Goal: Complete application form

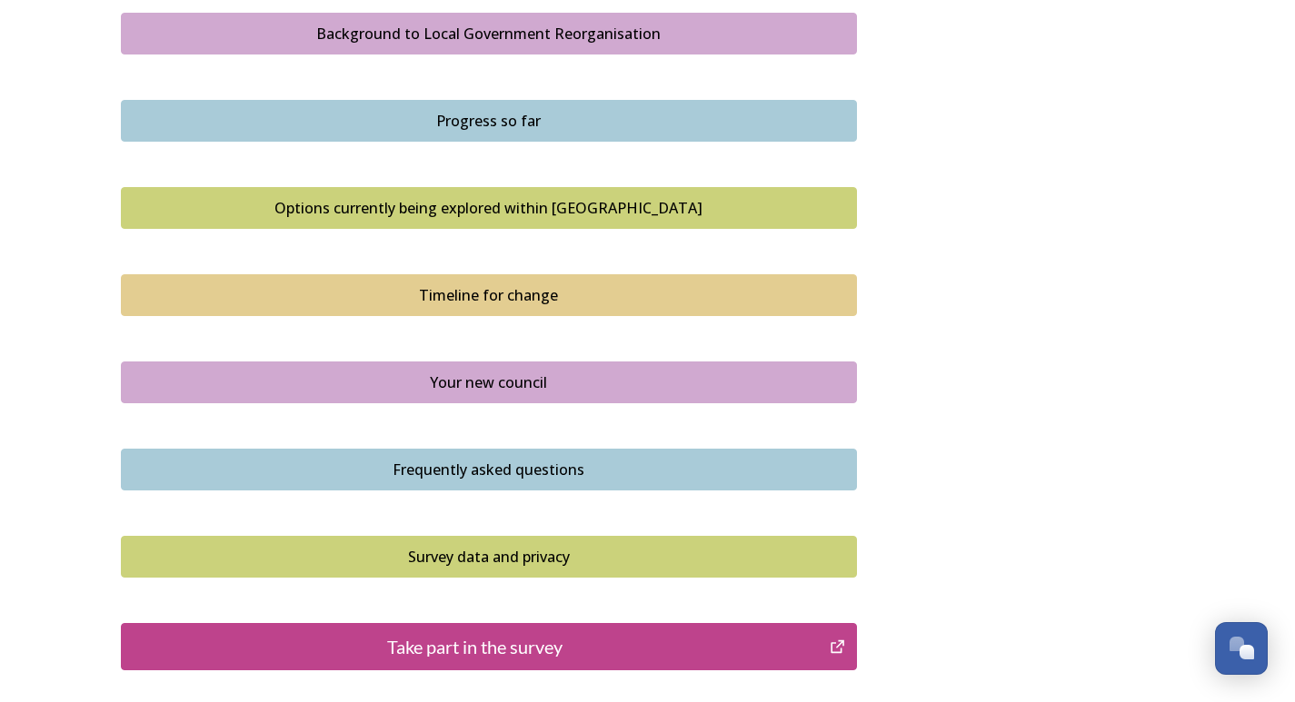
scroll to position [1253, 0]
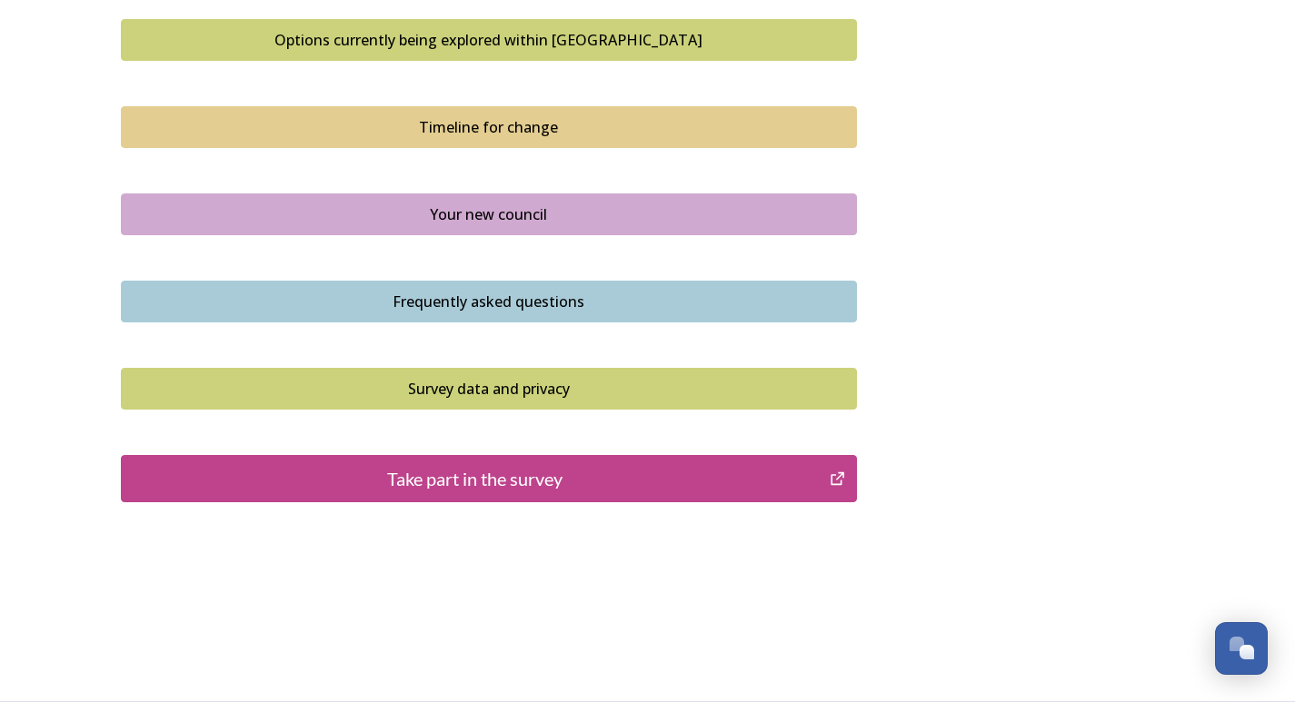
click at [469, 478] on div "Take part in the survey" at bounding box center [476, 478] width 690 height 27
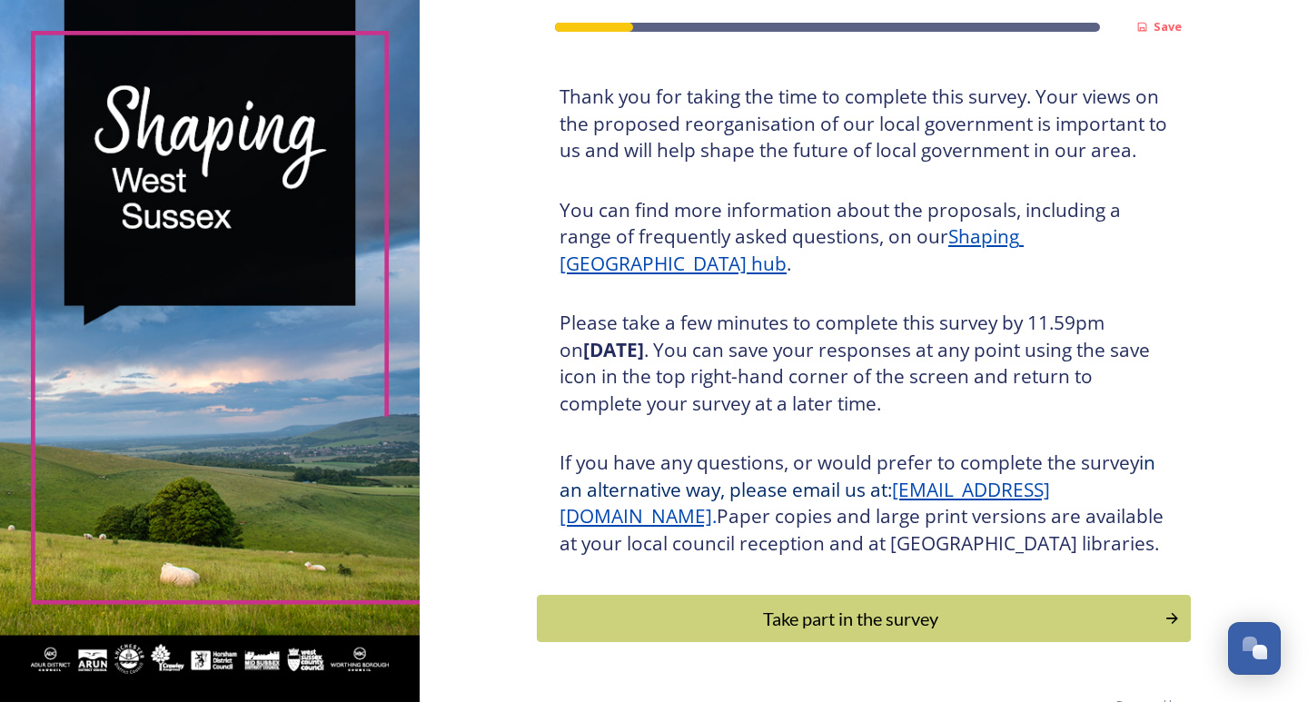
scroll to position [171, 0]
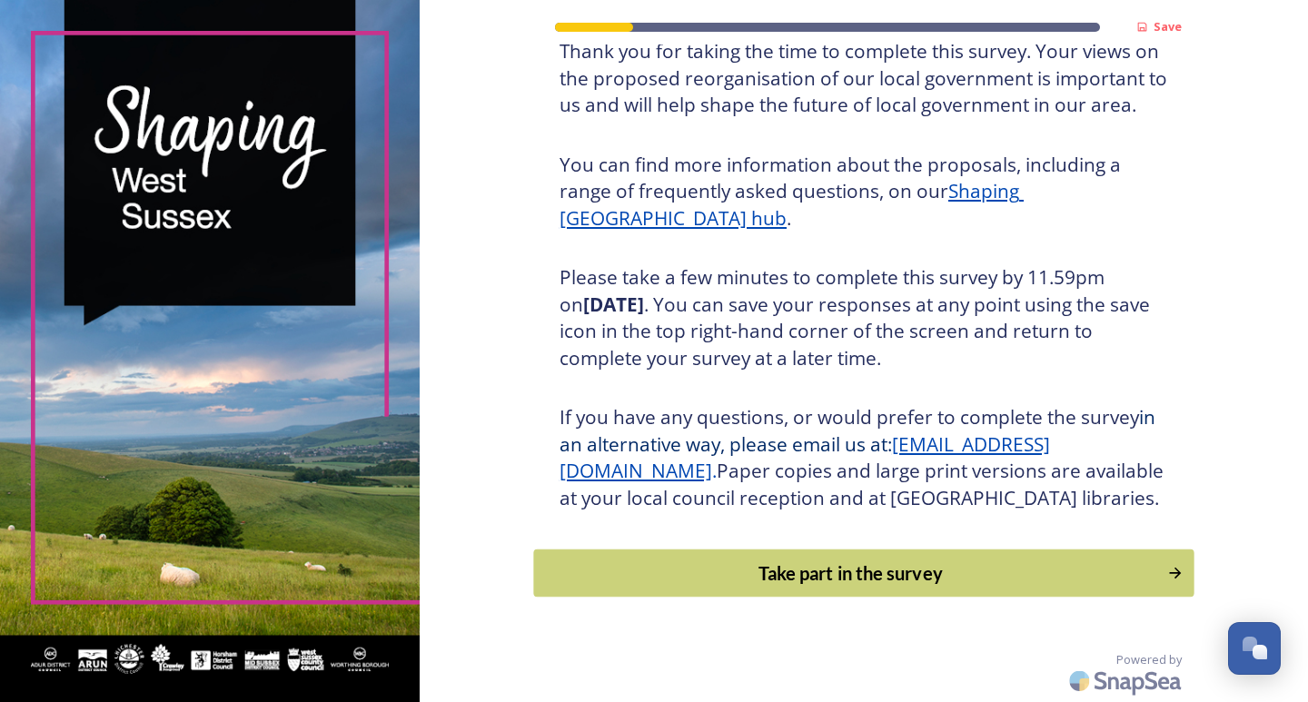
click at [718, 579] on div "Take part in the survey" at bounding box center [850, 573] width 614 height 27
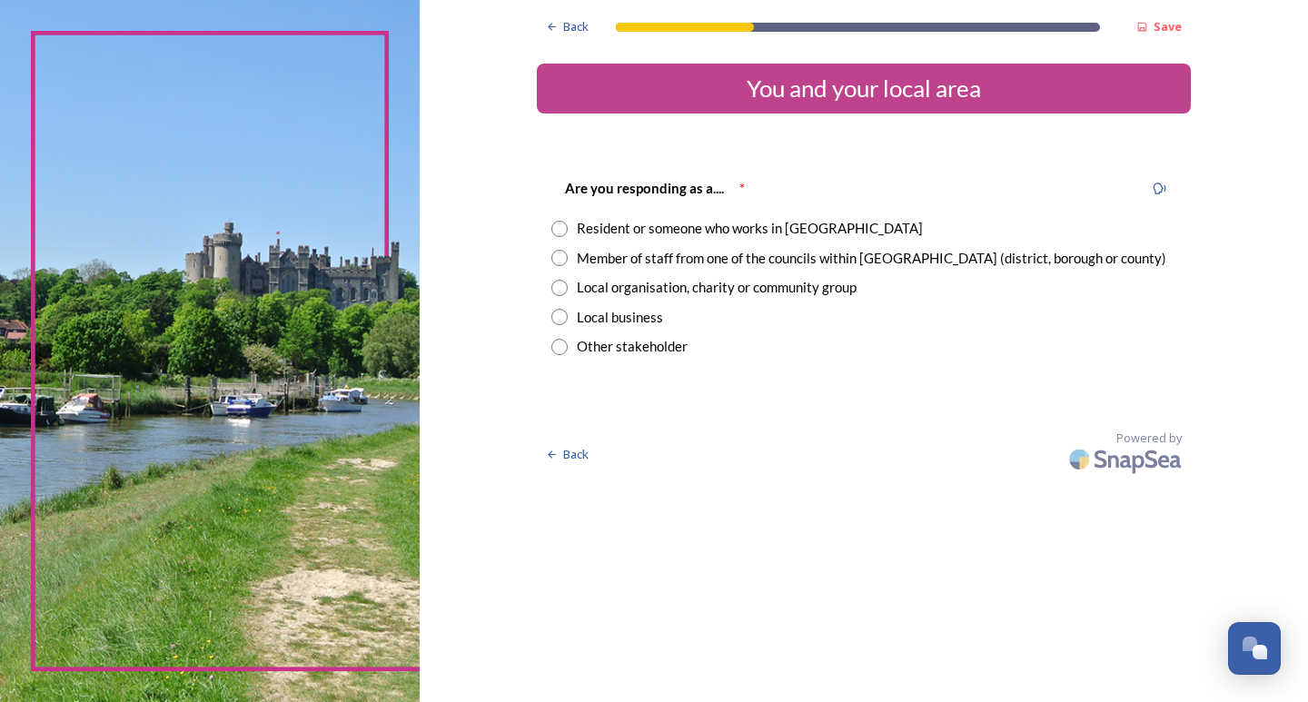
click at [559, 233] on input "radio" at bounding box center [559, 229] width 16 height 16
radio input "true"
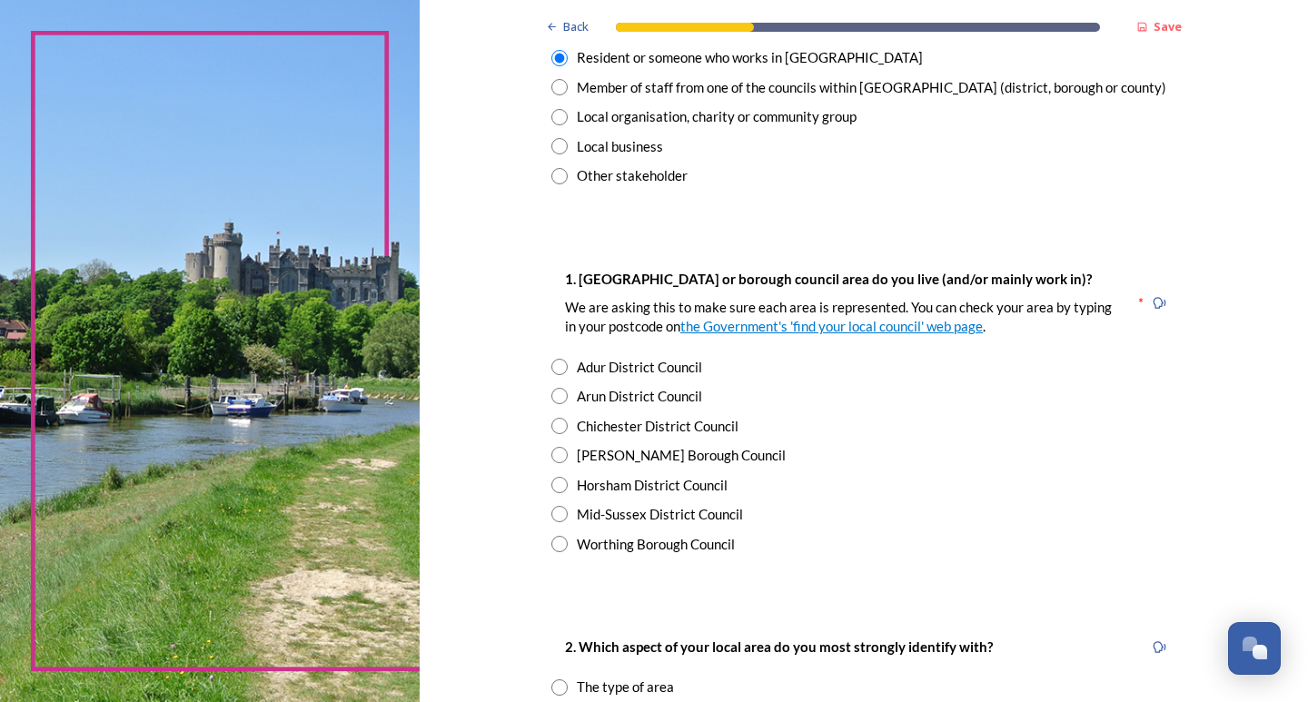
scroll to position [182, 0]
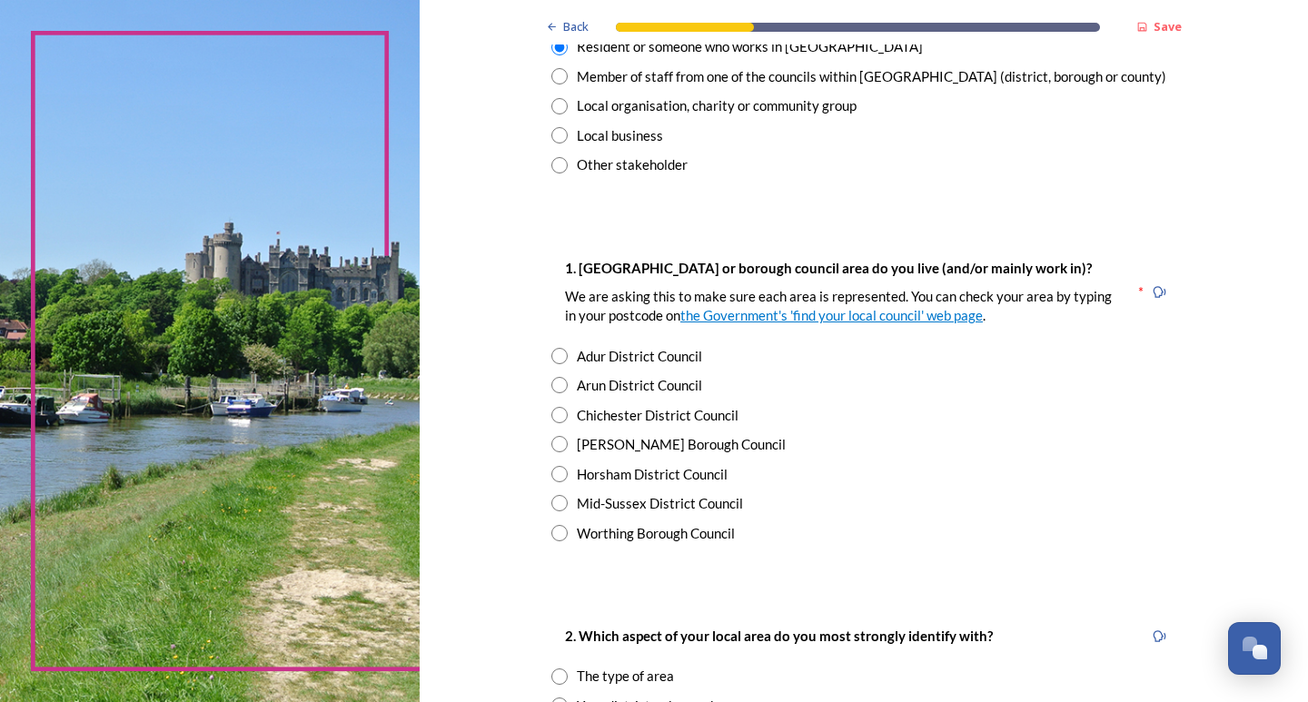
click at [551, 501] on input "radio" at bounding box center [559, 503] width 16 height 16
radio input "true"
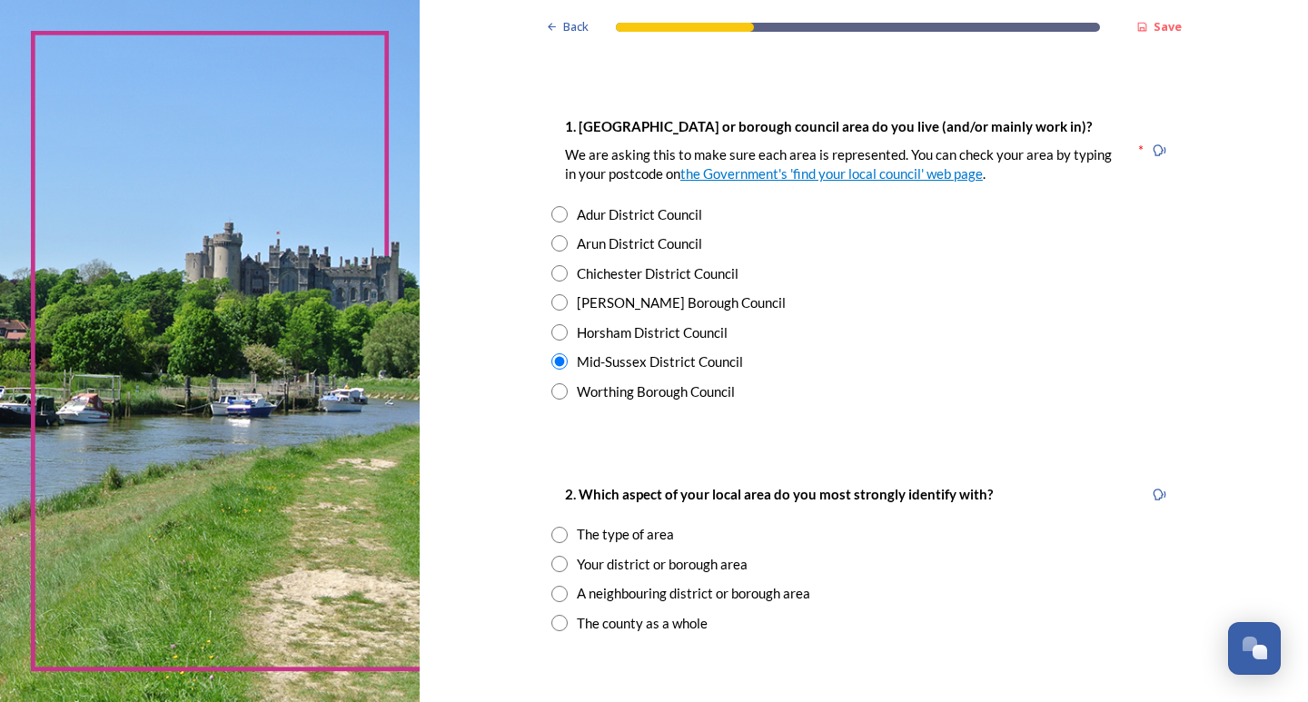
scroll to position [363, 0]
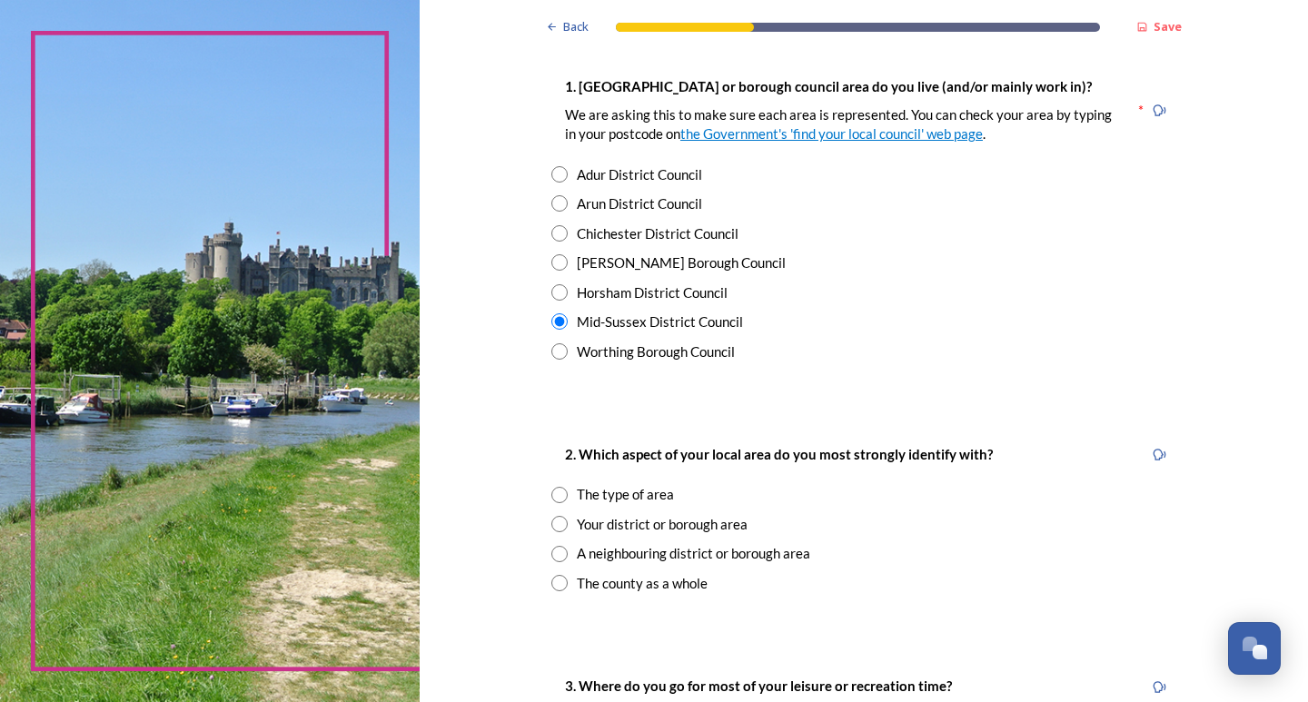
click at [551, 492] on input "radio" at bounding box center [559, 495] width 16 height 16
radio input "true"
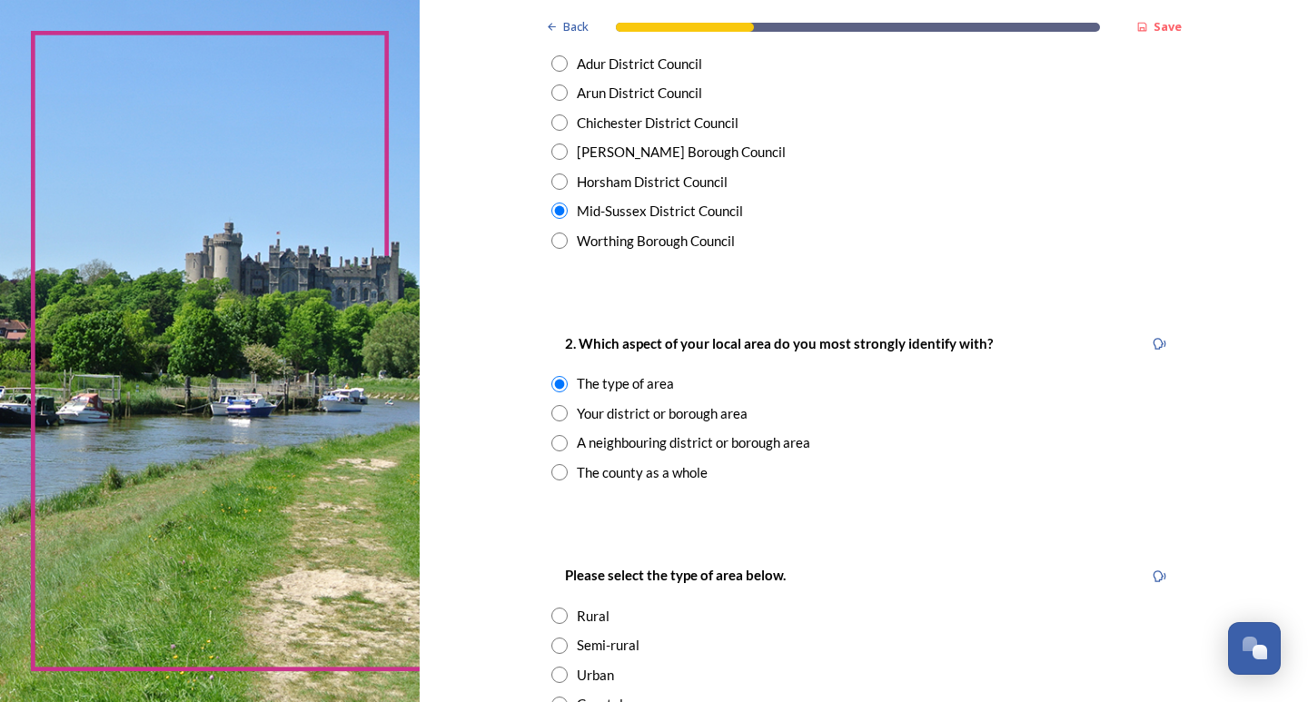
scroll to position [545, 0]
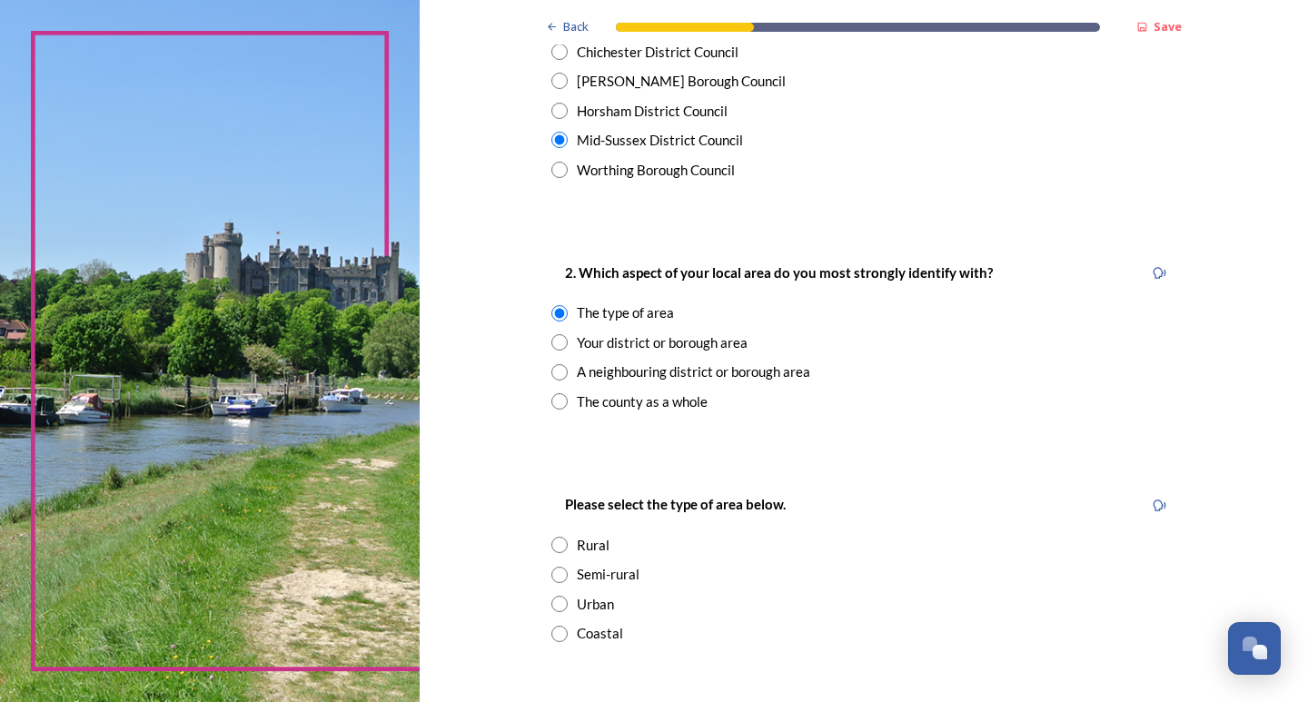
click at [544, 574] on div "Please select the type of area below. Rural Semi-rural Urban Coastal" at bounding box center [864, 568] width 654 height 186
click at [554, 575] on input "radio" at bounding box center [559, 575] width 16 height 16
radio input "true"
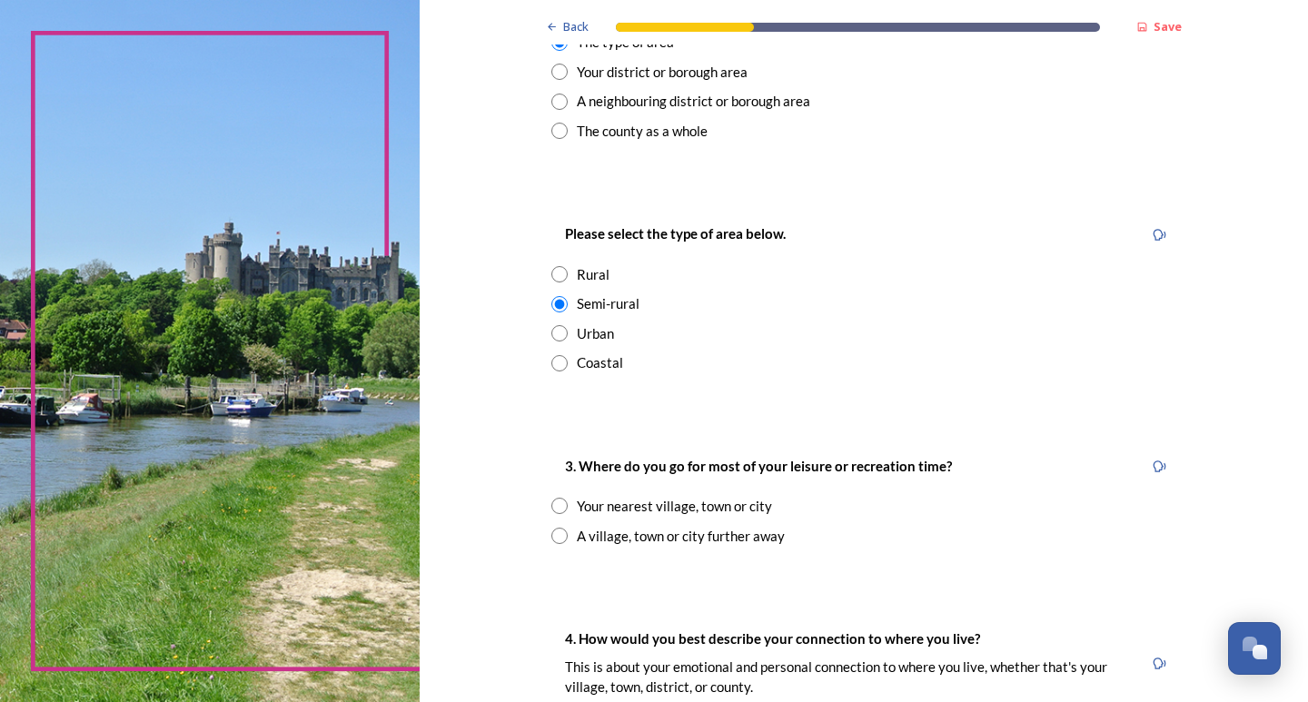
scroll to position [818, 0]
click at [554, 532] on input "radio" at bounding box center [559, 534] width 16 height 16
radio input "true"
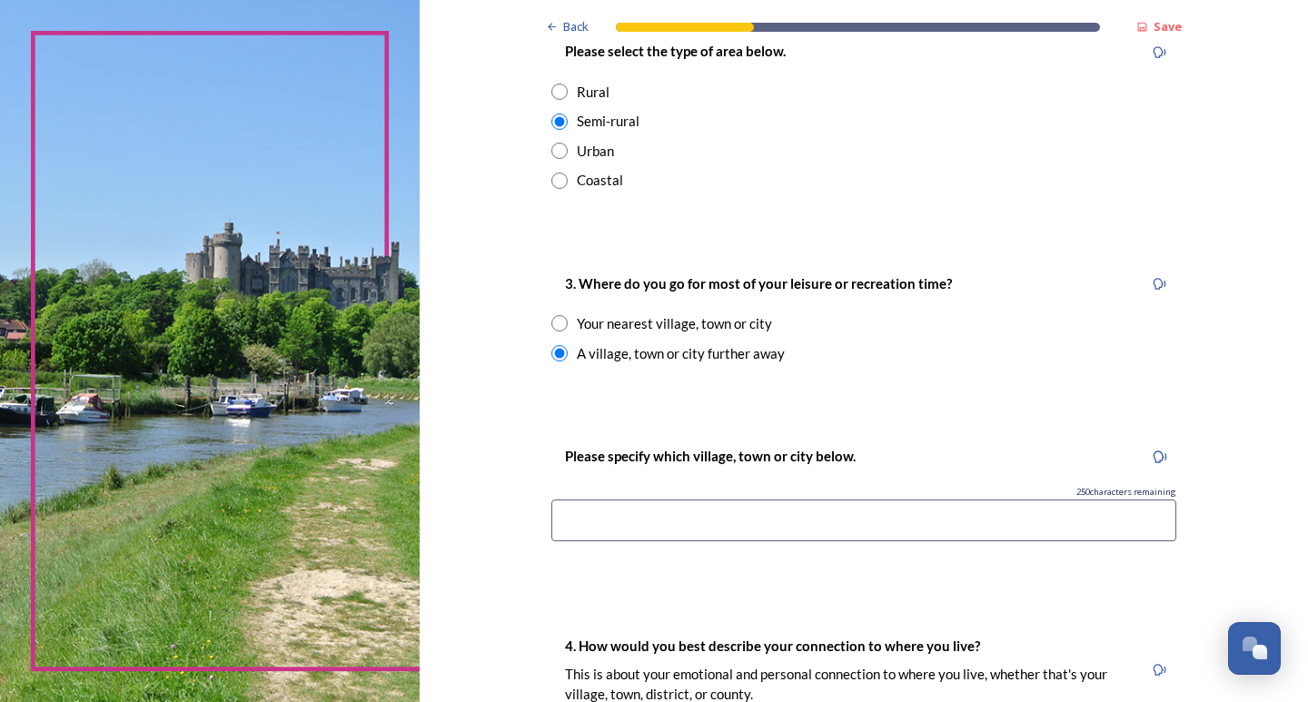
scroll to position [999, 0]
click at [560, 512] on input at bounding box center [863, 520] width 625 height 42
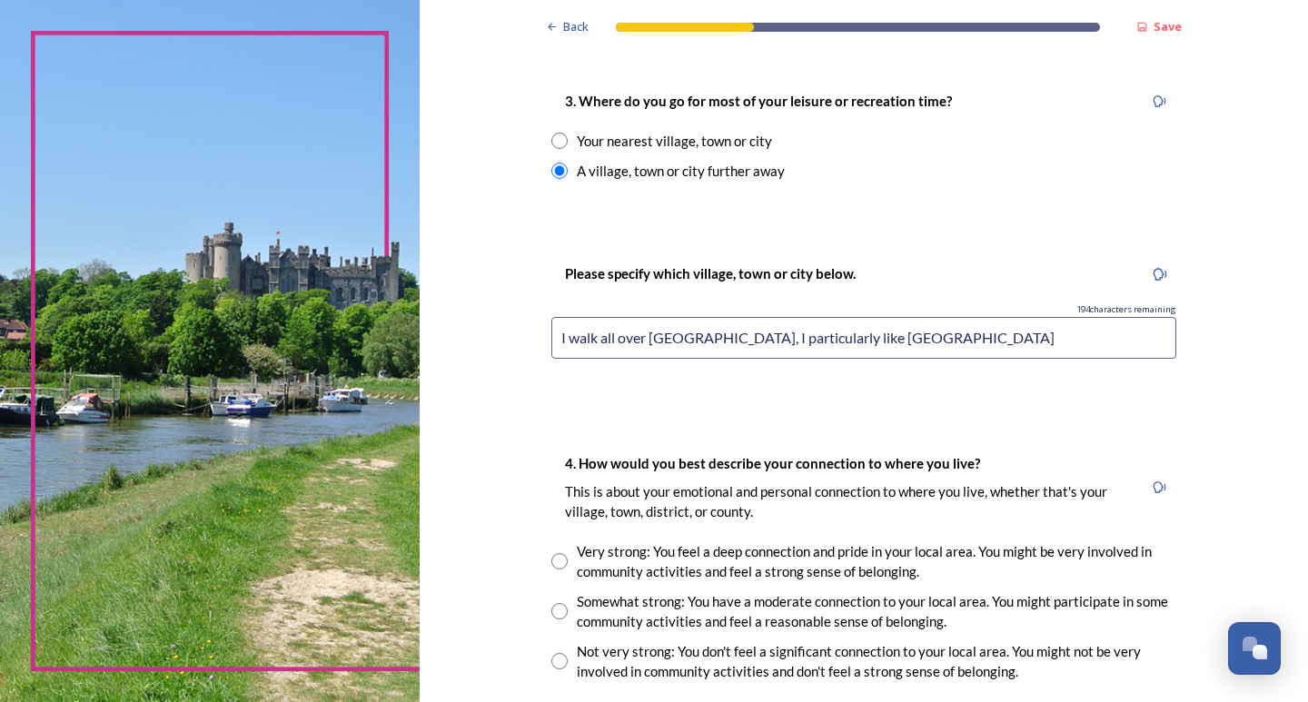
scroll to position [1272, 0]
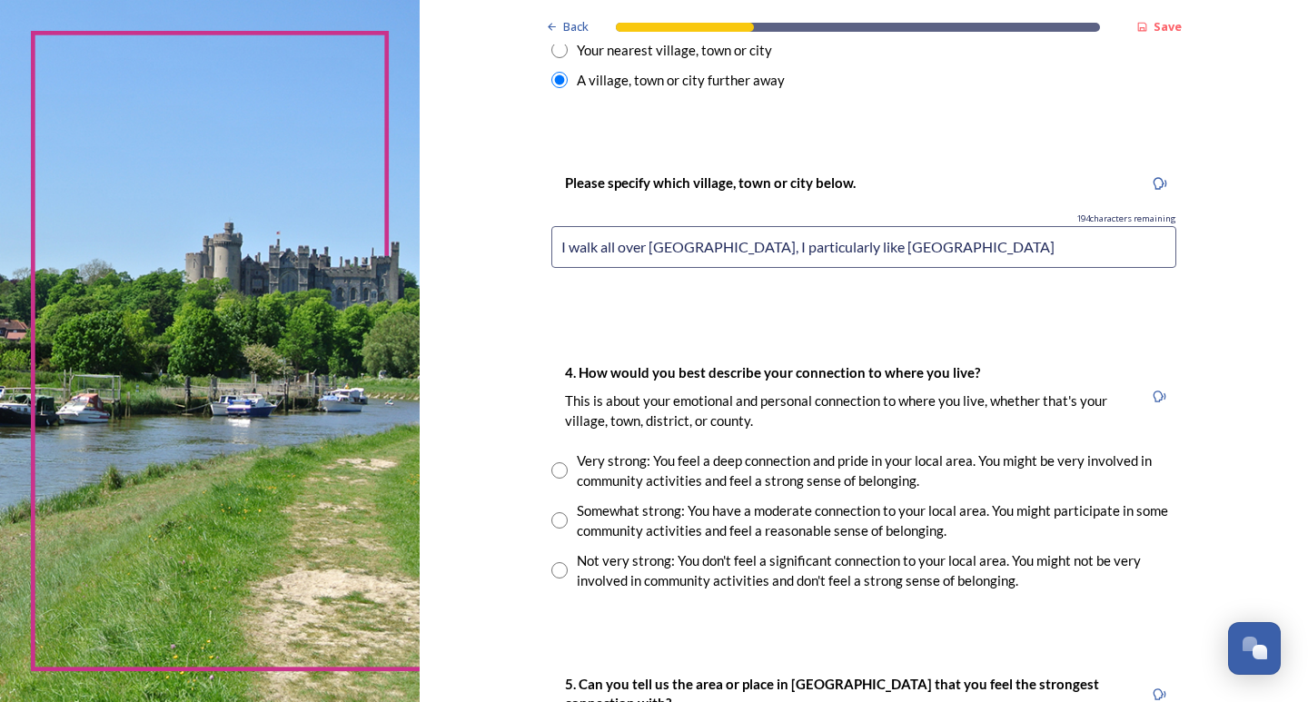
type input "I walk all over mid sussex, I particularly like Henfield"
click at [551, 517] on input "radio" at bounding box center [559, 520] width 16 height 16
radio input "true"
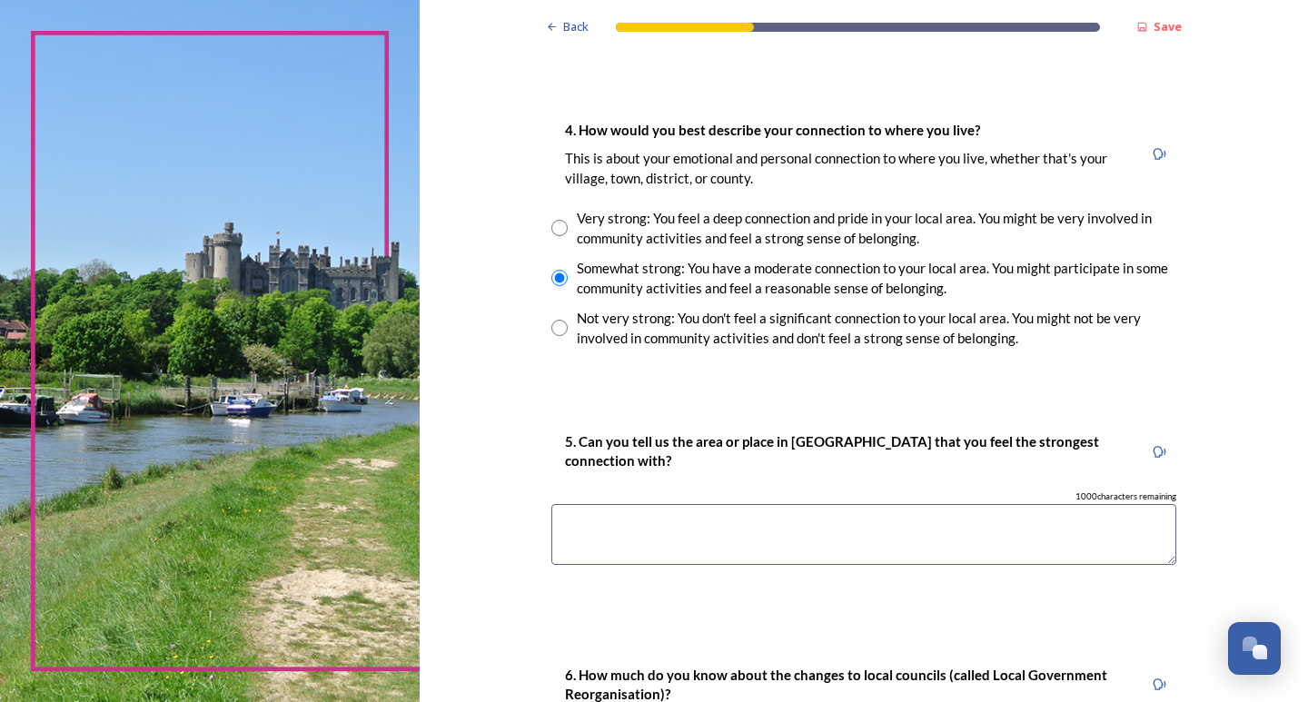
scroll to position [1544, 0]
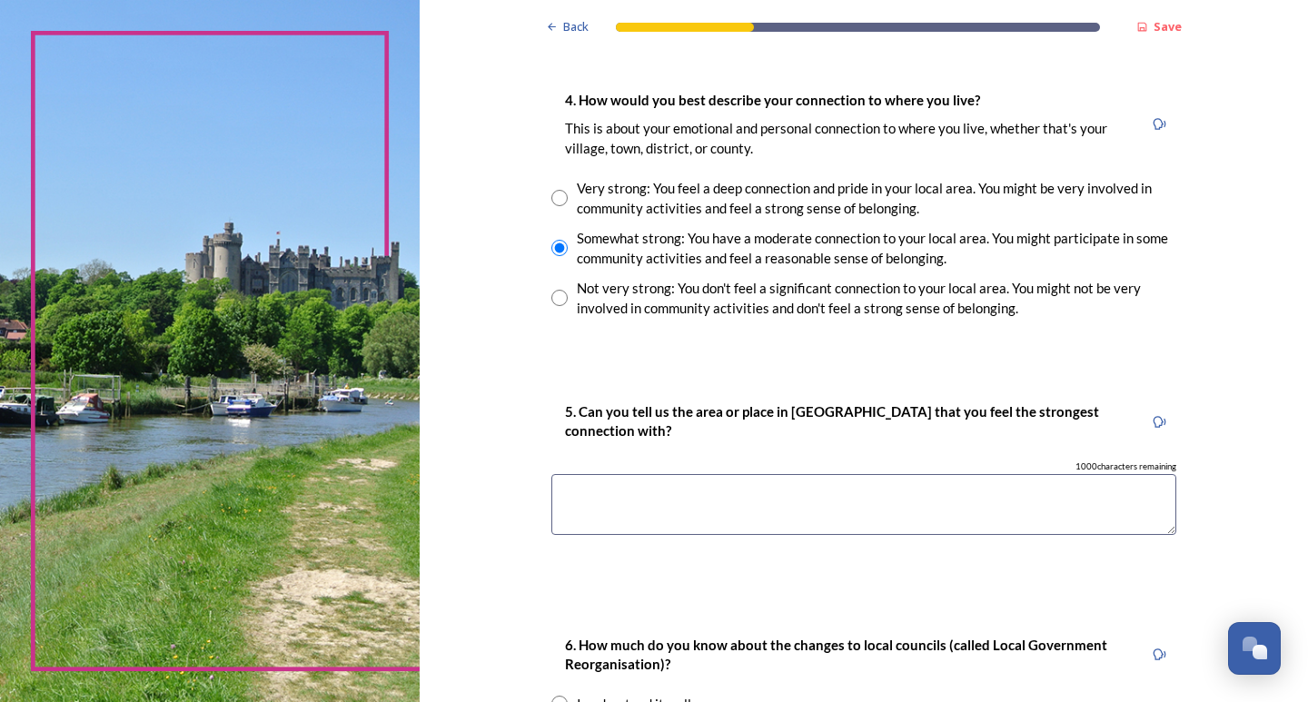
click at [645, 485] on textarea at bounding box center [863, 504] width 625 height 61
click at [625, 483] on textarea at bounding box center [863, 504] width 625 height 61
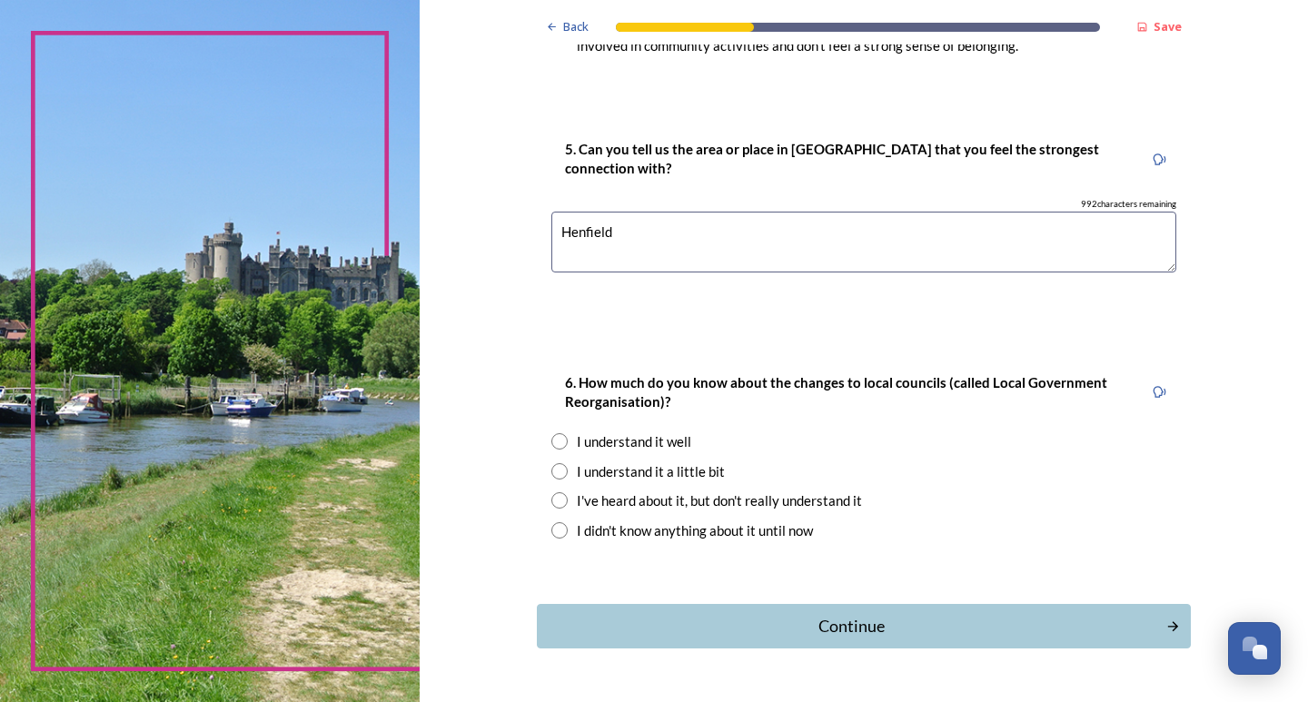
scroll to position [1817, 0]
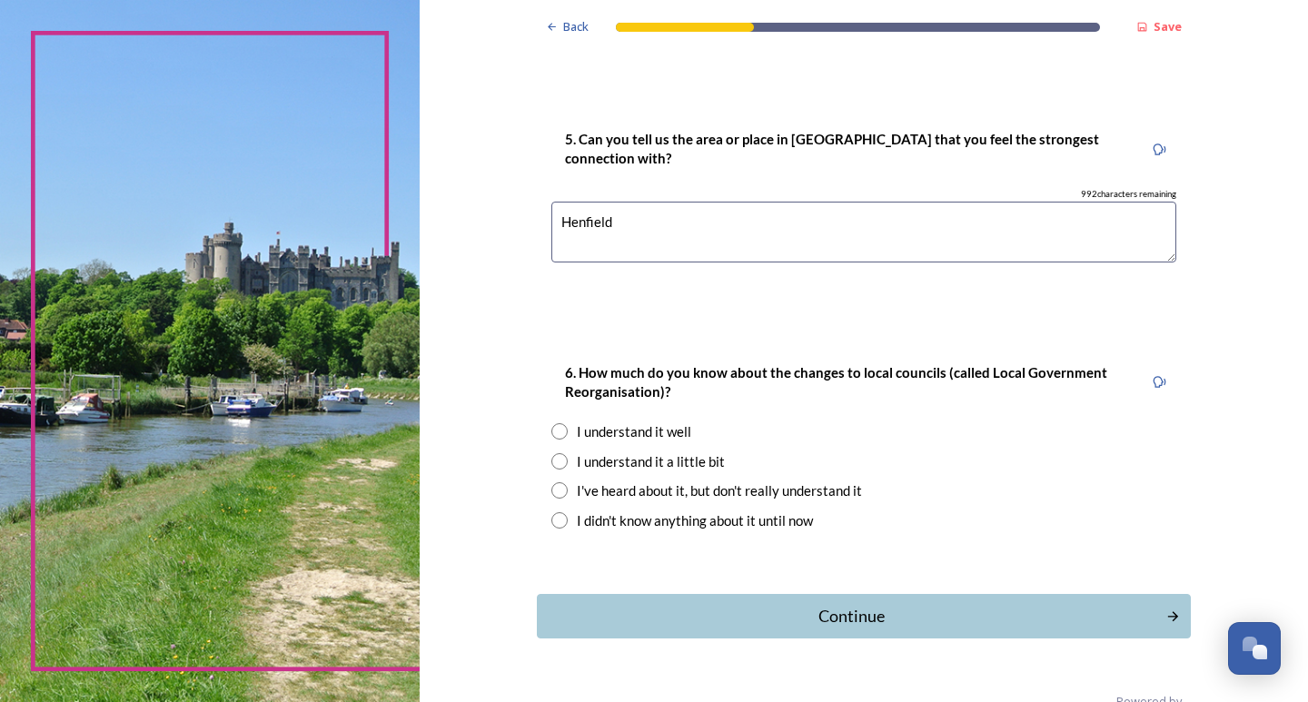
type textarea "Henfield"
click at [551, 485] on input "radio" at bounding box center [559, 490] width 16 height 16
radio input "true"
click at [745, 612] on div "Continue" at bounding box center [850, 616] width 615 height 25
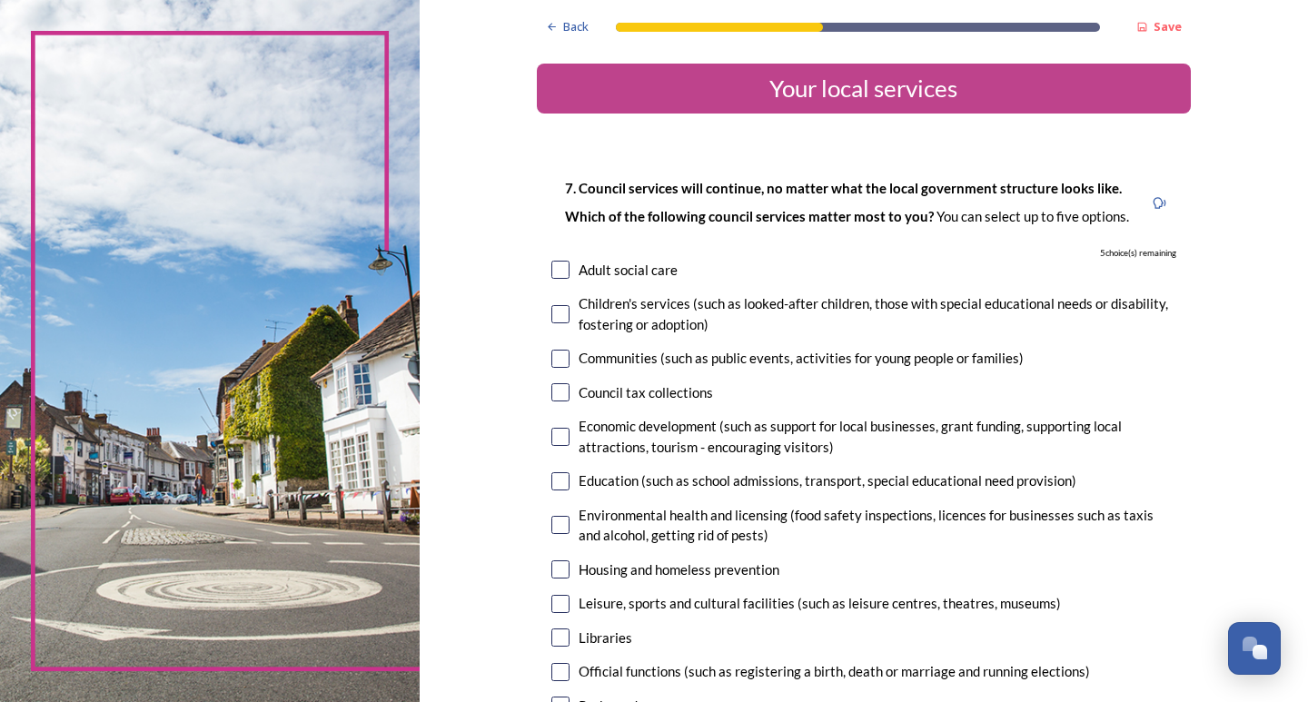
scroll to position [91, 0]
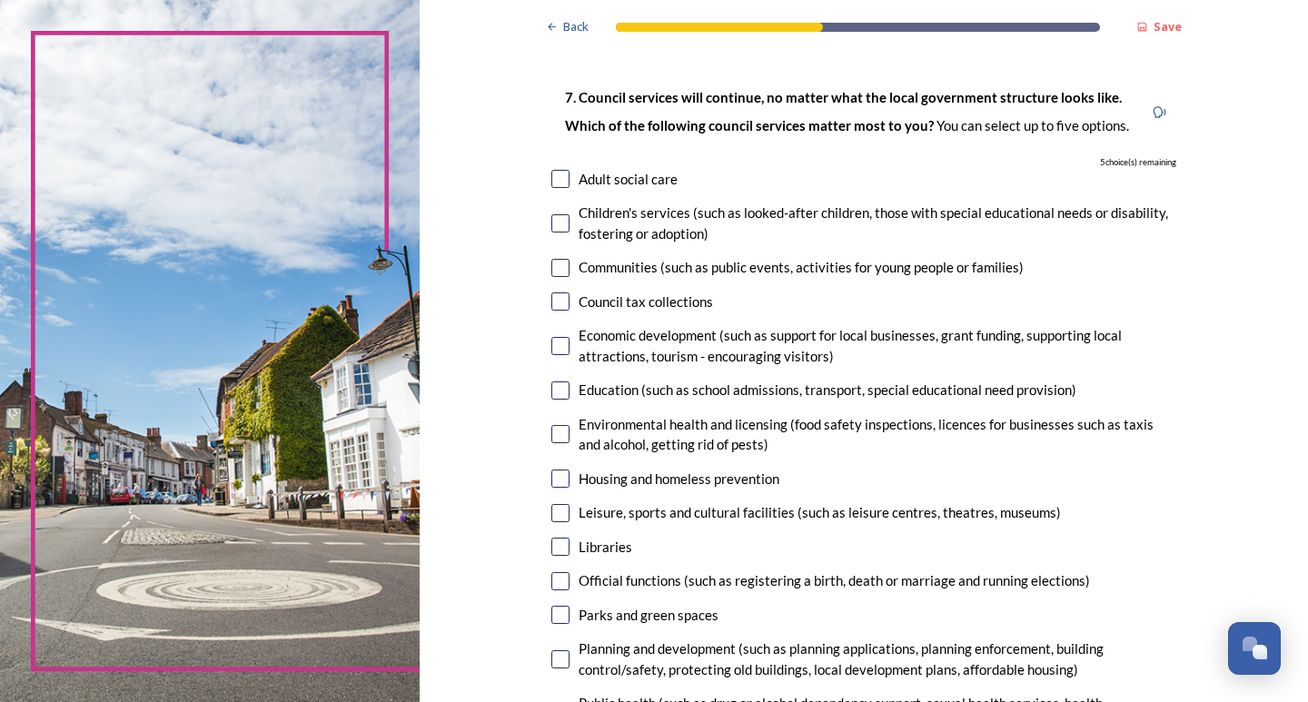
click at [560, 220] on input "checkbox" at bounding box center [560, 223] width 18 height 18
checkbox input "true"
click at [551, 384] on input "checkbox" at bounding box center [560, 391] width 18 height 18
checkbox input "true"
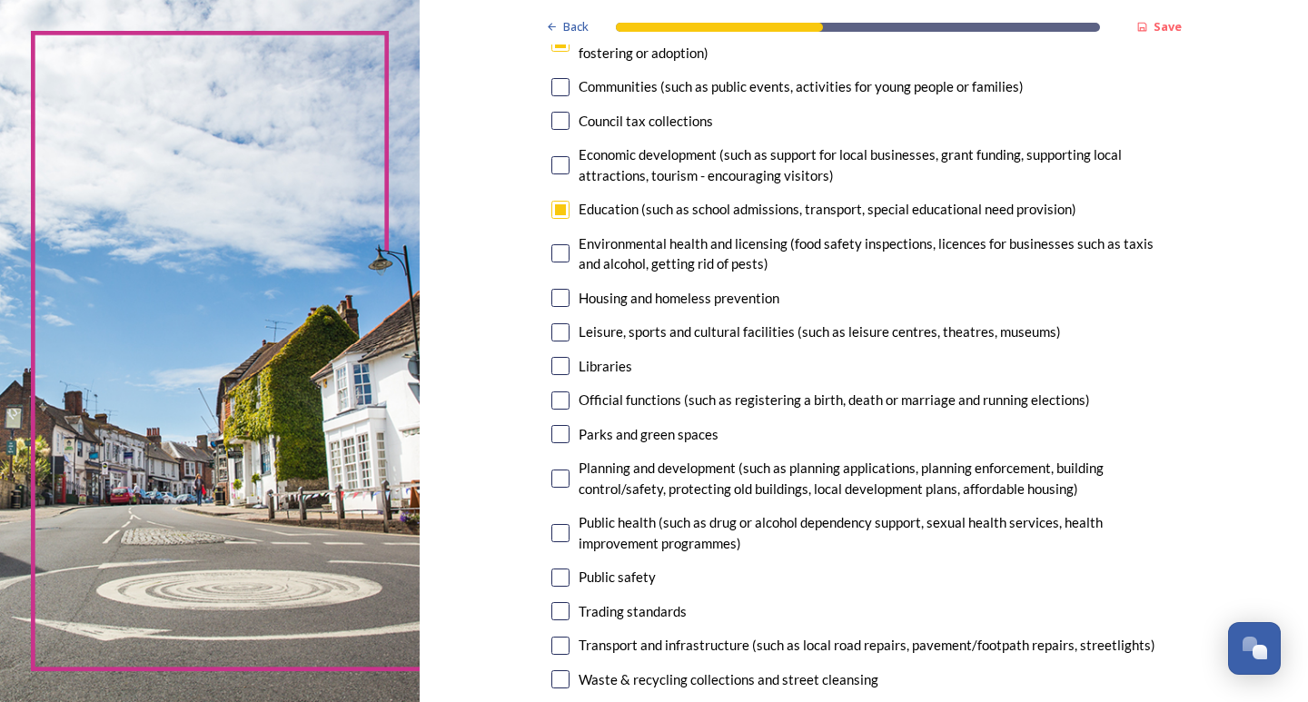
scroll to position [273, 0]
click at [551, 430] on input "checkbox" at bounding box center [560, 433] width 18 height 18
checkbox input "true"
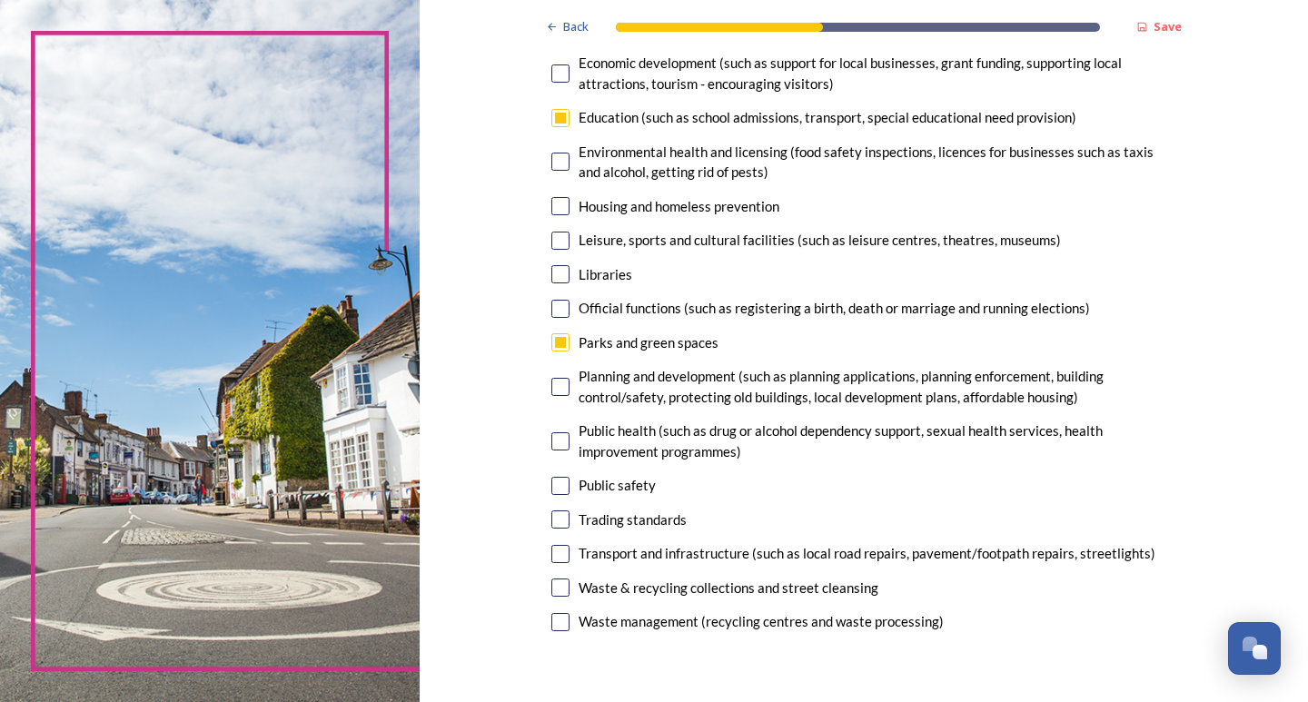
click at [551, 387] on input "checkbox" at bounding box center [560, 387] width 18 height 18
checkbox input "true"
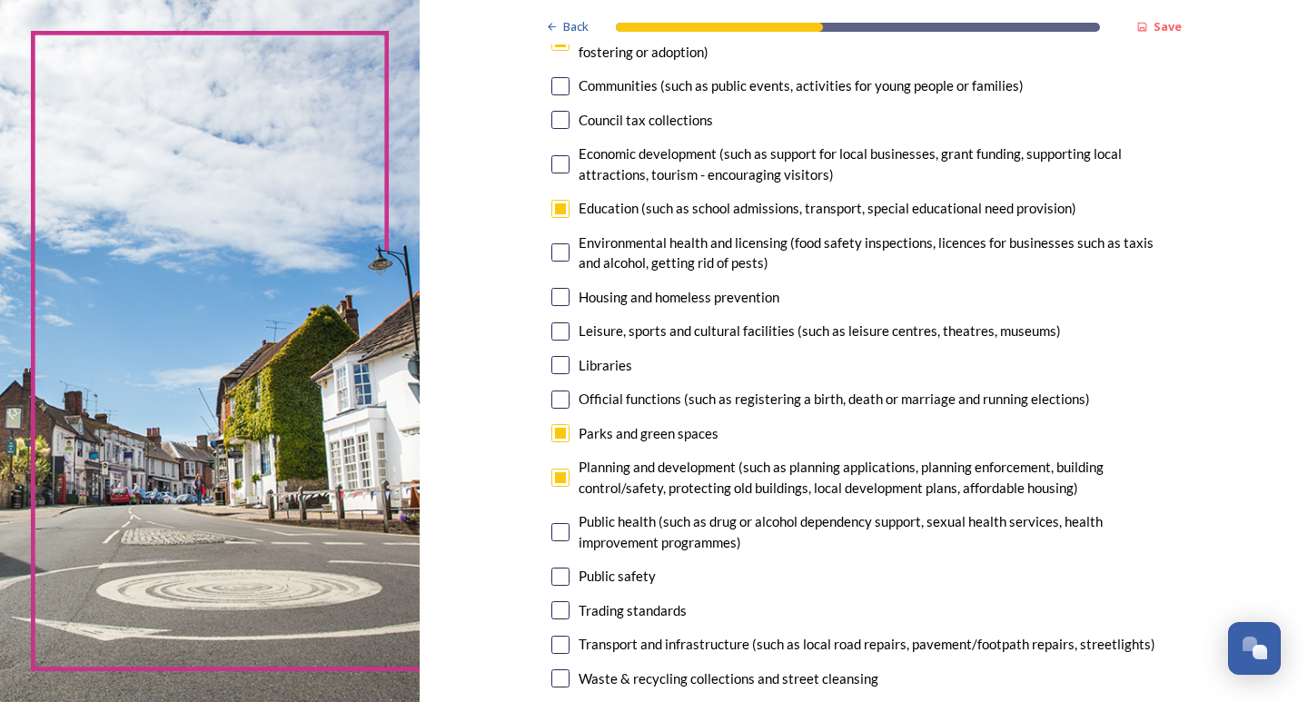
scroll to position [182, 0]
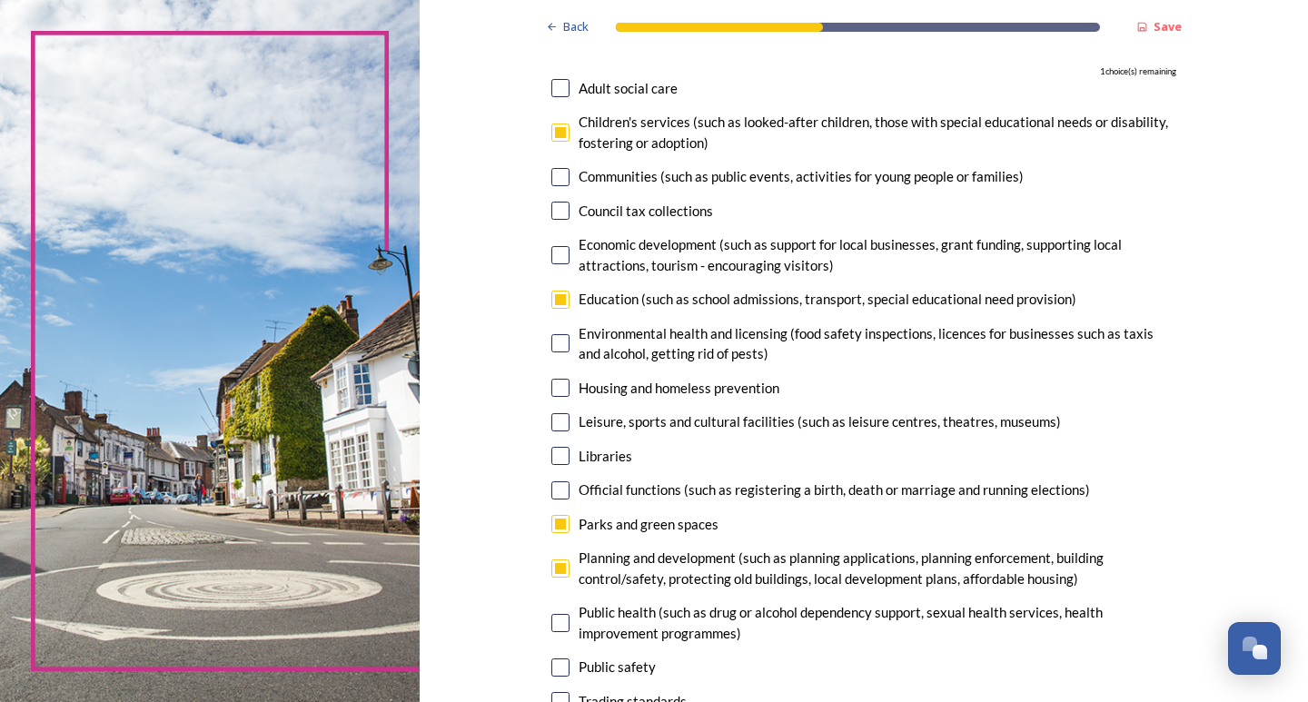
click at [551, 341] on input "checkbox" at bounding box center [560, 343] width 18 height 18
checkbox input "true"
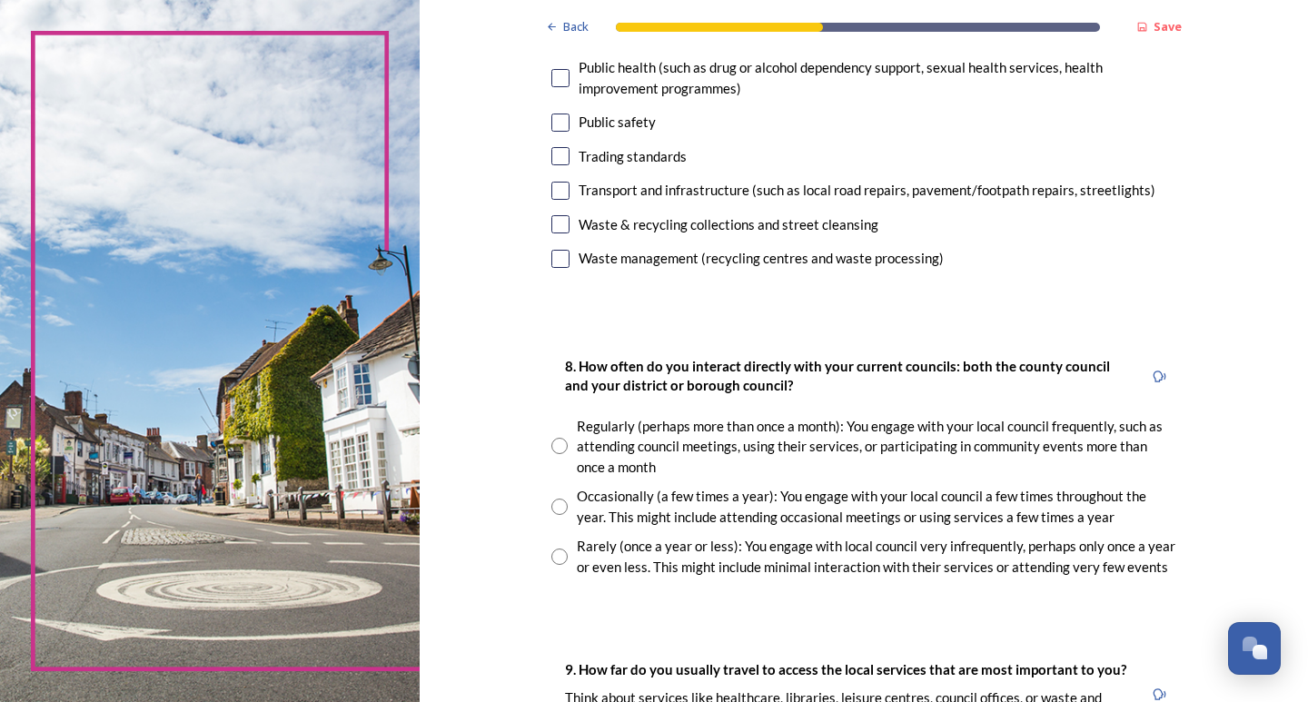
scroll to position [818, 0]
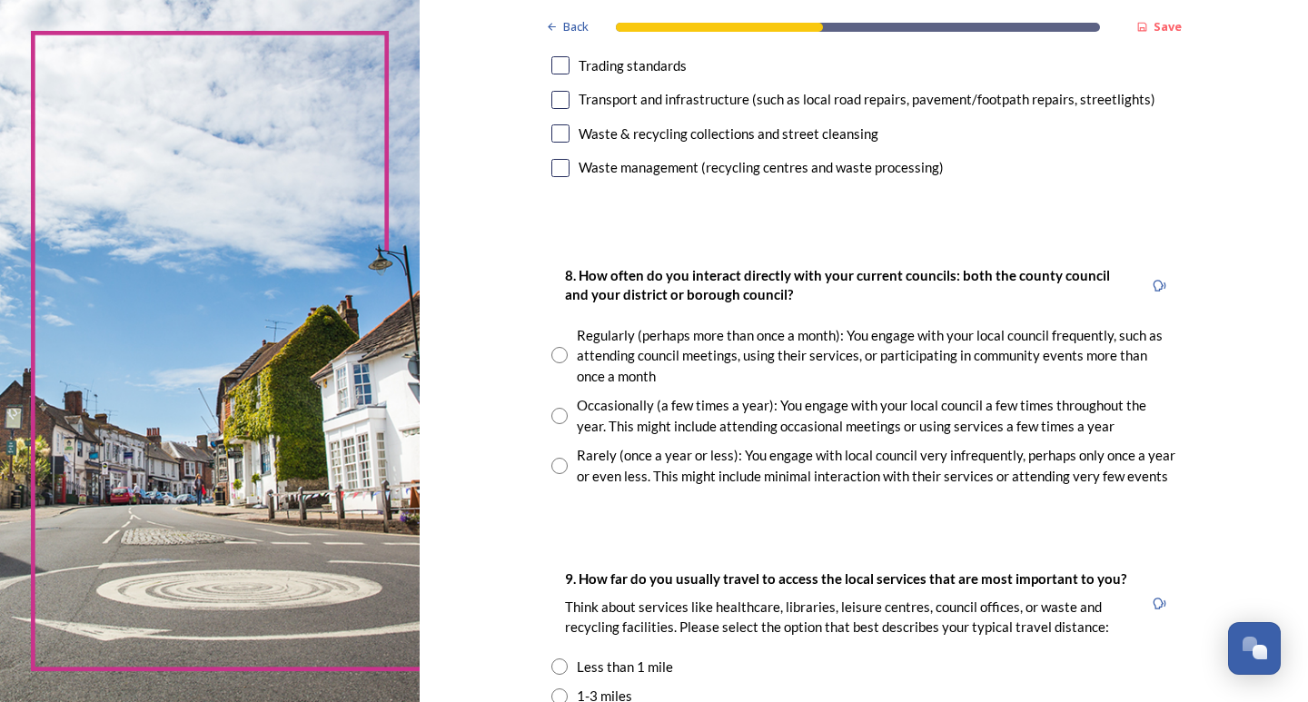
click at [560, 468] on input "radio" at bounding box center [559, 466] width 16 height 16
radio input "true"
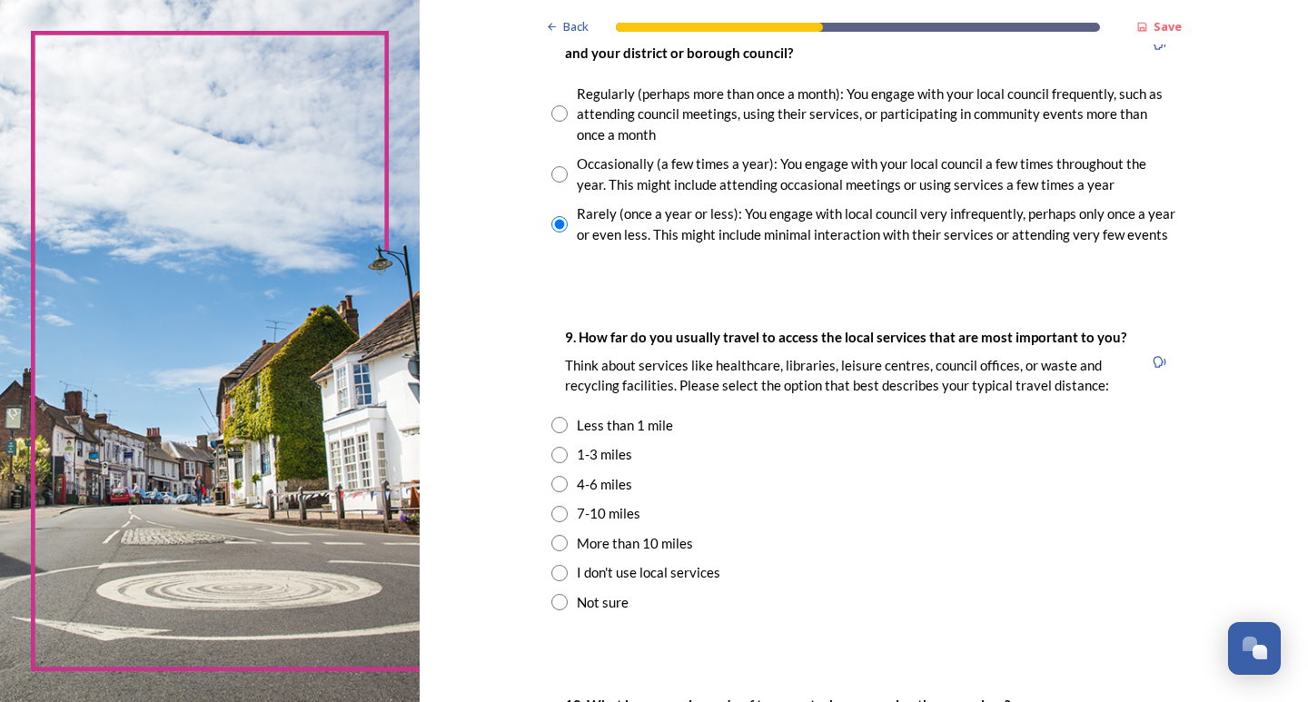
scroll to position [1090, 0]
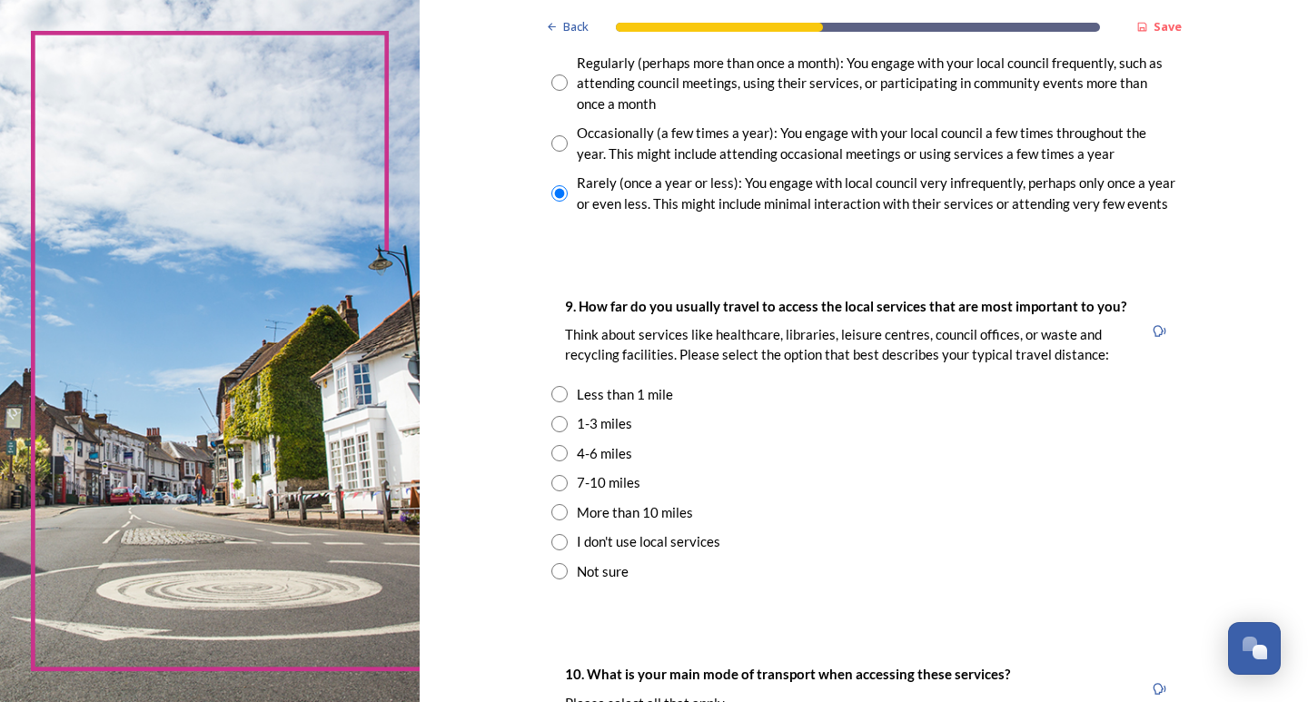
click at [553, 421] on input "radio" at bounding box center [559, 424] width 16 height 16
radio input "true"
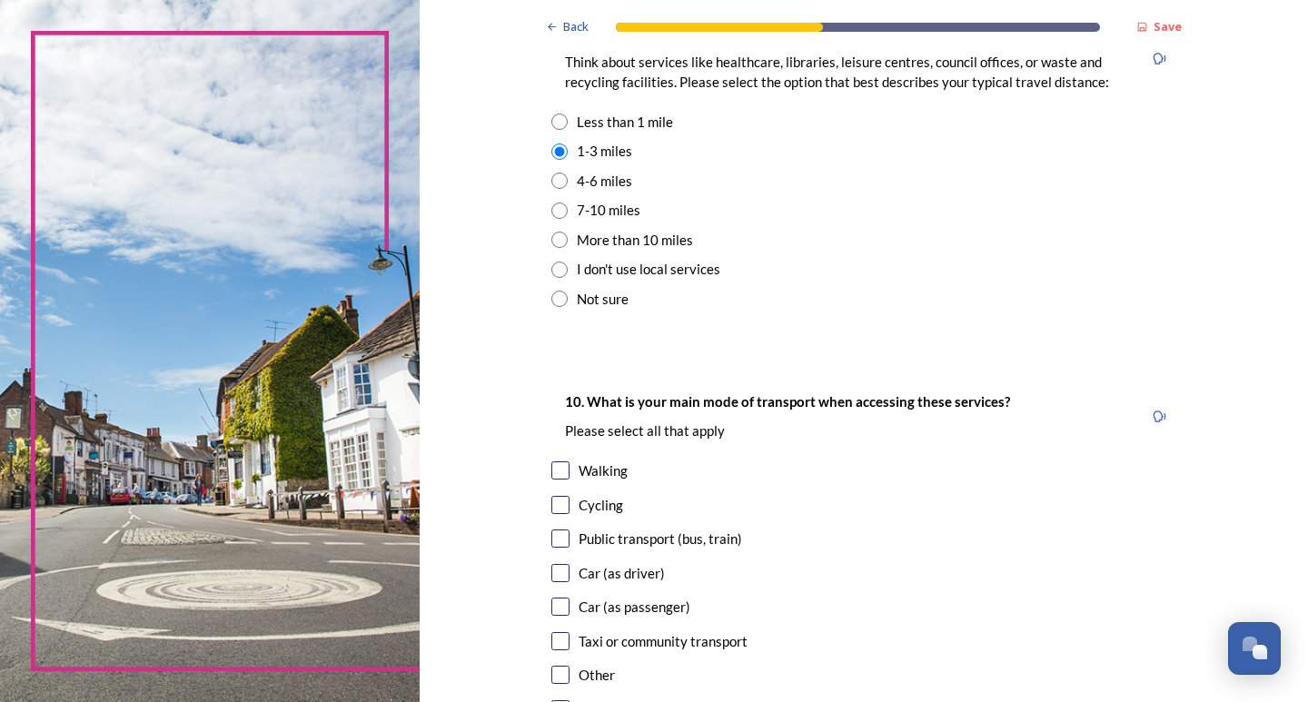
scroll to position [1454, 0]
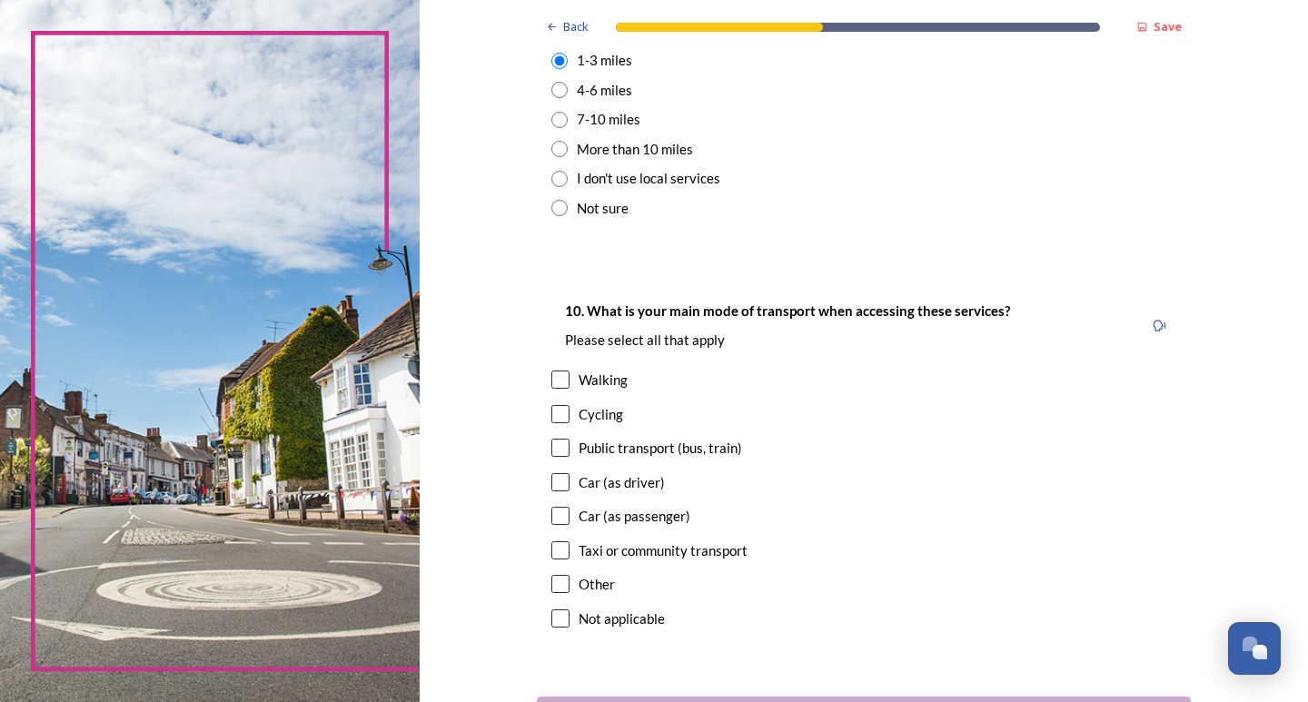
click at [551, 478] on input "checkbox" at bounding box center [560, 482] width 18 height 18
checkbox input "true"
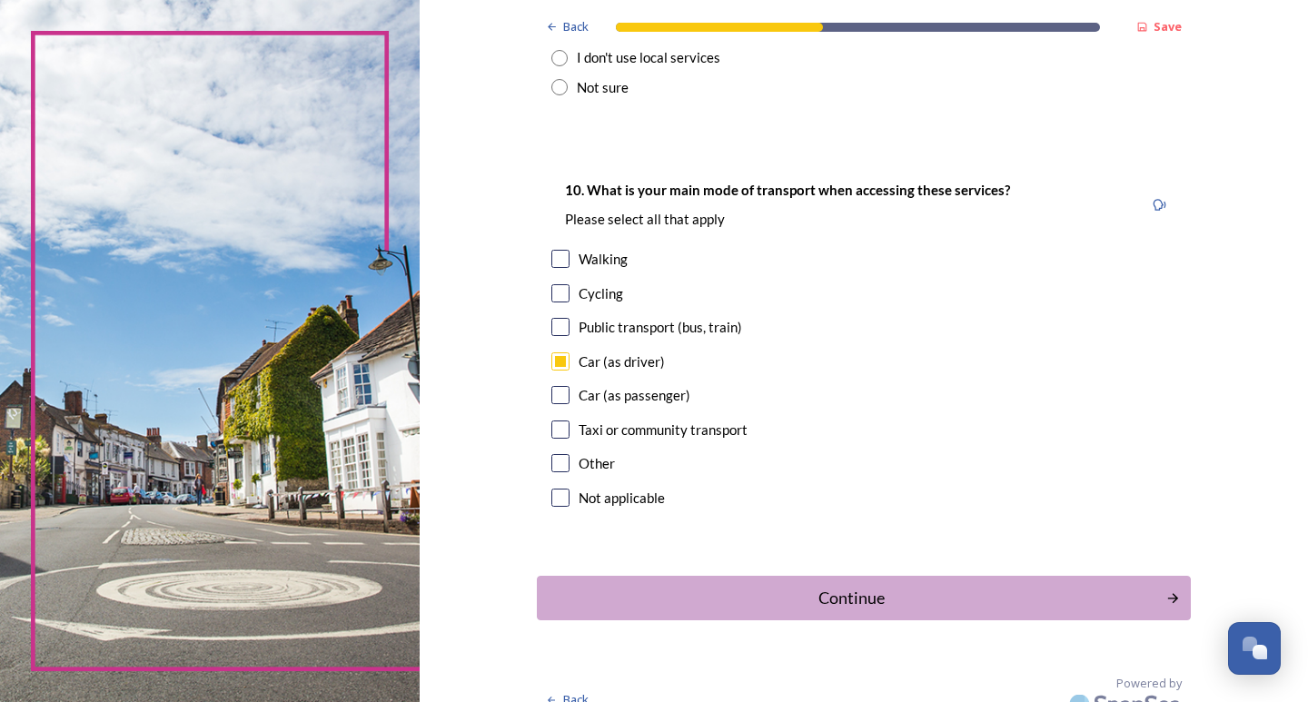
scroll to position [1598, 0]
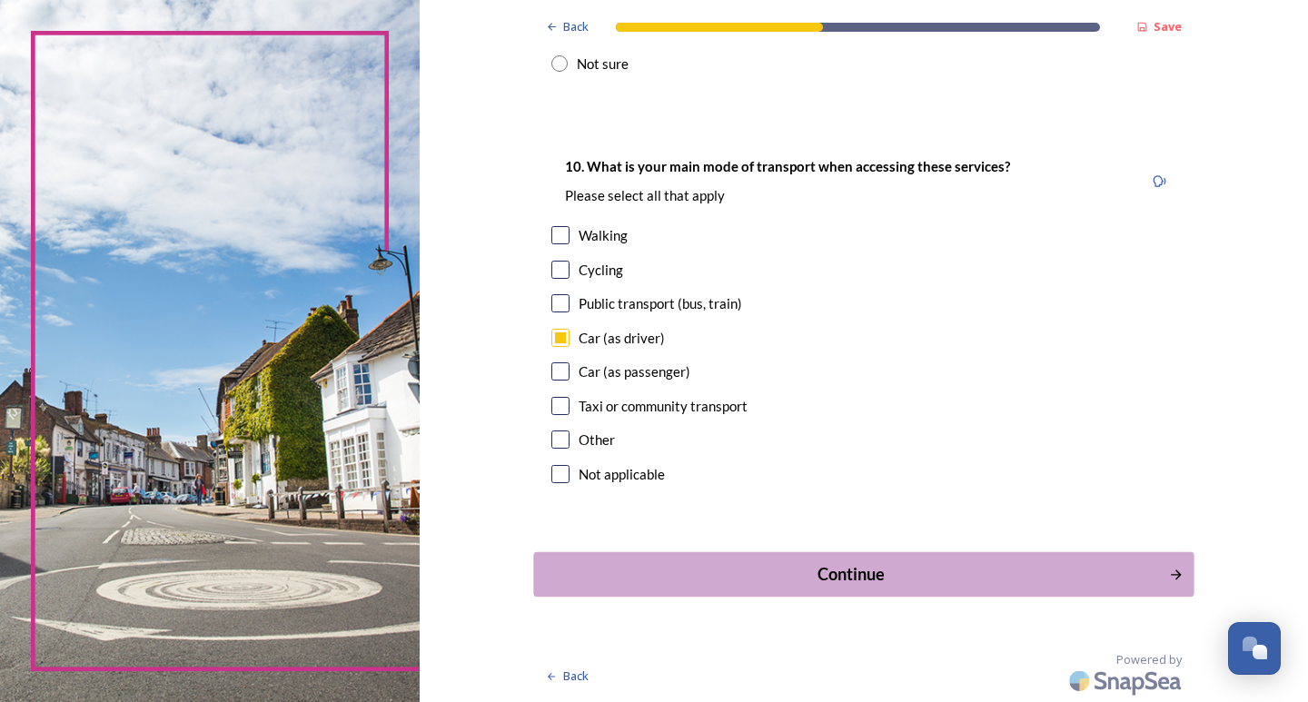
click at [839, 566] on div "Continue" at bounding box center [850, 574] width 615 height 25
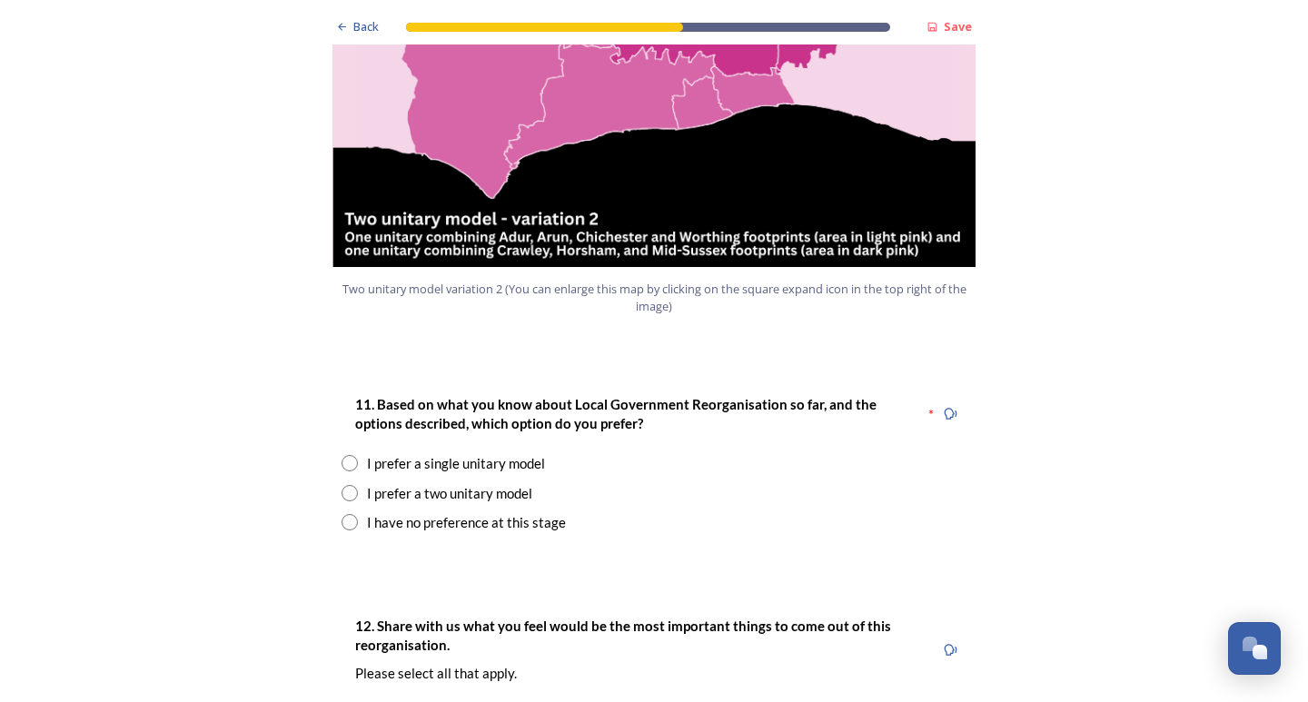
scroll to position [2180, 0]
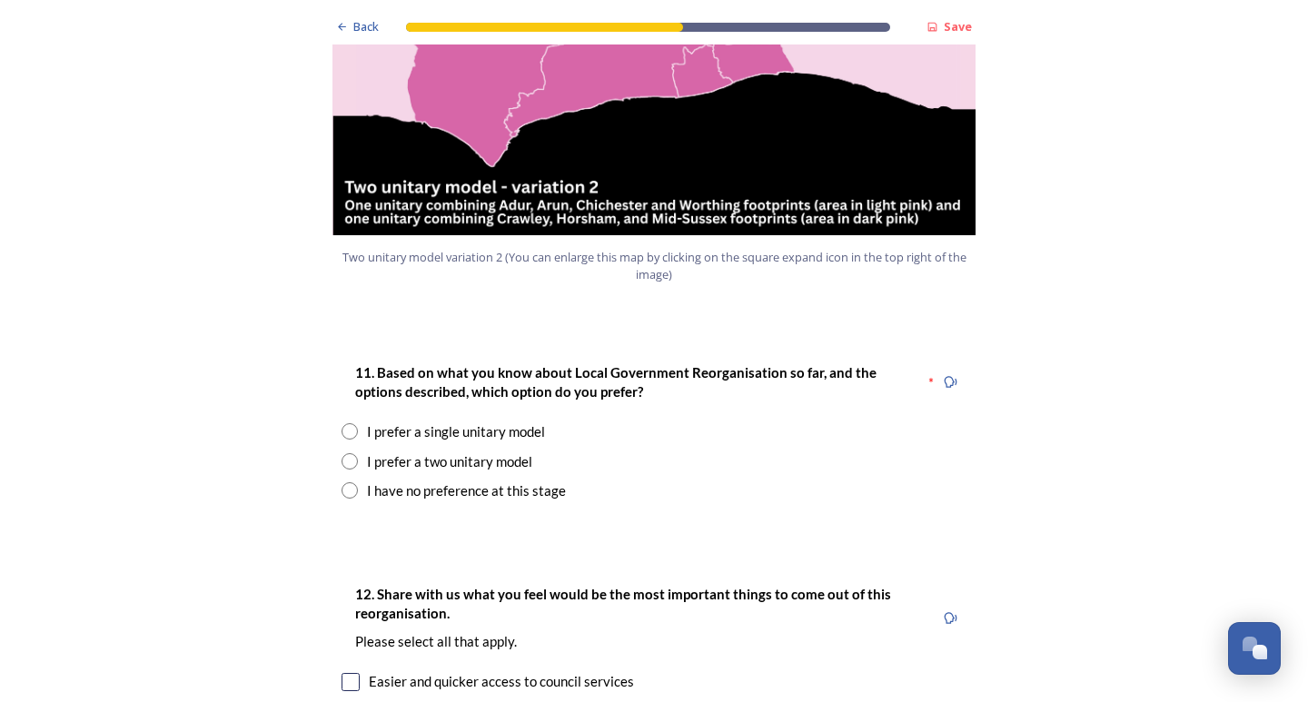
click at [346, 482] on input "radio" at bounding box center [350, 490] width 16 height 16
radio input "true"
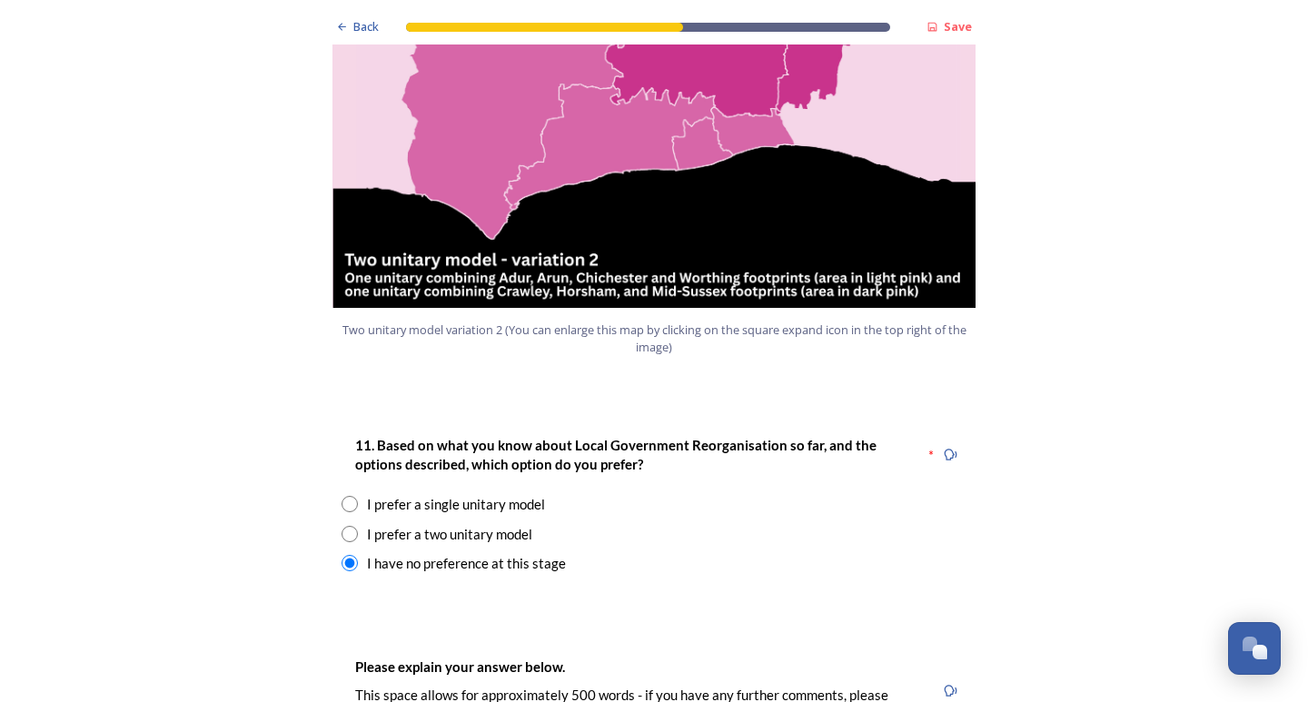
scroll to position [2271, 0]
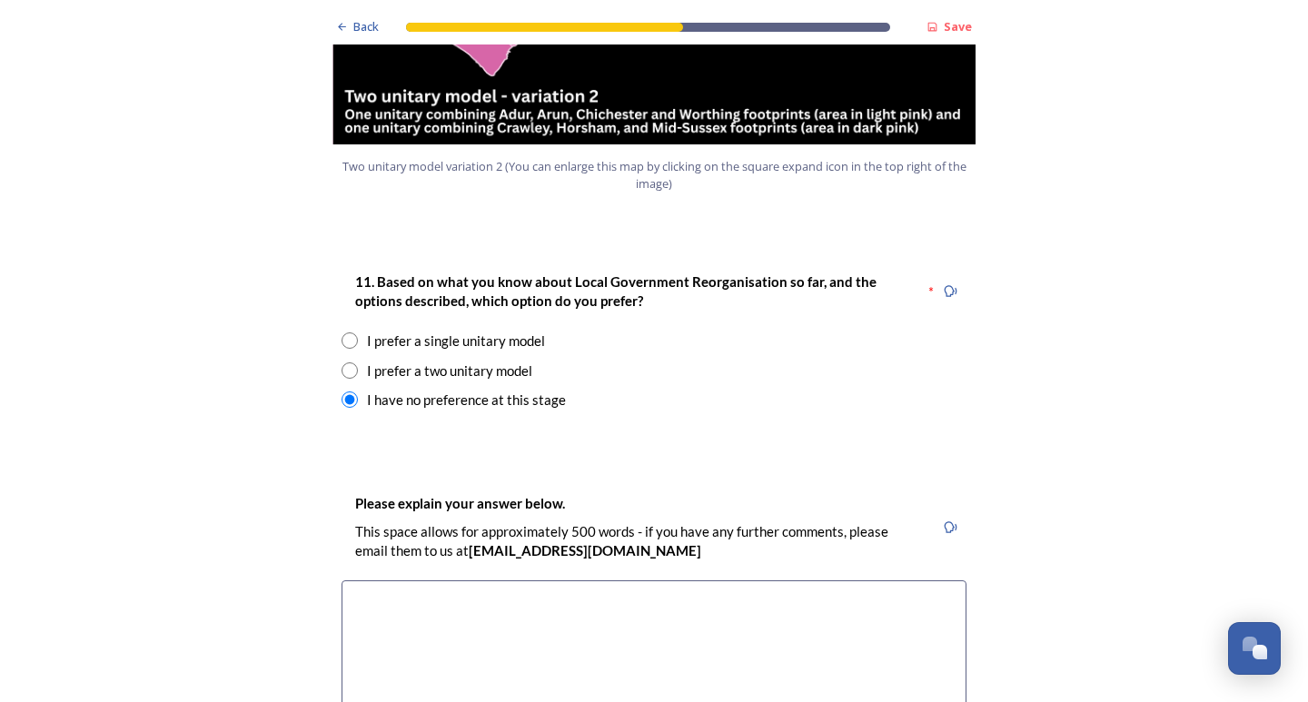
click at [403, 581] on textarea at bounding box center [654, 683] width 625 height 204
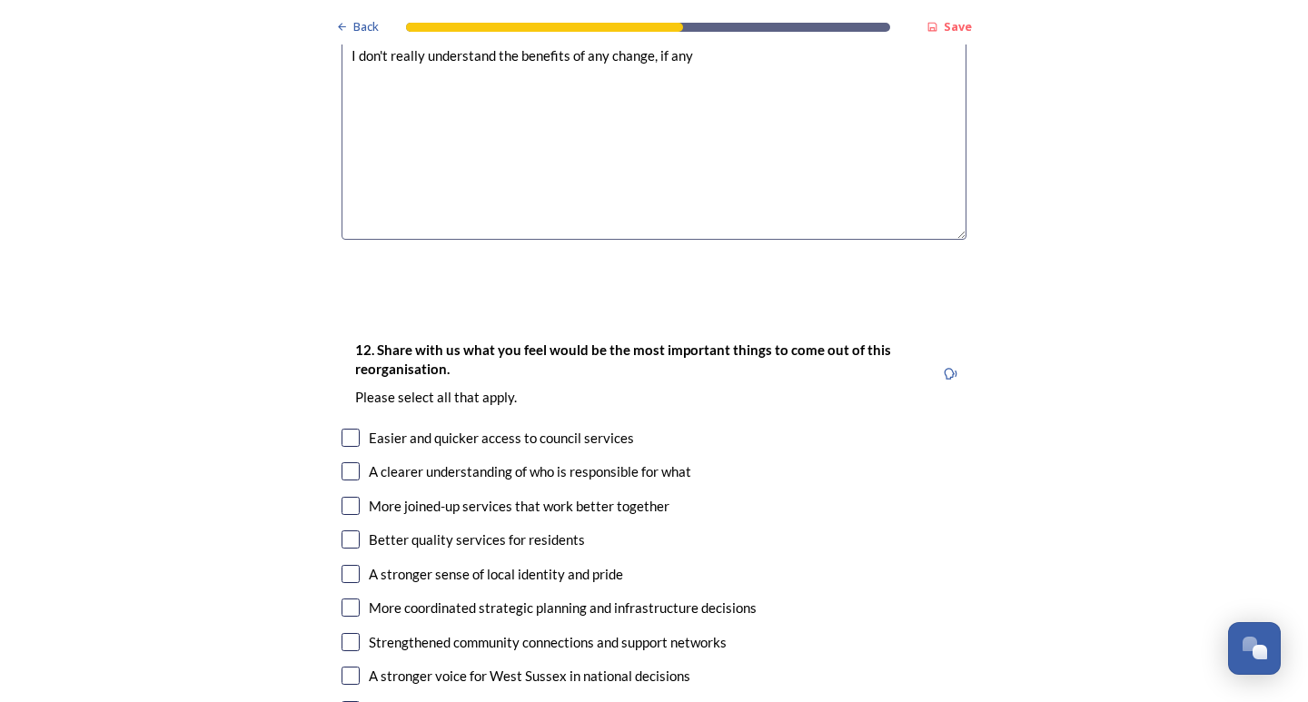
scroll to position [2907, 0]
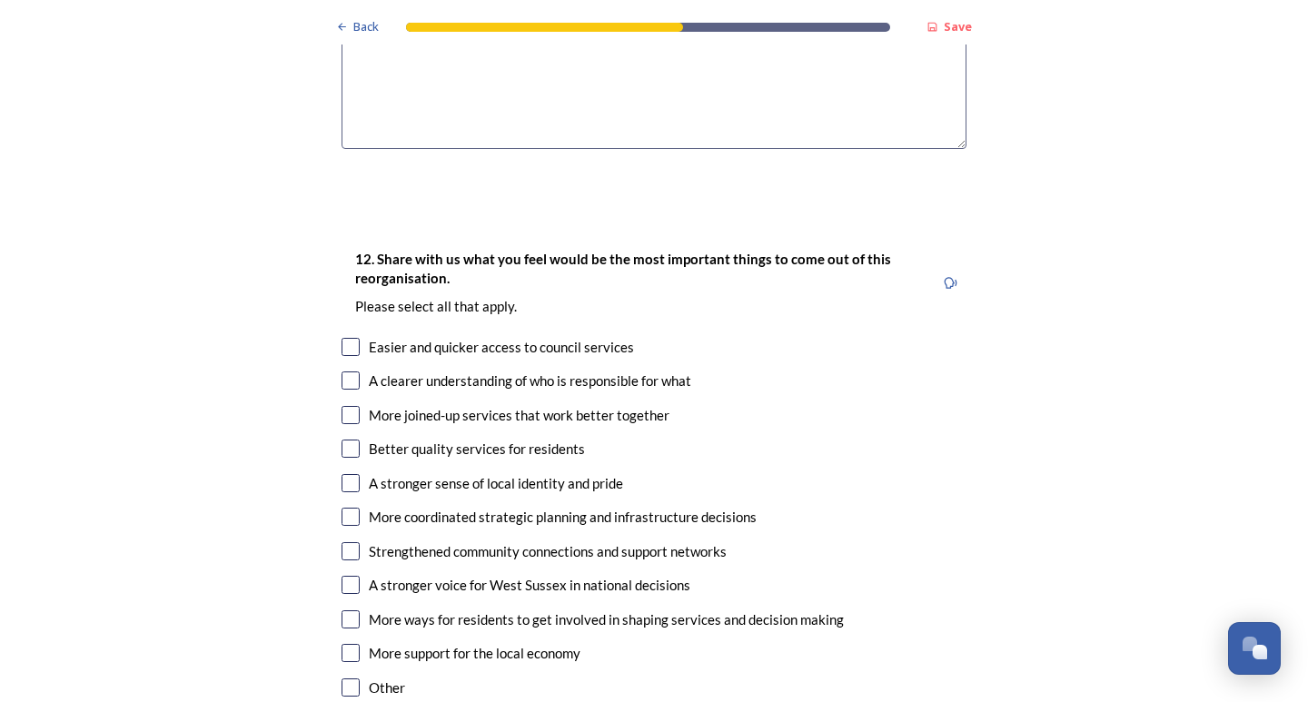
type textarea "I don't really understand the benefits of any change, if any"
click at [344, 338] on input "checkbox" at bounding box center [351, 347] width 18 height 18
checkbox input "true"
click at [345, 372] on input "checkbox" at bounding box center [351, 381] width 18 height 18
checkbox input "true"
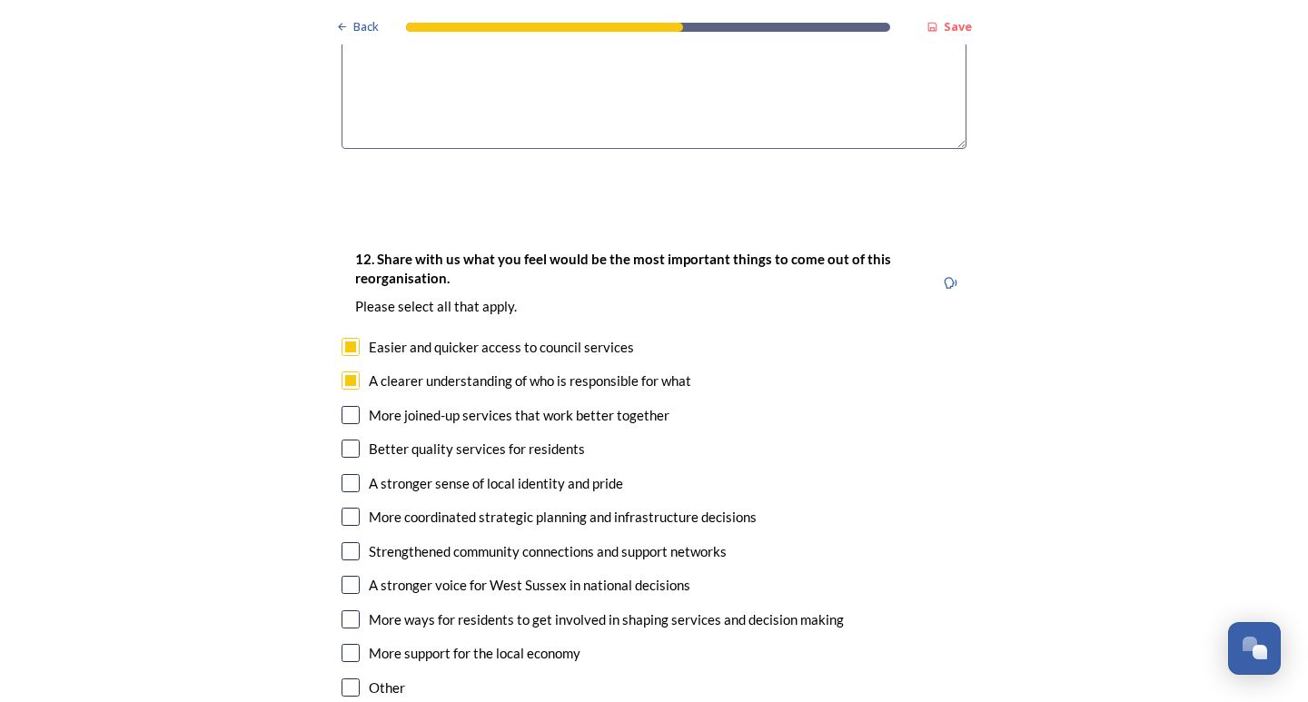
click at [342, 406] on input "checkbox" at bounding box center [351, 415] width 18 height 18
checkbox input "true"
click at [342, 440] on input "checkbox" at bounding box center [351, 449] width 18 height 18
checkbox input "true"
click at [342, 418] on div "12. Share with us what you feel would be the most important things to come out …" at bounding box center [654, 475] width 654 height 491
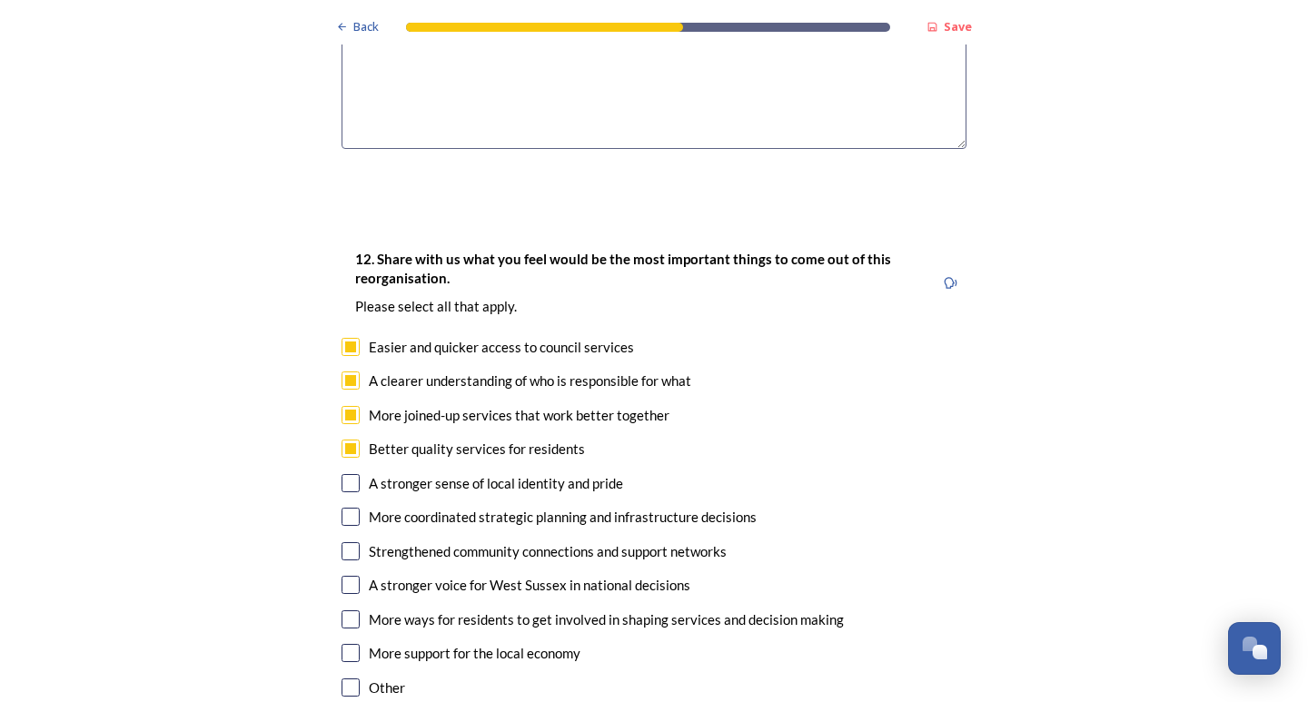
click at [343, 508] on input "checkbox" at bounding box center [351, 517] width 18 height 18
checkbox input "true"
click at [342, 542] on input "checkbox" at bounding box center [351, 551] width 18 height 18
checkbox input "true"
click at [342, 576] on input "checkbox" at bounding box center [351, 585] width 18 height 18
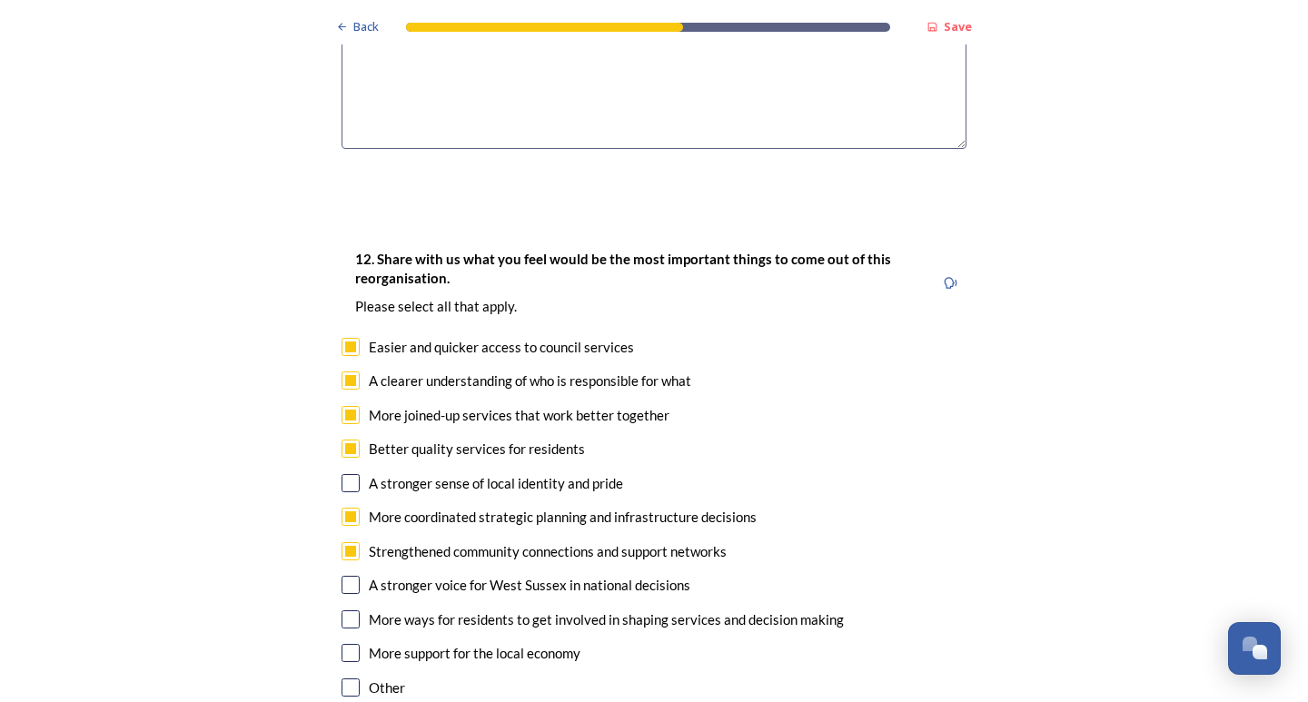
checkbox input "true"
click at [343, 611] on input "checkbox" at bounding box center [351, 620] width 18 height 18
checkbox input "true"
click at [345, 643] on div "More support for the local economy" at bounding box center [654, 653] width 625 height 21
checkbox input "true"
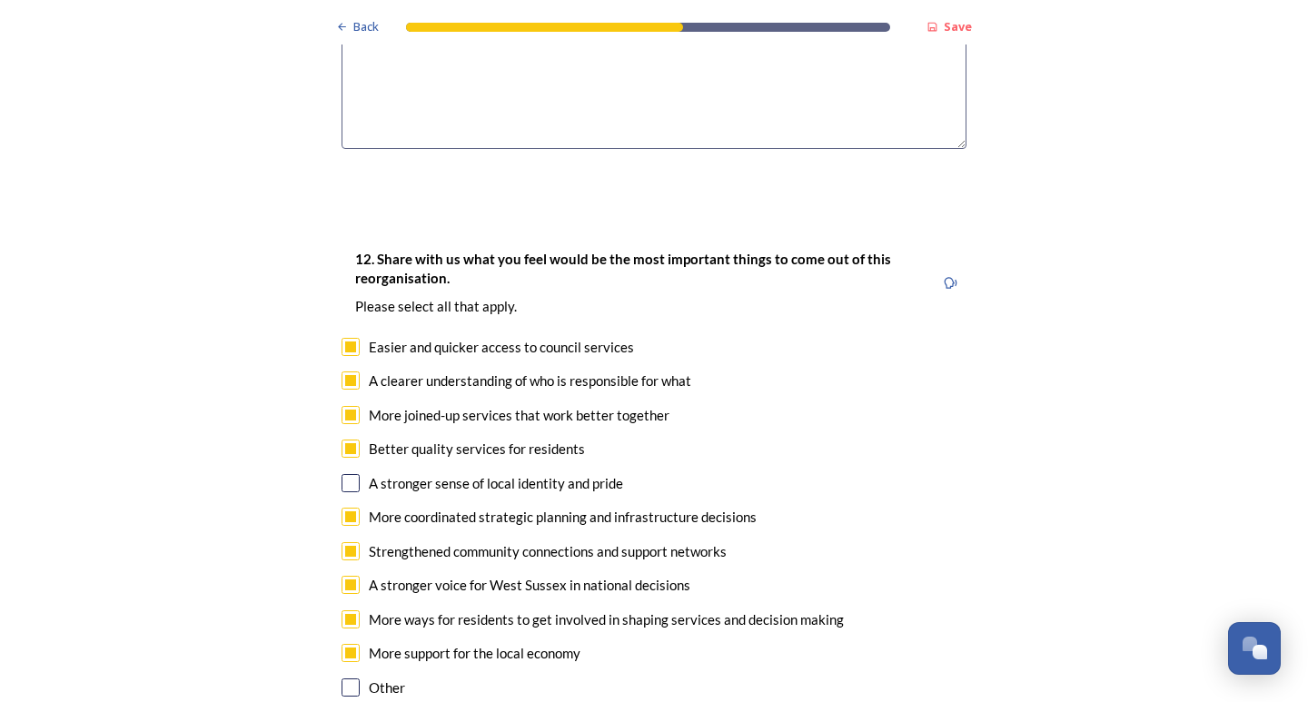
click at [348, 440] on div "12. Share with us what you feel would be the most important things to come out …" at bounding box center [654, 475] width 654 height 491
click at [350, 474] on input "checkbox" at bounding box center [351, 483] width 18 height 18
checkbox input "true"
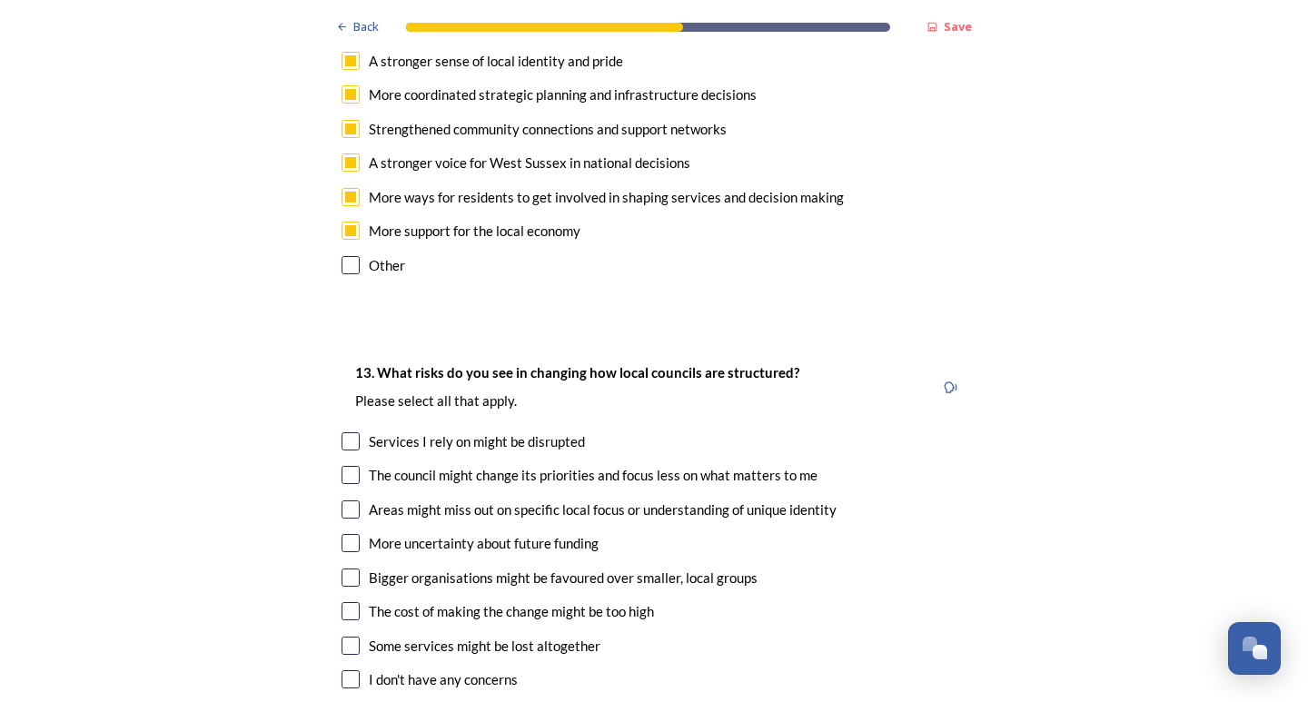
scroll to position [3361, 0]
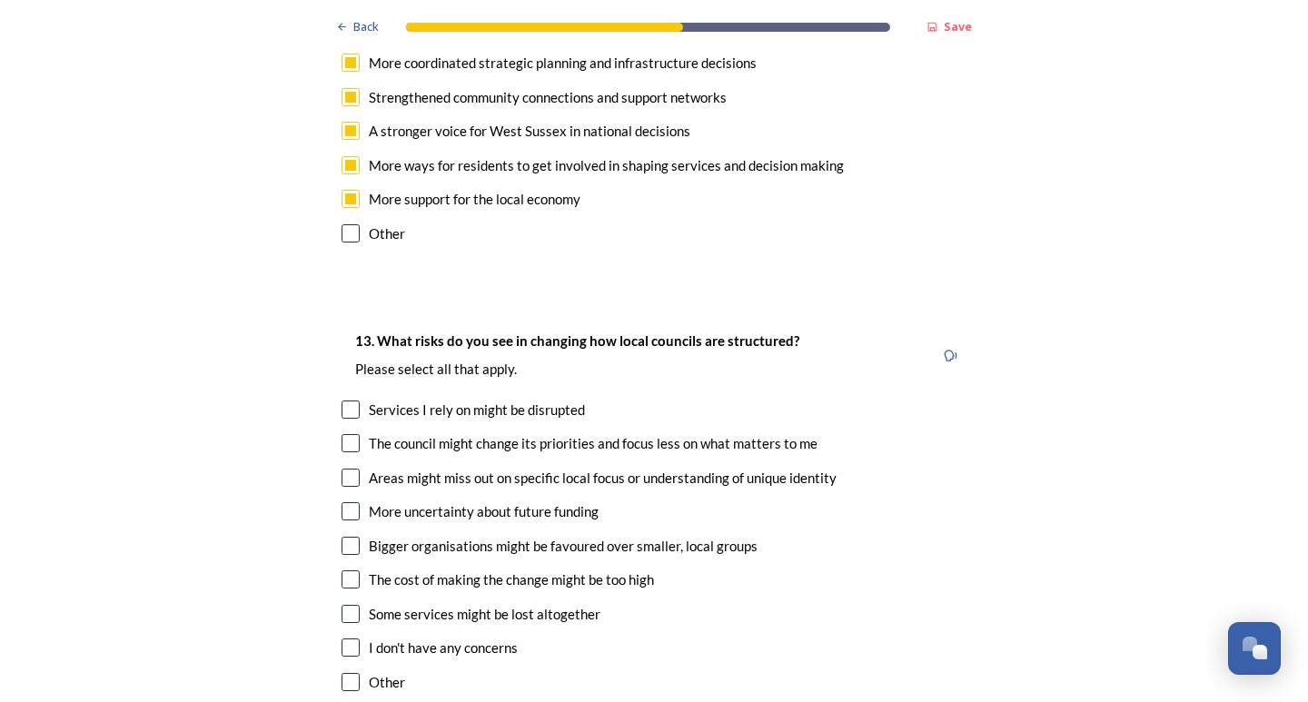
click at [348, 401] on input "checkbox" at bounding box center [351, 410] width 18 height 18
checkbox input "true"
click at [342, 434] on input "checkbox" at bounding box center [351, 443] width 18 height 18
checkbox input "true"
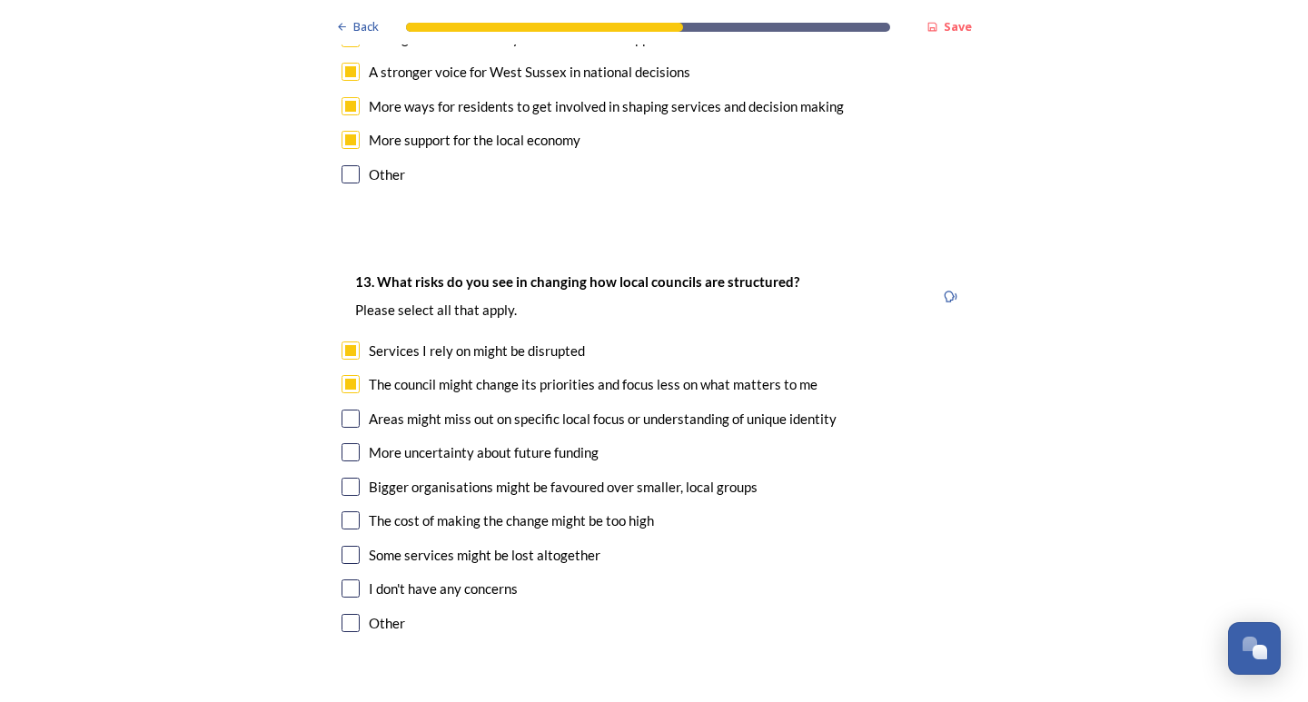
scroll to position [3452, 0]
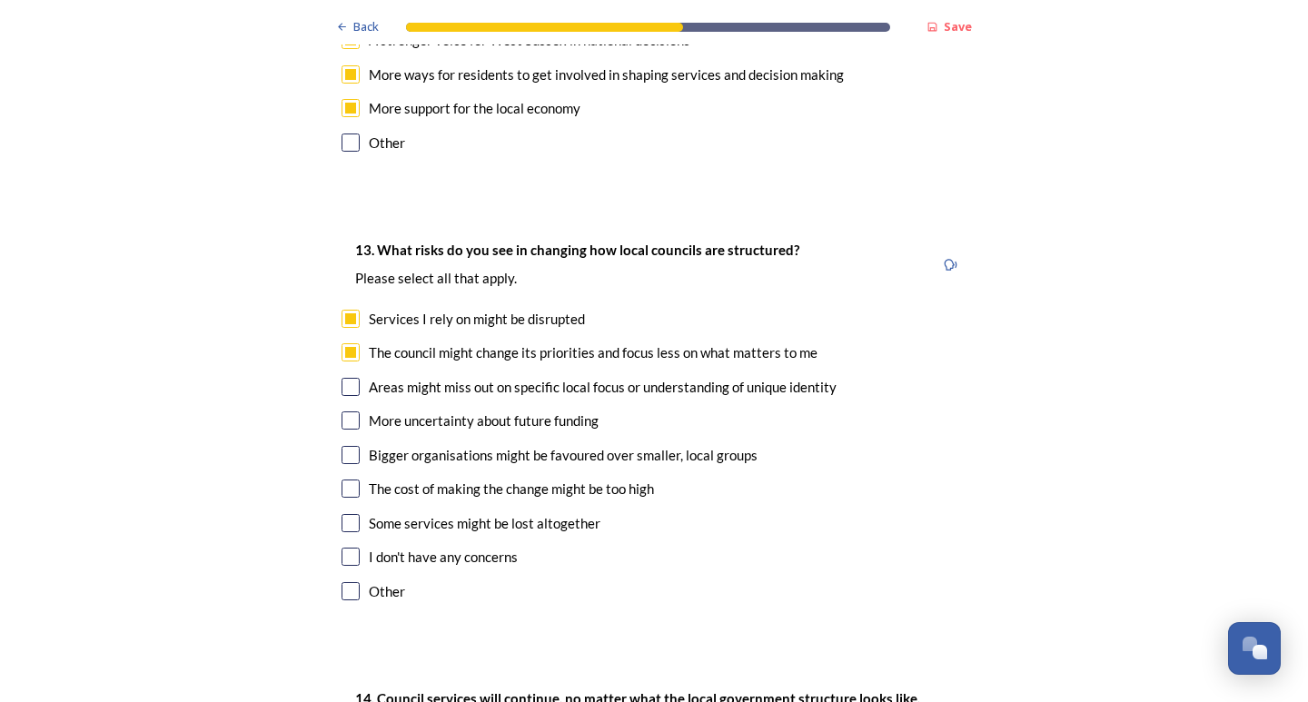
click at [353, 480] on input "checkbox" at bounding box center [351, 489] width 18 height 18
checkbox input "true"
click at [345, 514] on input "checkbox" at bounding box center [351, 523] width 18 height 18
checkbox input "true"
click at [353, 446] on input "checkbox" at bounding box center [351, 455] width 18 height 18
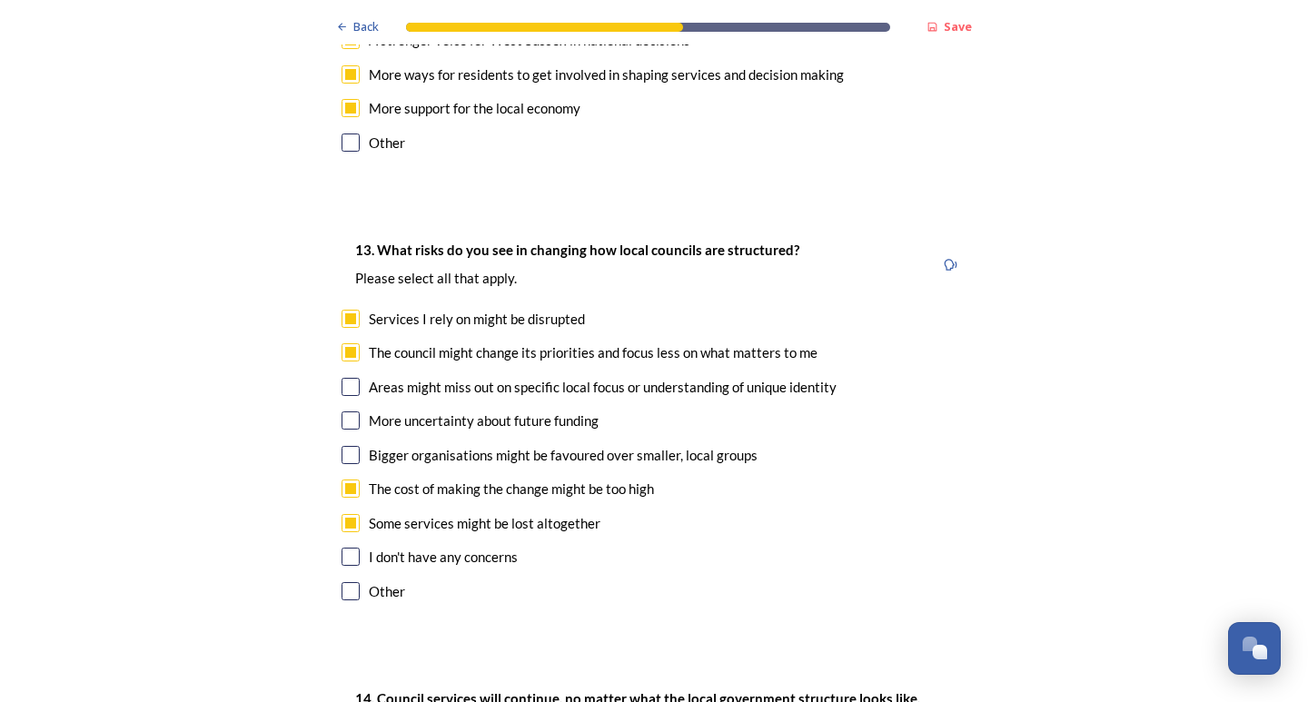
checkbox input "true"
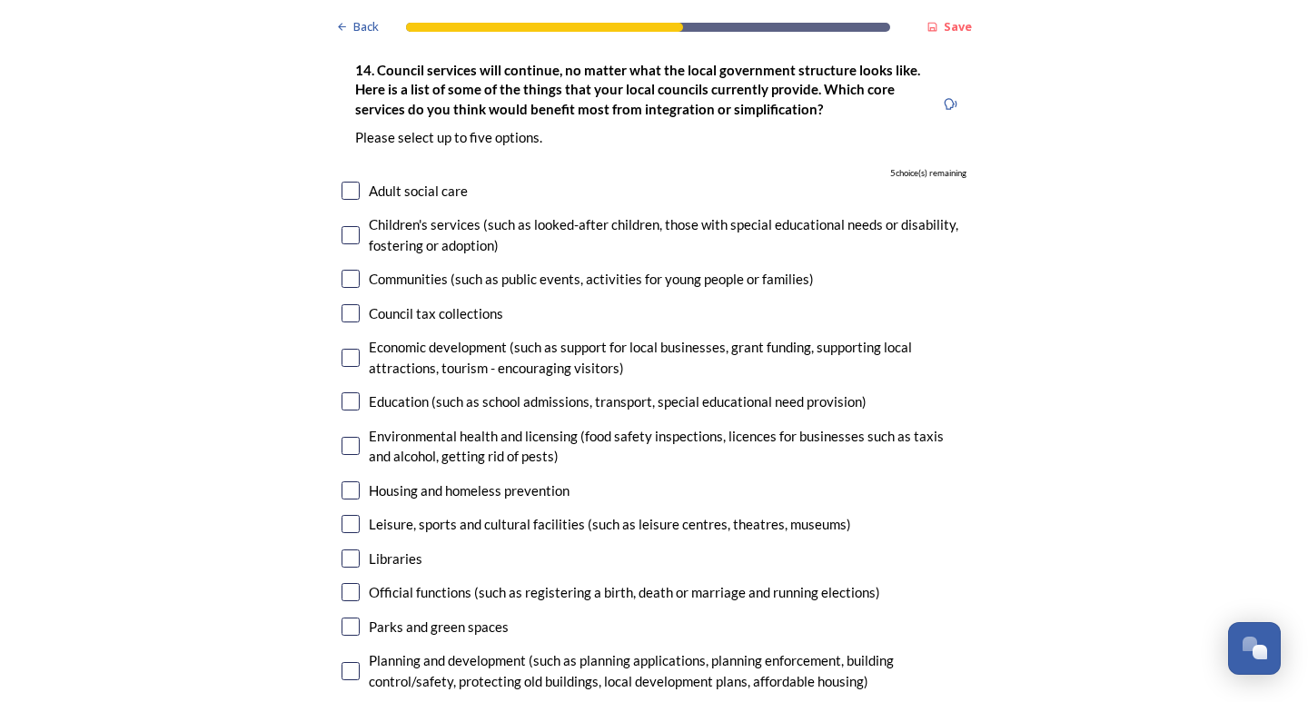
scroll to position [4088, 0]
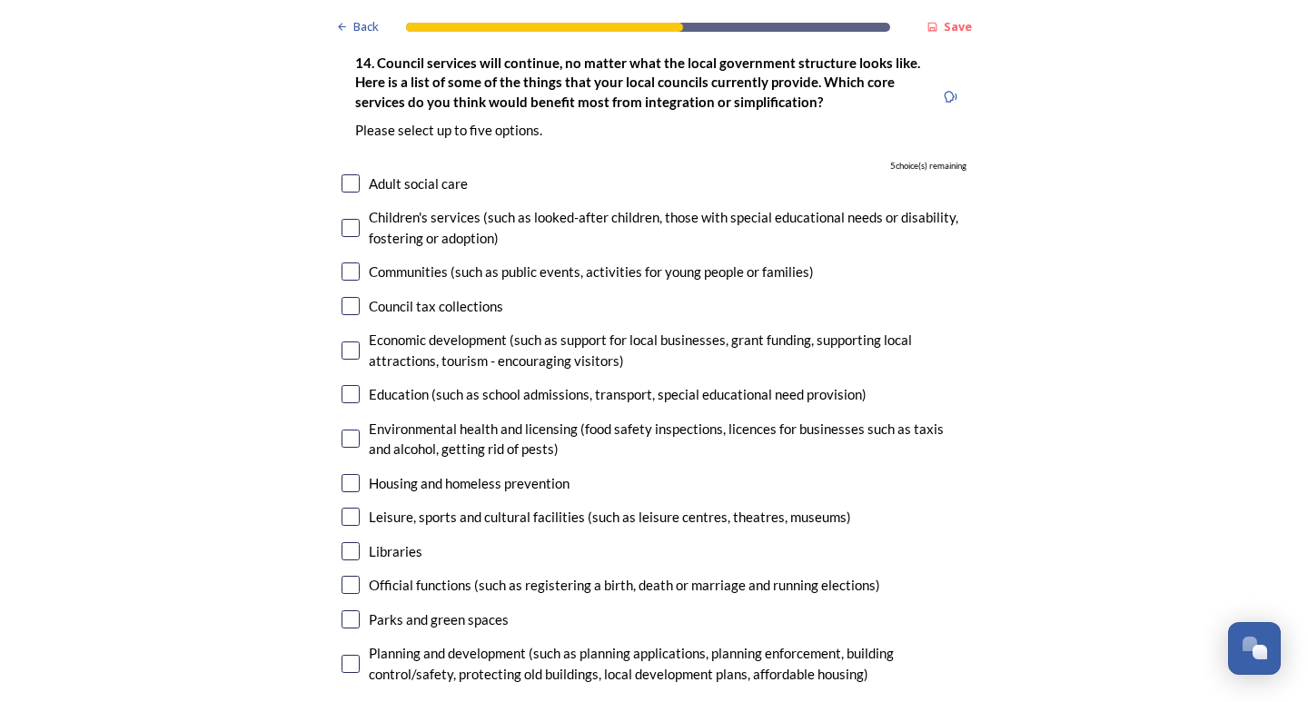
click at [343, 430] on input "checkbox" at bounding box center [351, 439] width 18 height 18
checkbox input "true"
click at [342, 542] on input "checkbox" at bounding box center [351, 551] width 18 height 18
checkbox input "true"
click at [343, 611] on input "checkbox" at bounding box center [351, 620] width 18 height 18
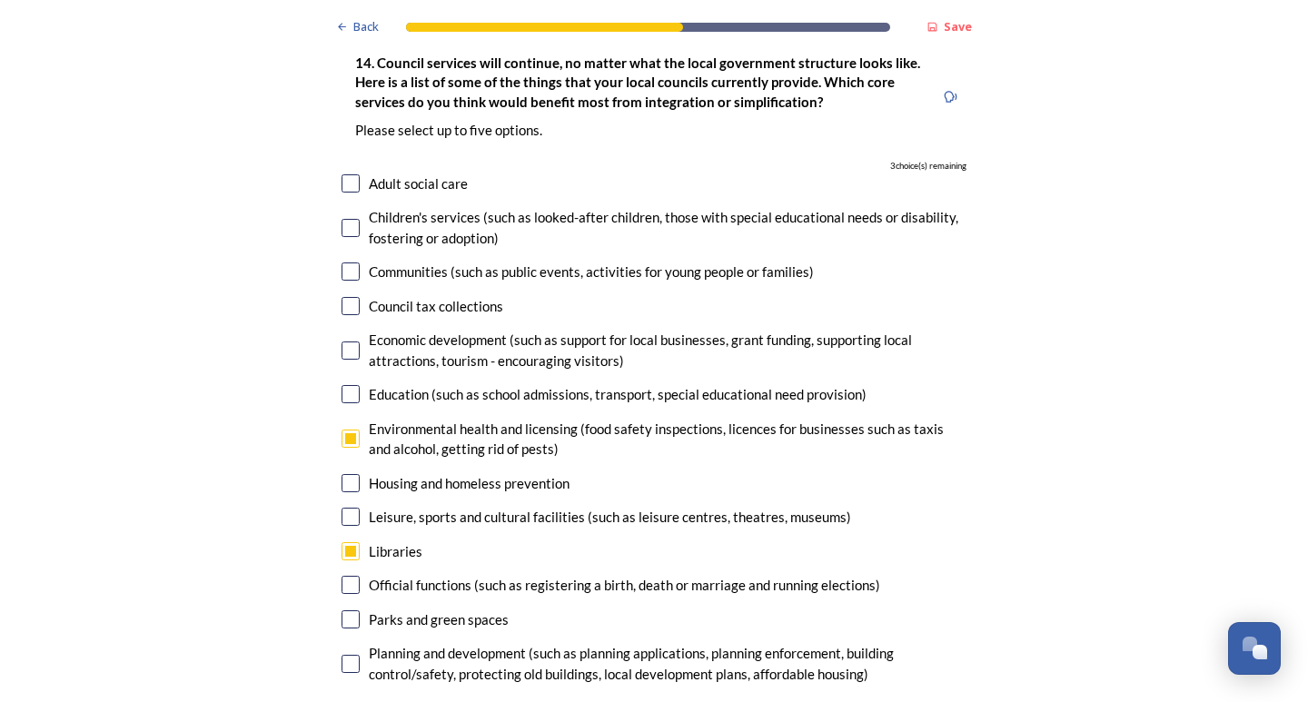
checkbox input "true"
click at [343, 655] on input "checkbox" at bounding box center [351, 664] width 18 height 18
checkbox input "true"
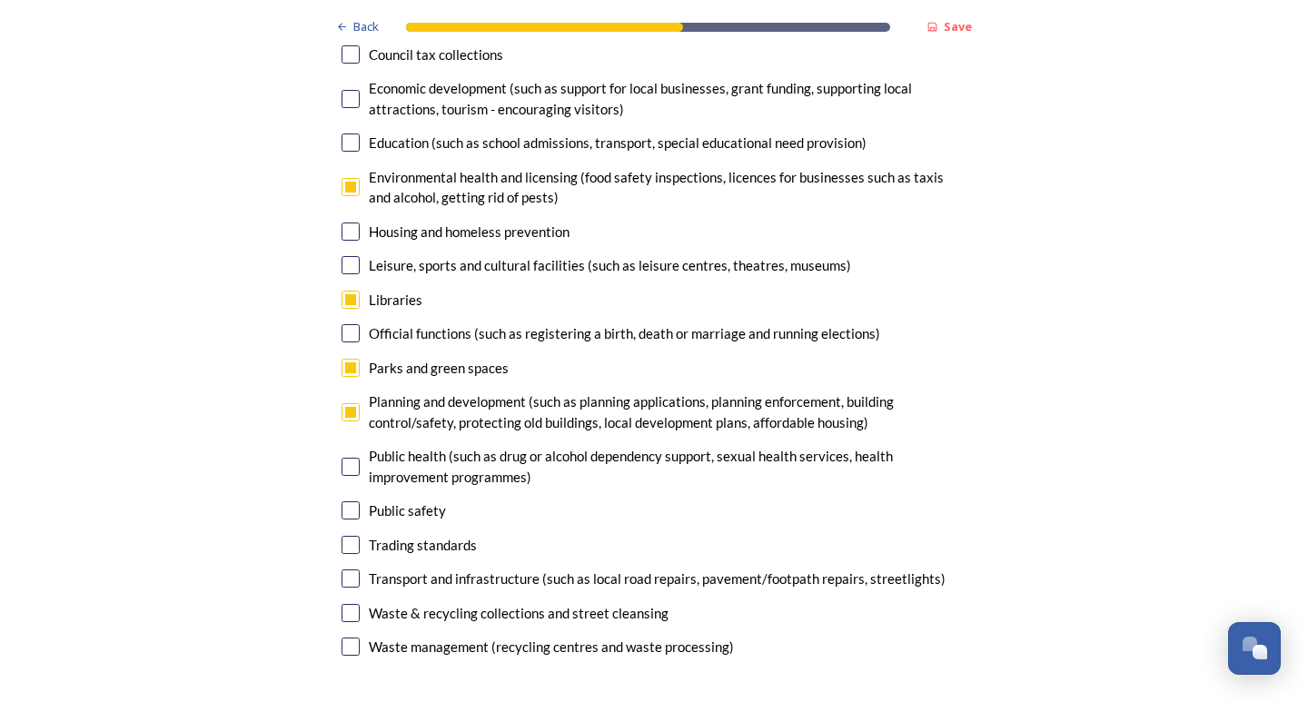
scroll to position [4361, 0]
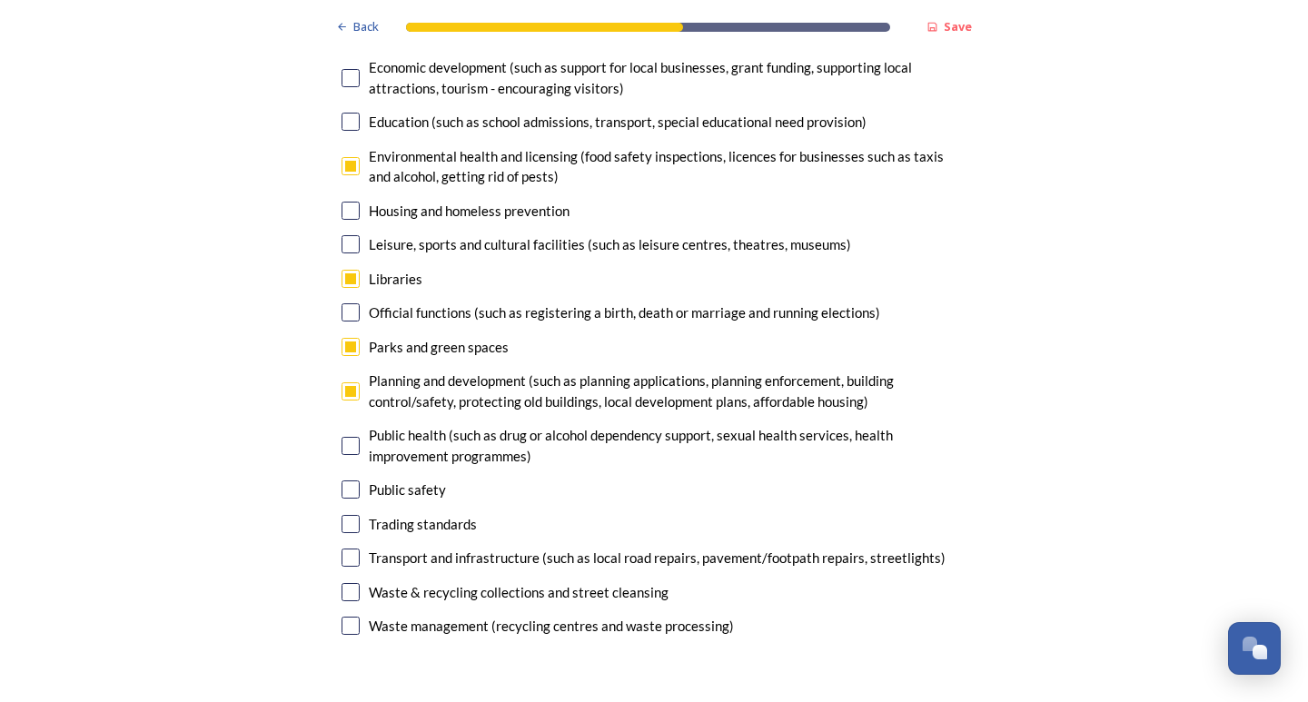
click at [349, 583] on input "checkbox" at bounding box center [351, 592] width 18 height 18
checkbox input "true"
click at [342, 549] on input "checkbox" at bounding box center [351, 558] width 18 height 18
checkbox input "false"
click at [343, 338] on input "checkbox" at bounding box center [351, 347] width 18 height 18
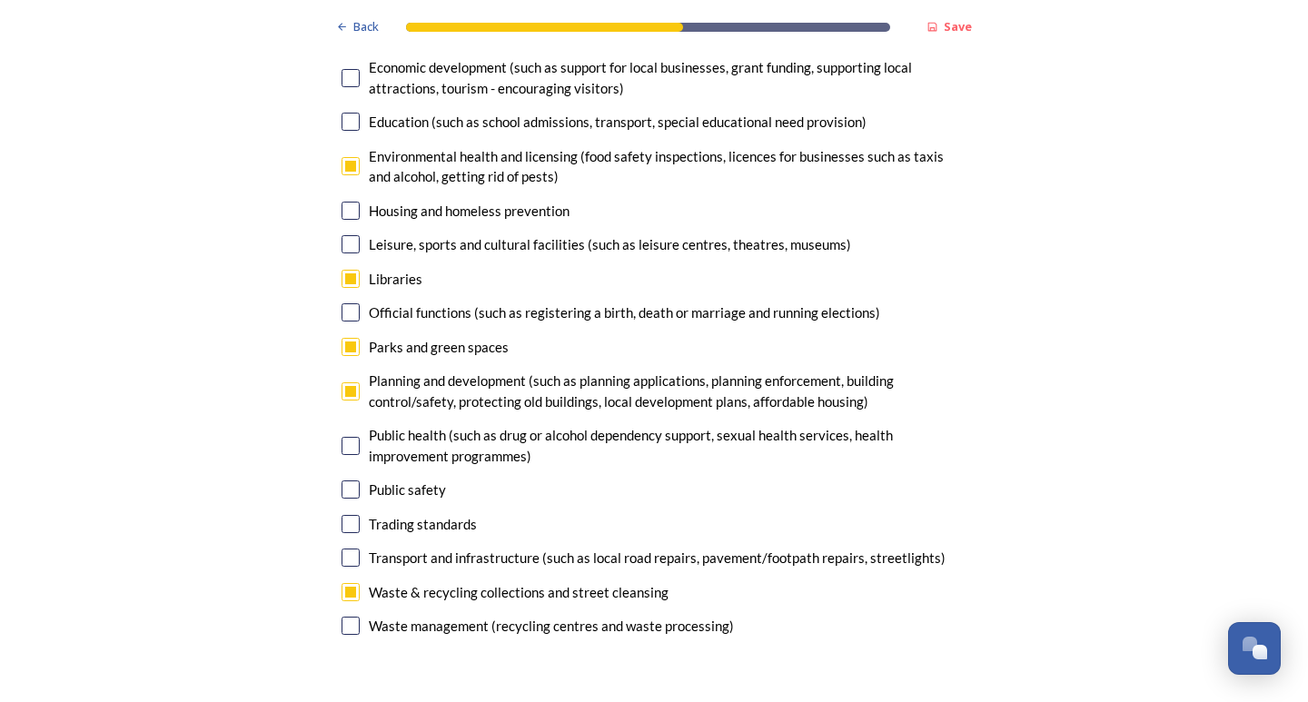
checkbox input "false"
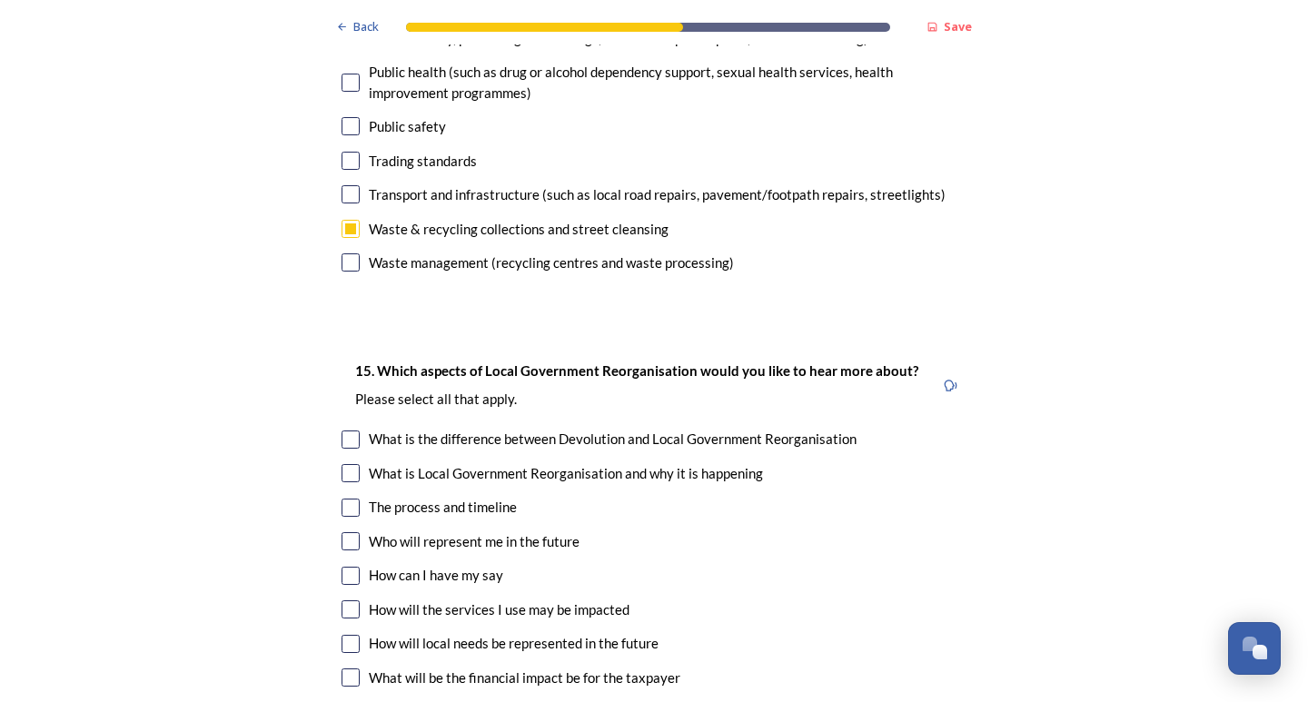
scroll to position [4815, 0]
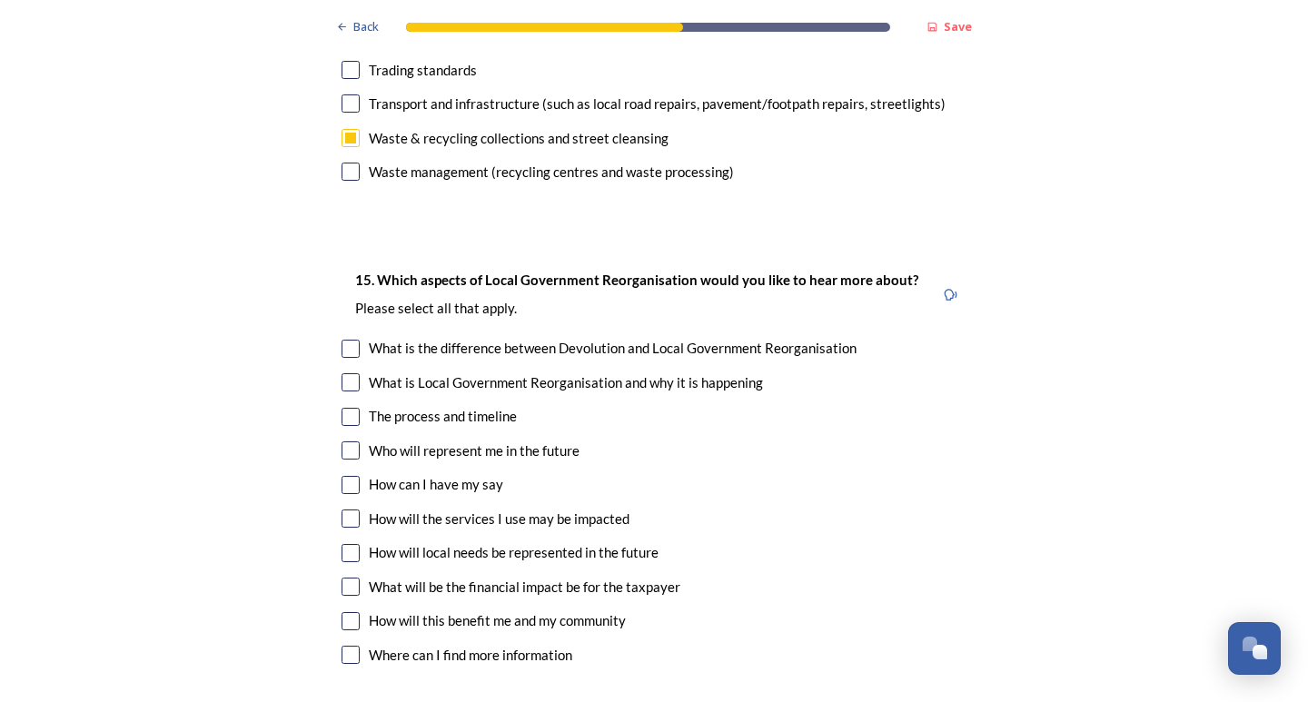
click at [342, 340] on input "checkbox" at bounding box center [351, 349] width 18 height 18
checkbox input "true"
click at [346, 373] on input "checkbox" at bounding box center [351, 382] width 18 height 18
checkbox input "true"
click at [342, 408] on input "checkbox" at bounding box center [351, 417] width 18 height 18
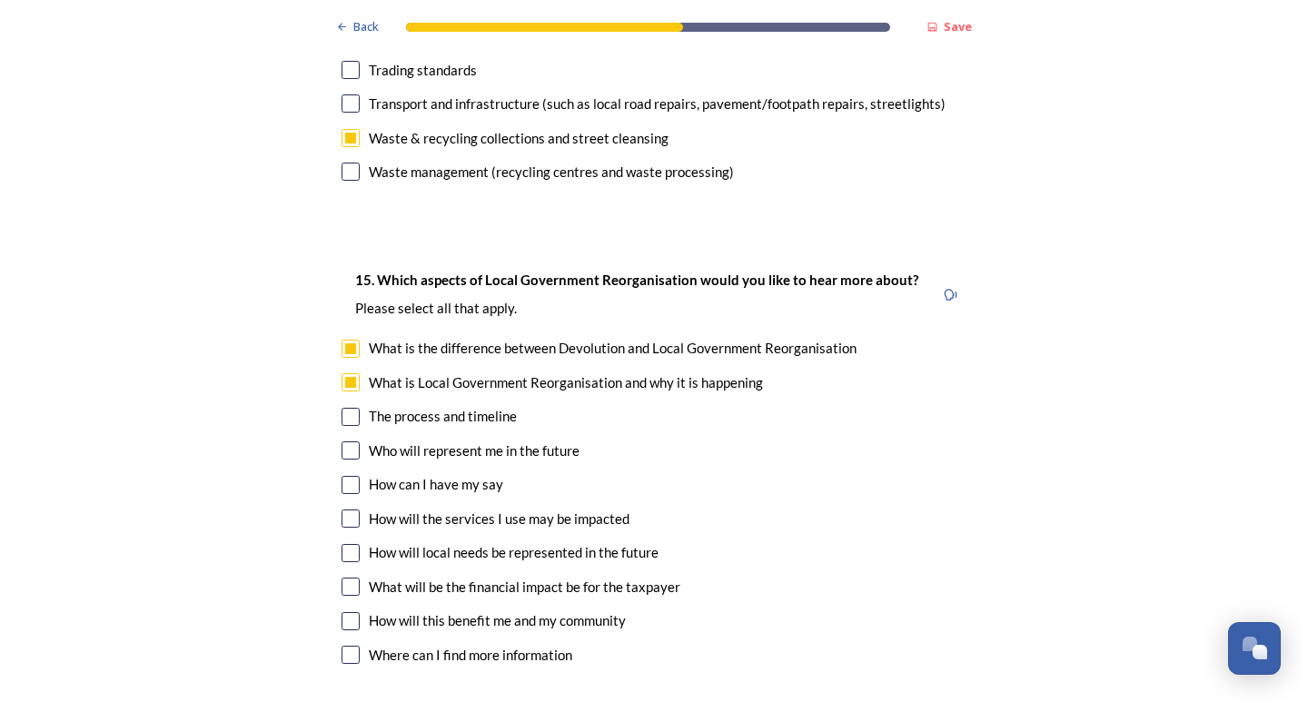
checkbox input "true"
click at [340, 385] on div "15. Which aspects of Local Government Reorganisation would you like to hear mor…" at bounding box center [654, 470] width 654 height 438
click at [342, 476] on input "checkbox" at bounding box center [351, 485] width 18 height 18
checkbox input "true"
click at [347, 510] on input "checkbox" at bounding box center [351, 519] width 18 height 18
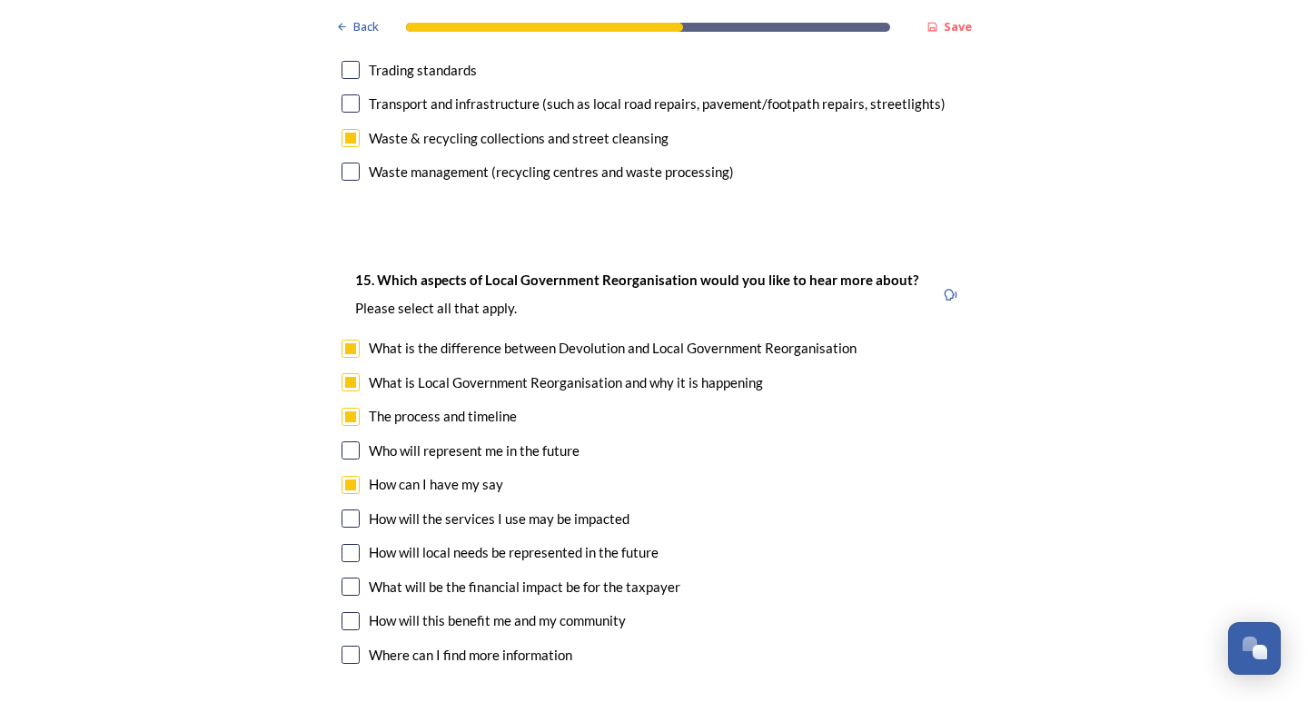
checkbox input "true"
click at [342, 544] on input "checkbox" at bounding box center [351, 553] width 18 height 18
checkbox input "true"
click at [342, 578] on input "checkbox" at bounding box center [351, 587] width 18 height 18
checkbox input "true"
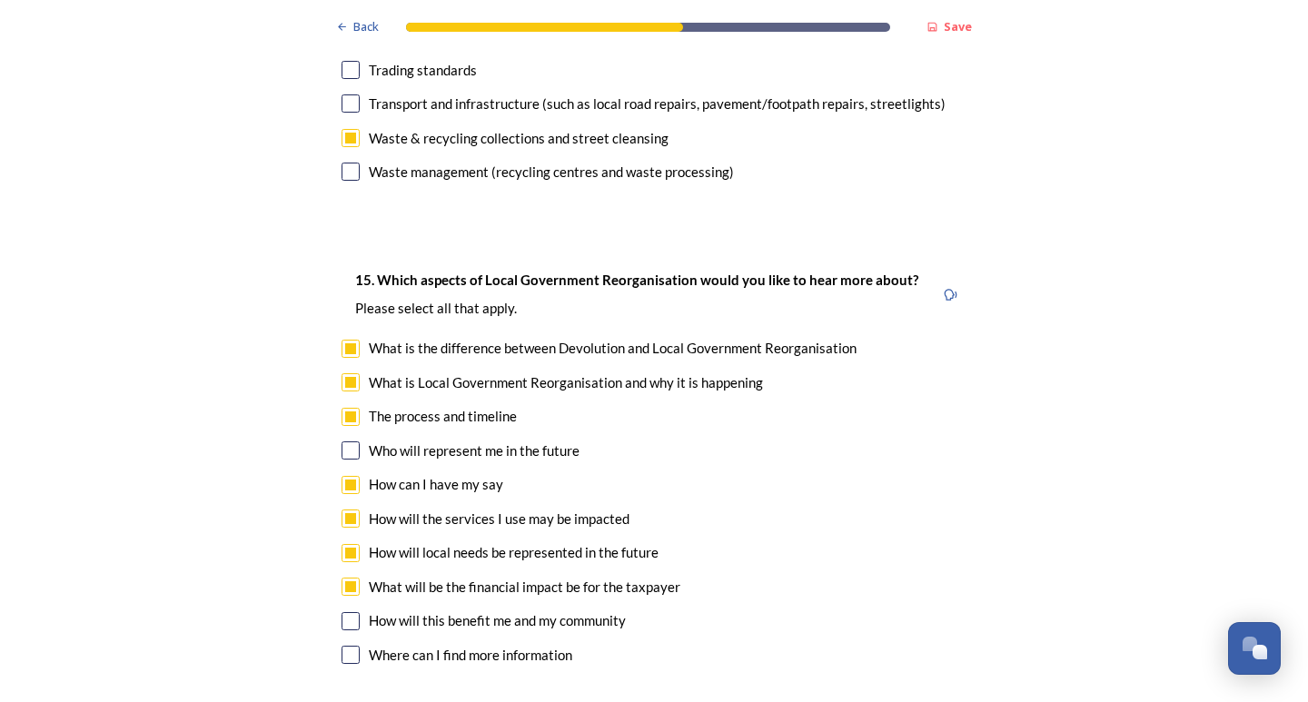
click at [343, 612] on input "checkbox" at bounding box center [351, 621] width 18 height 18
checkbox input "true"
drag, startPoint x: 346, startPoint y: 592, endPoint x: 364, endPoint y: 541, distance: 54.9
click at [347, 646] on input "checkbox" at bounding box center [351, 655] width 18 height 18
checkbox input "true"
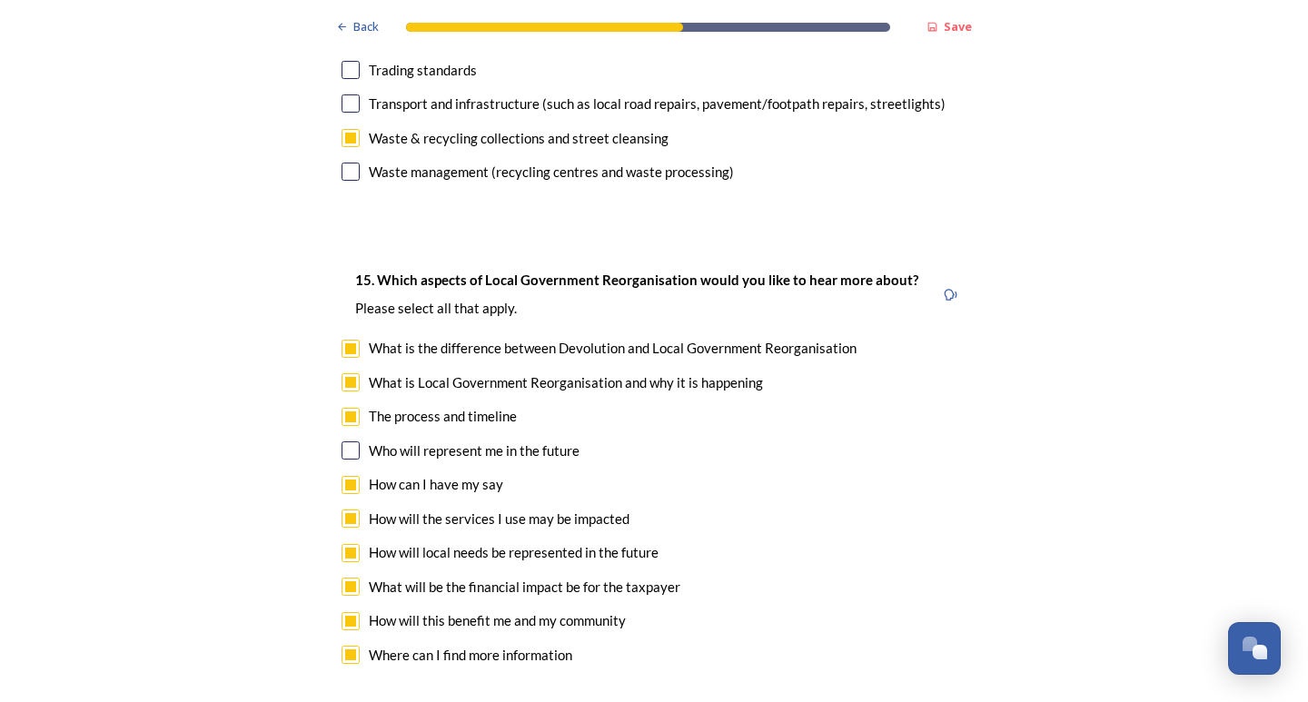
click at [343, 442] on input "checkbox" at bounding box center [351, 451] width 18 height 18
checkbox input "true"
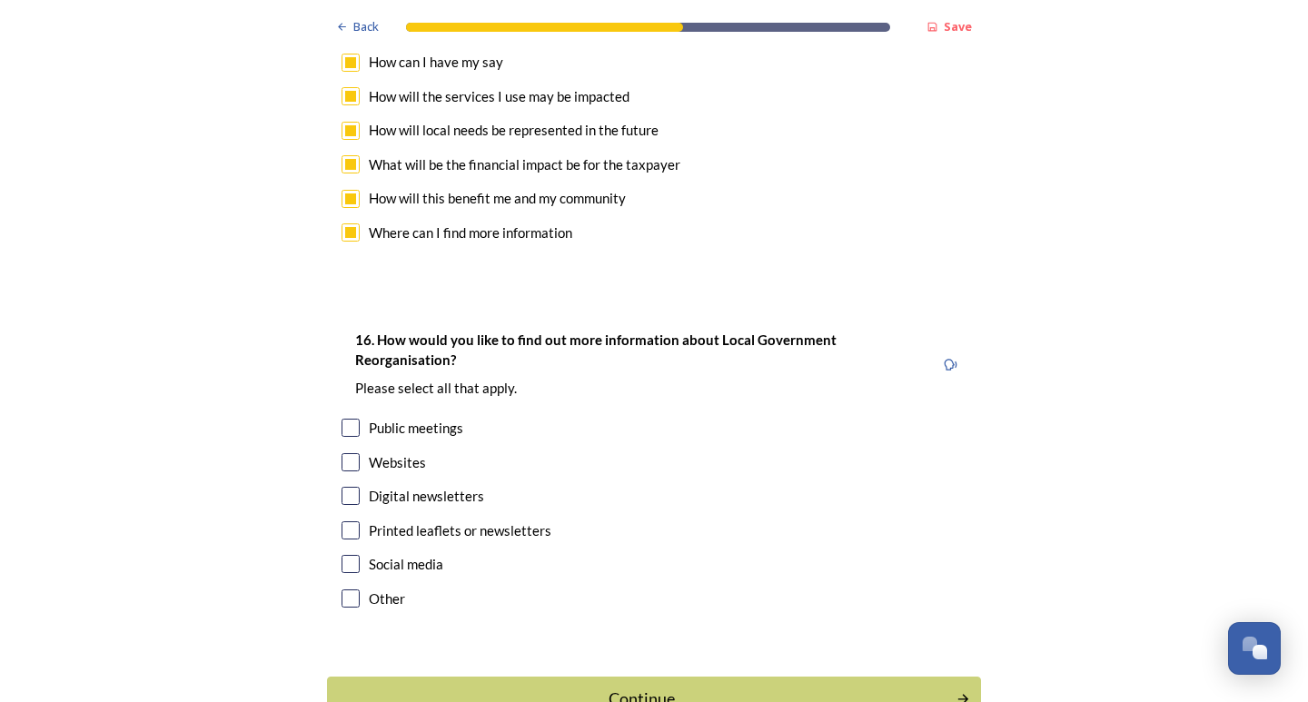
scroll to position [5269, 0]
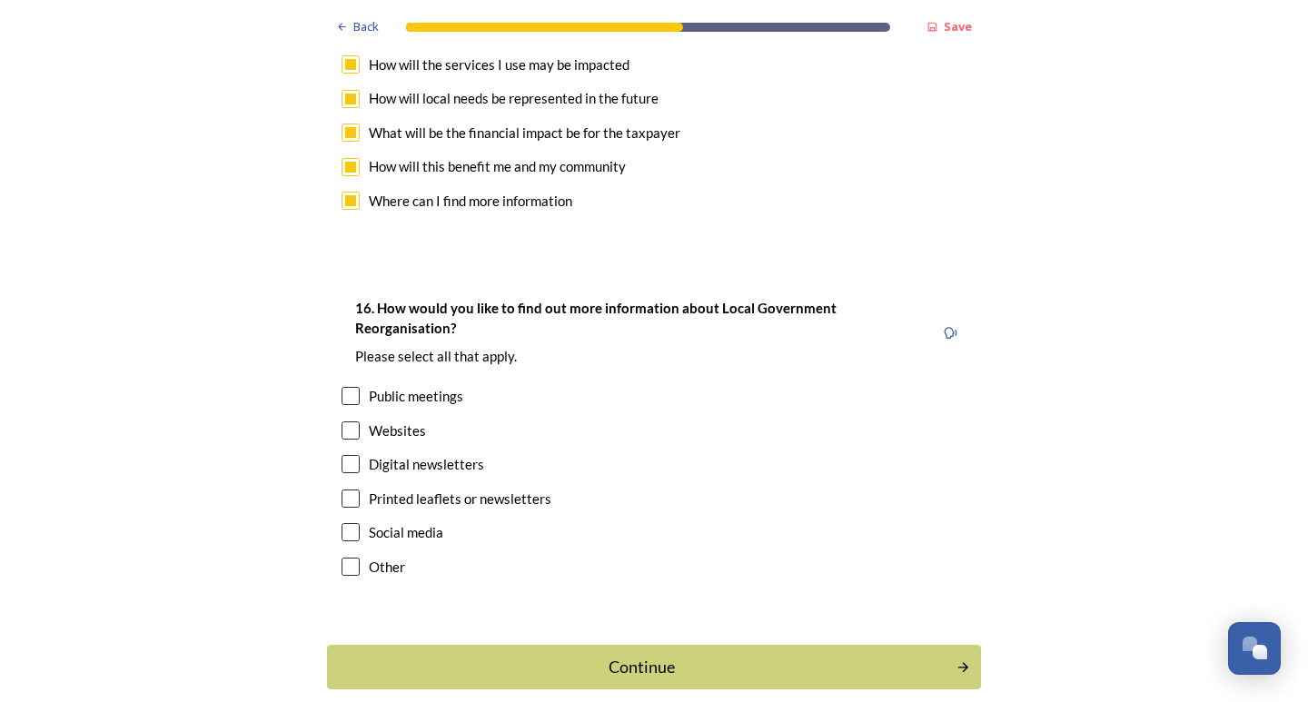
click at [342, 490] on input "checkbox" at bounding box center [351, 499] width 18 height 18
checkbox input "true"
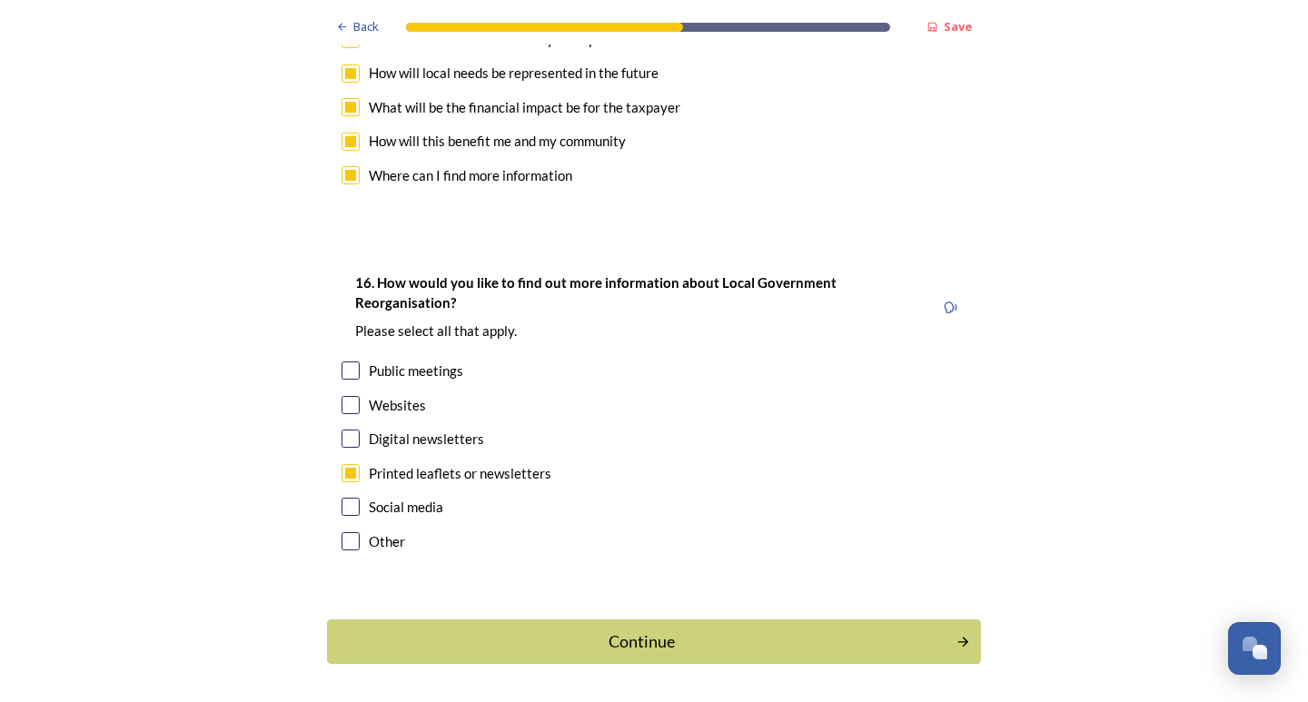
scroll to position [5308, 0]
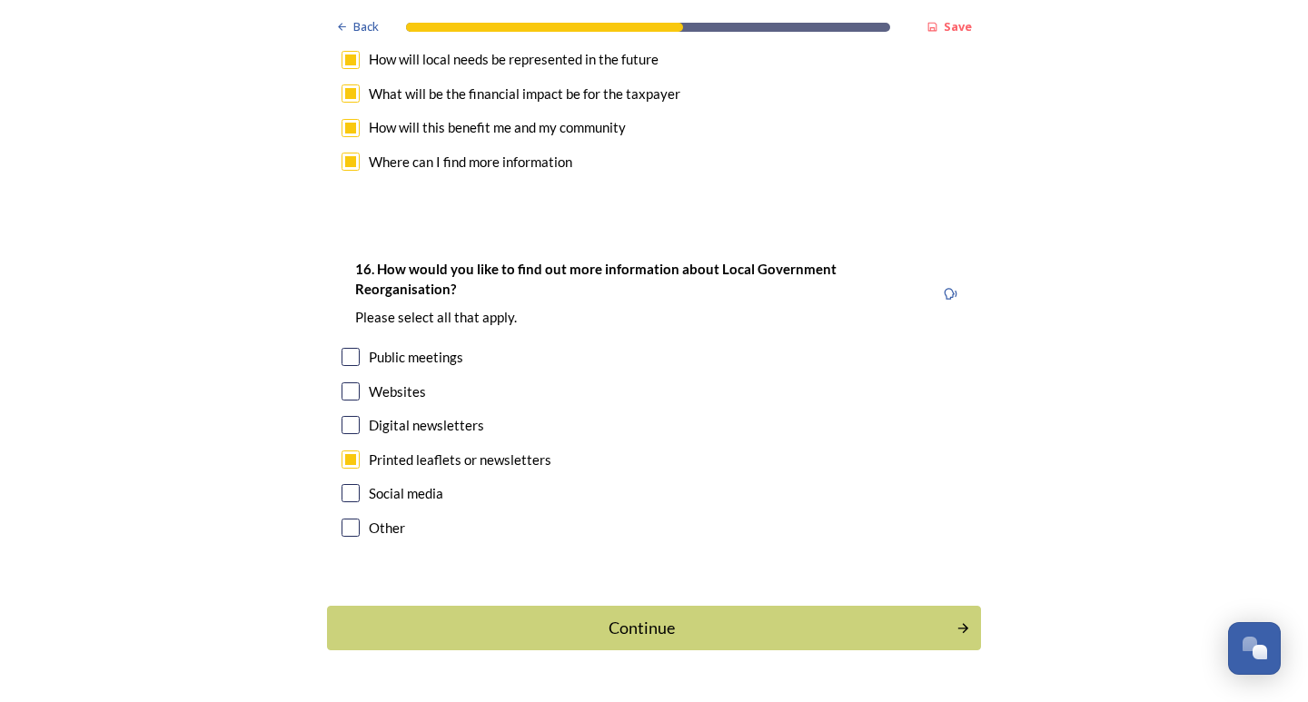
click at [557, 616] on div "Continue" at bounding box center [642, 628] width 610 height 25
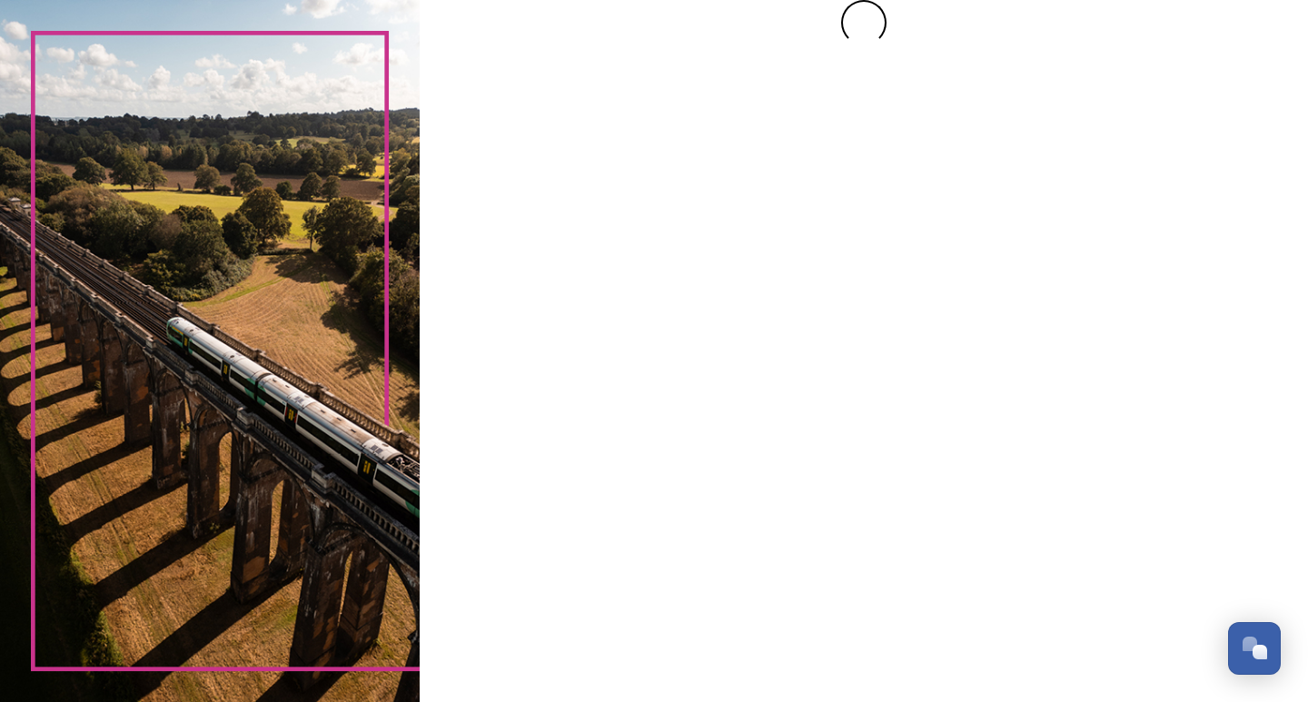
scroll to position [0, 0]
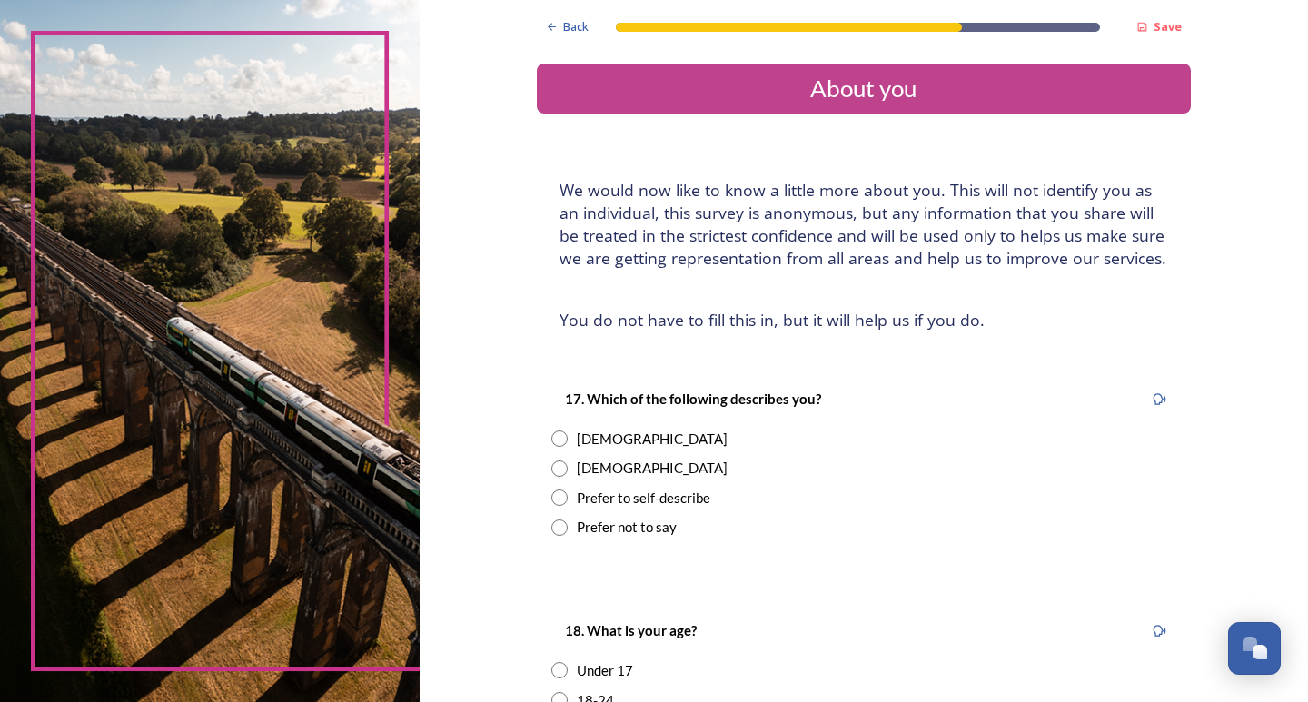
click at [551, 436] on input "radio" at bounding box center [559, 439] width 16 height 16
radio input "true"
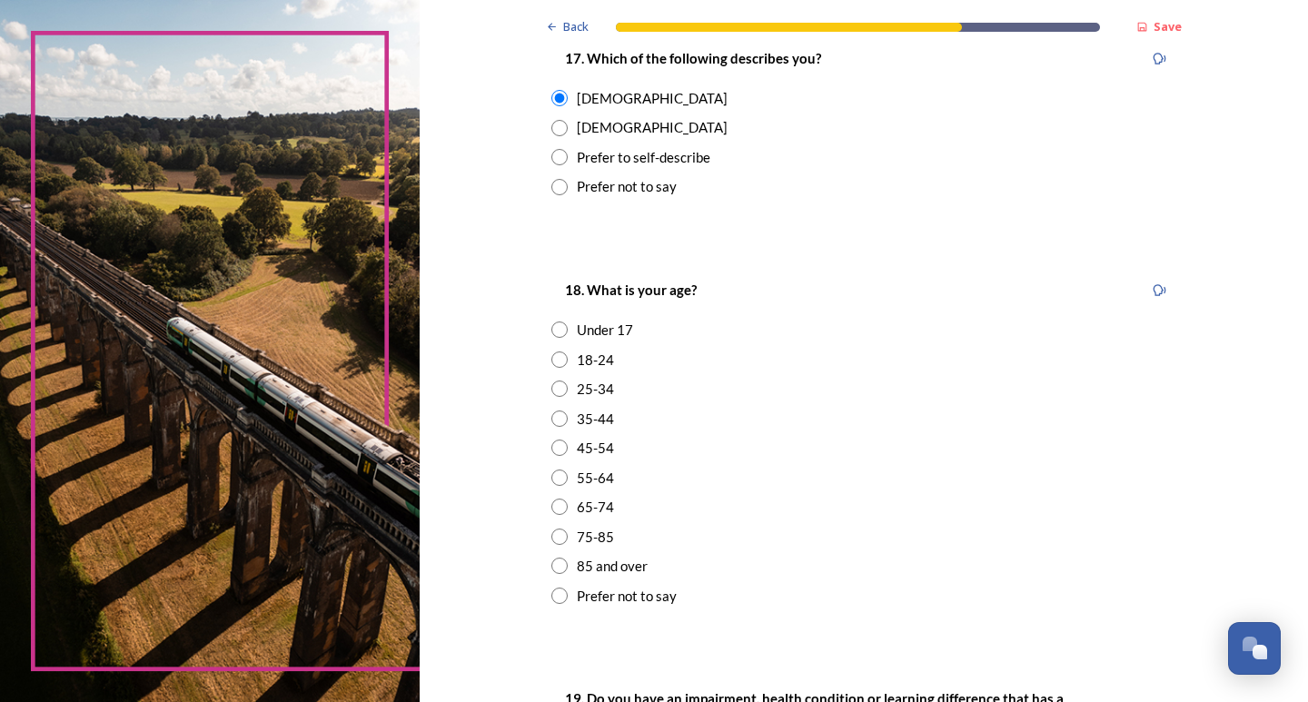
scroll to position [363, 0]
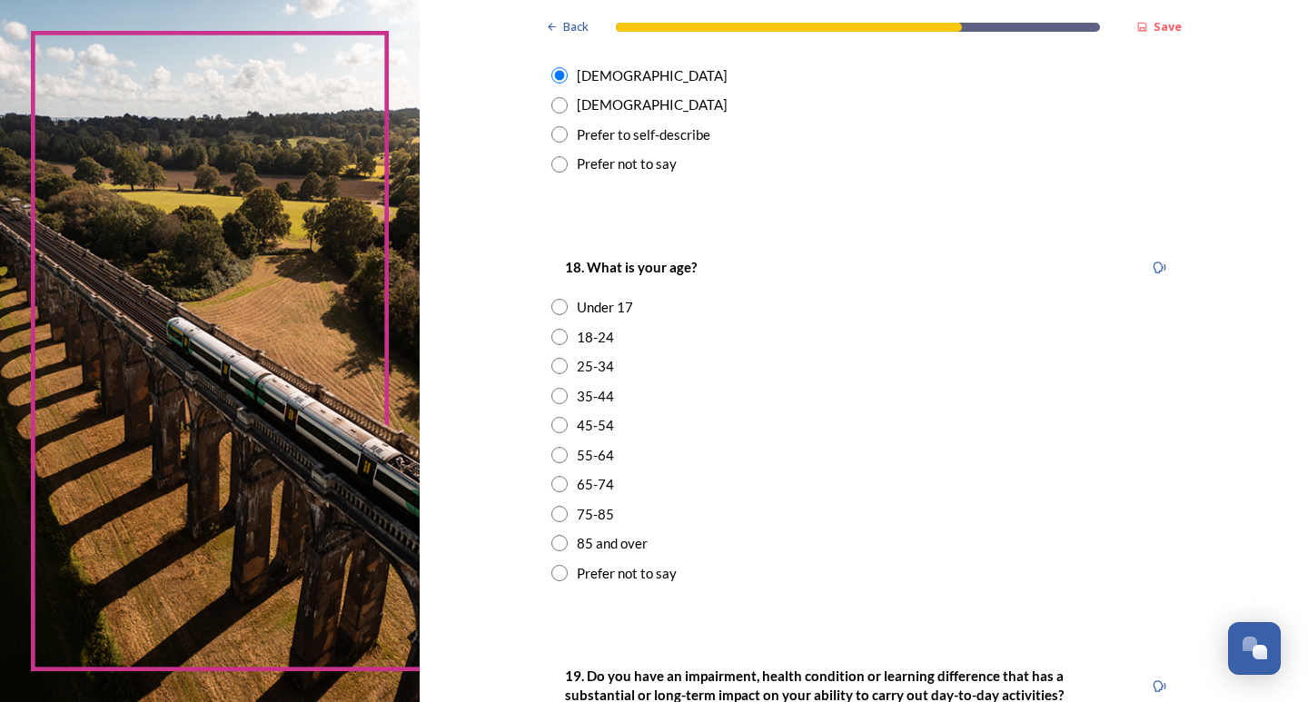
click at [559, 486] on input "radio" at bounding box center [559, 484] width 16 height 16
radio input "true"
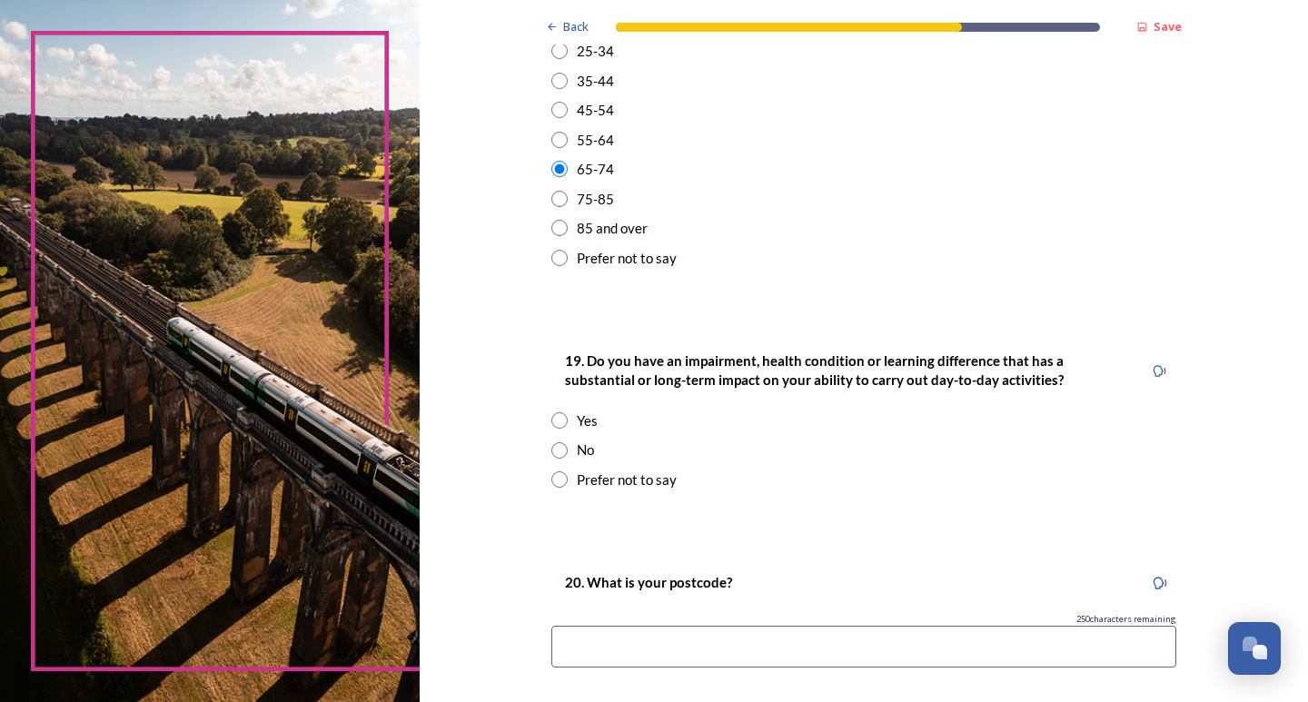
scroll to position [727, 0]
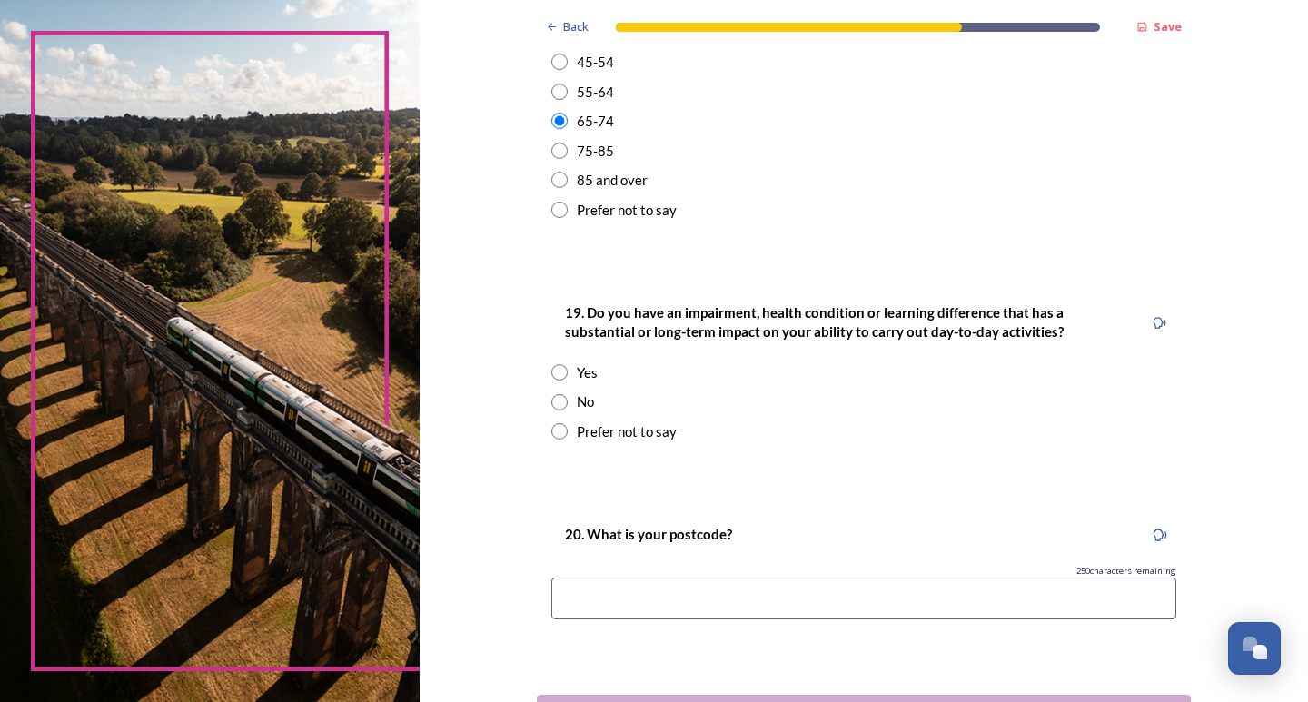
click at [553, 396] on input "radio" at bounding box center [559, 402] width 16 height 16
radio input "true"
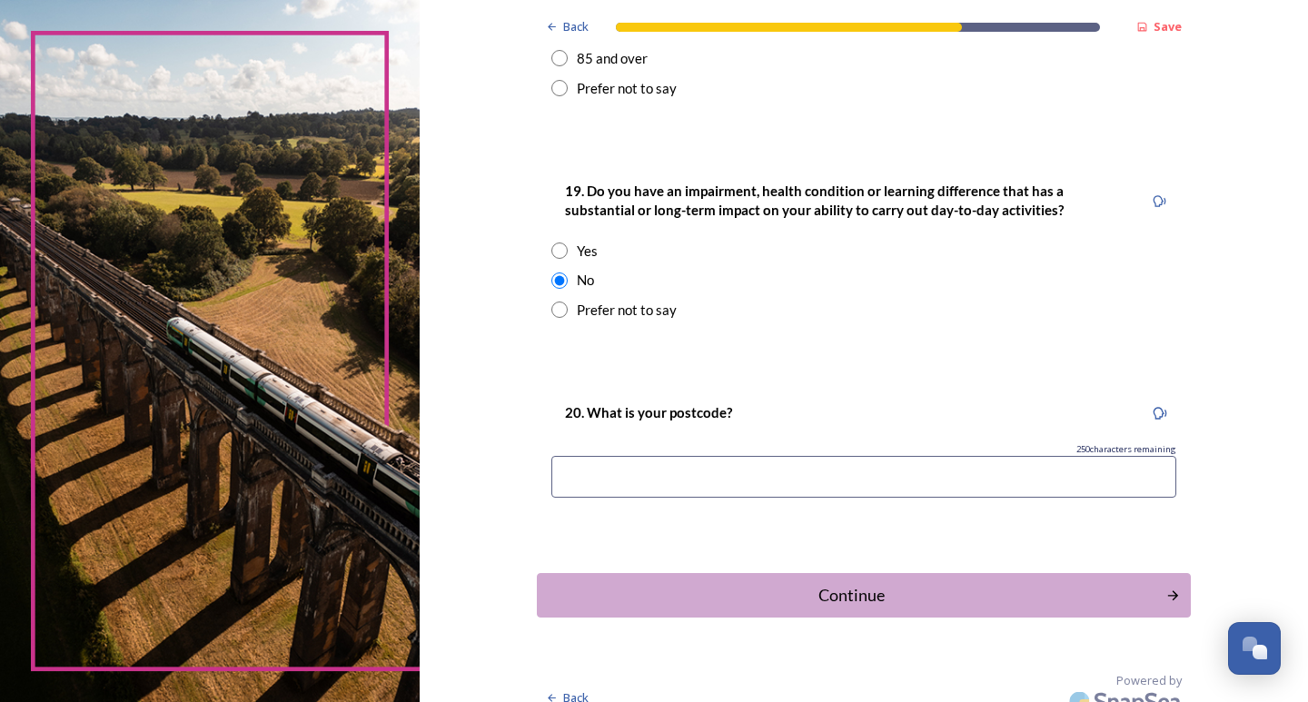
scroll to position [869, 0]
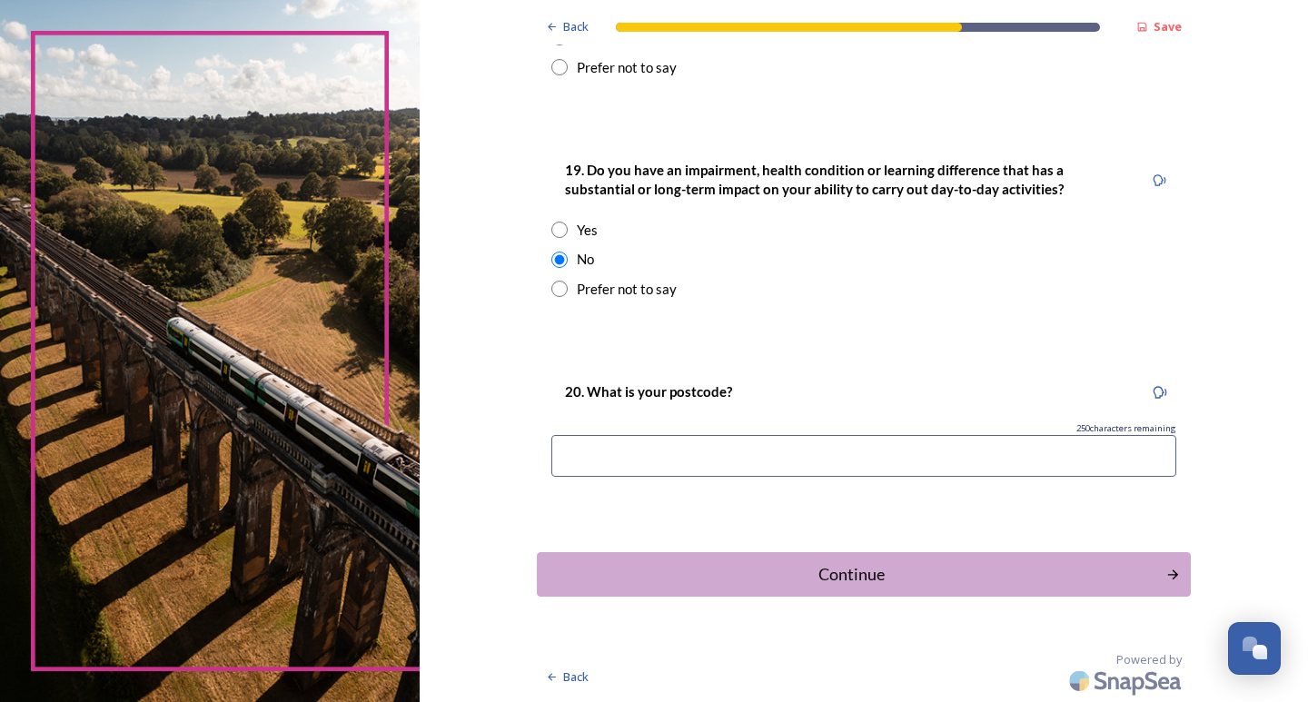
click at [604, 459] on input at bounding box center [863, 456] width 625 height 42
type input "BN6 9UY"
click at [720, 572] on div "Continue" at bounding box center [850, 574] width 615 height 25
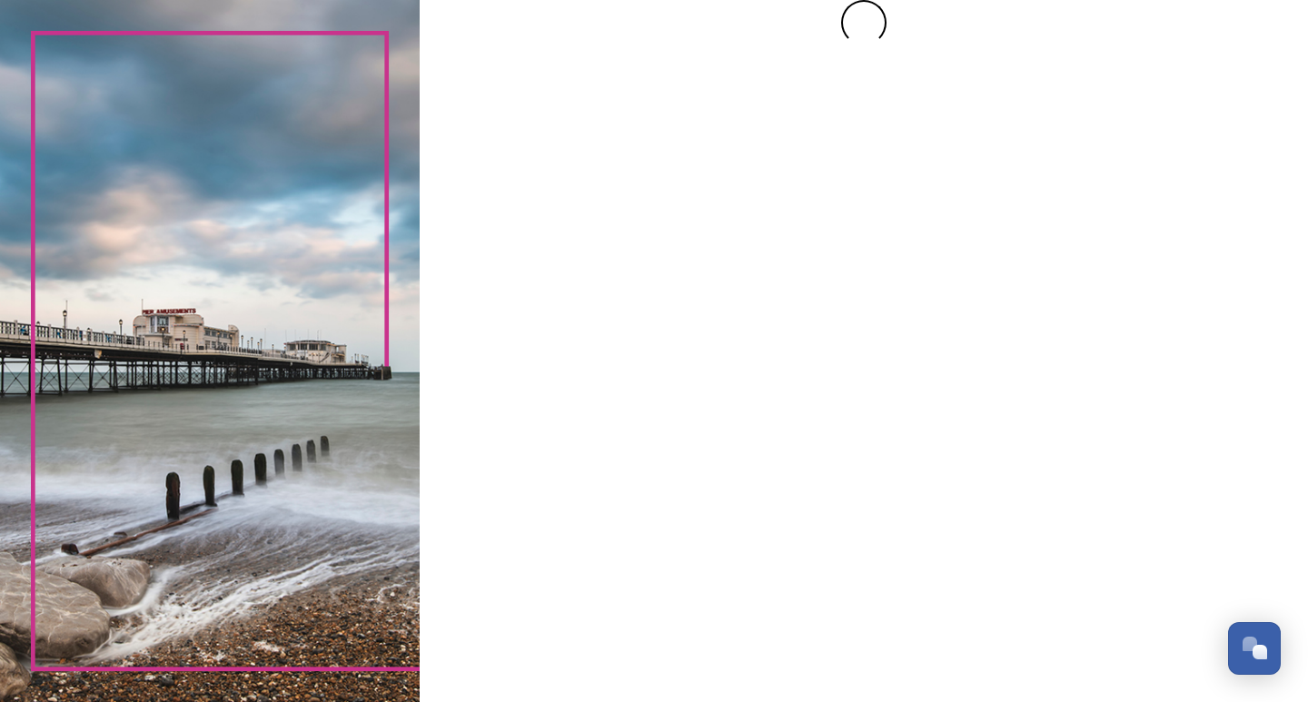
scroll to position [0, 0]
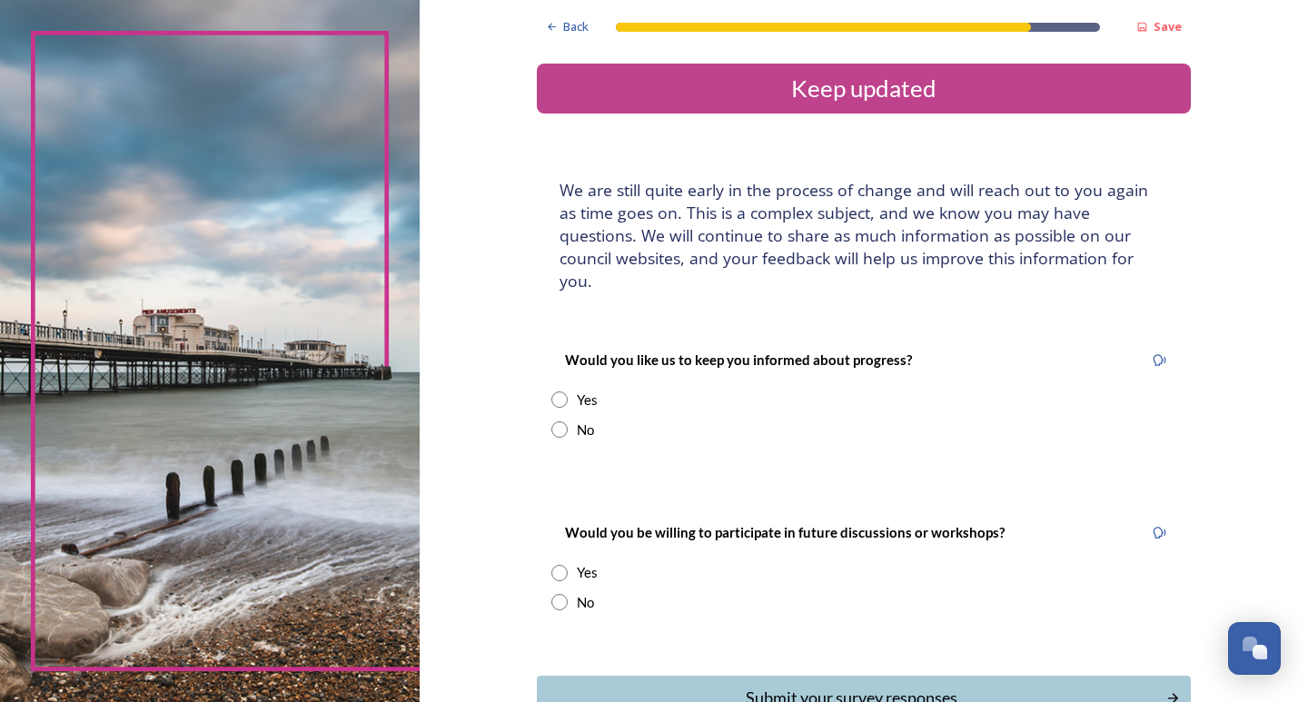
click at [552, 392] on input "radio" at bounding box center [559, 400] width 16 height 16
radio input "true"
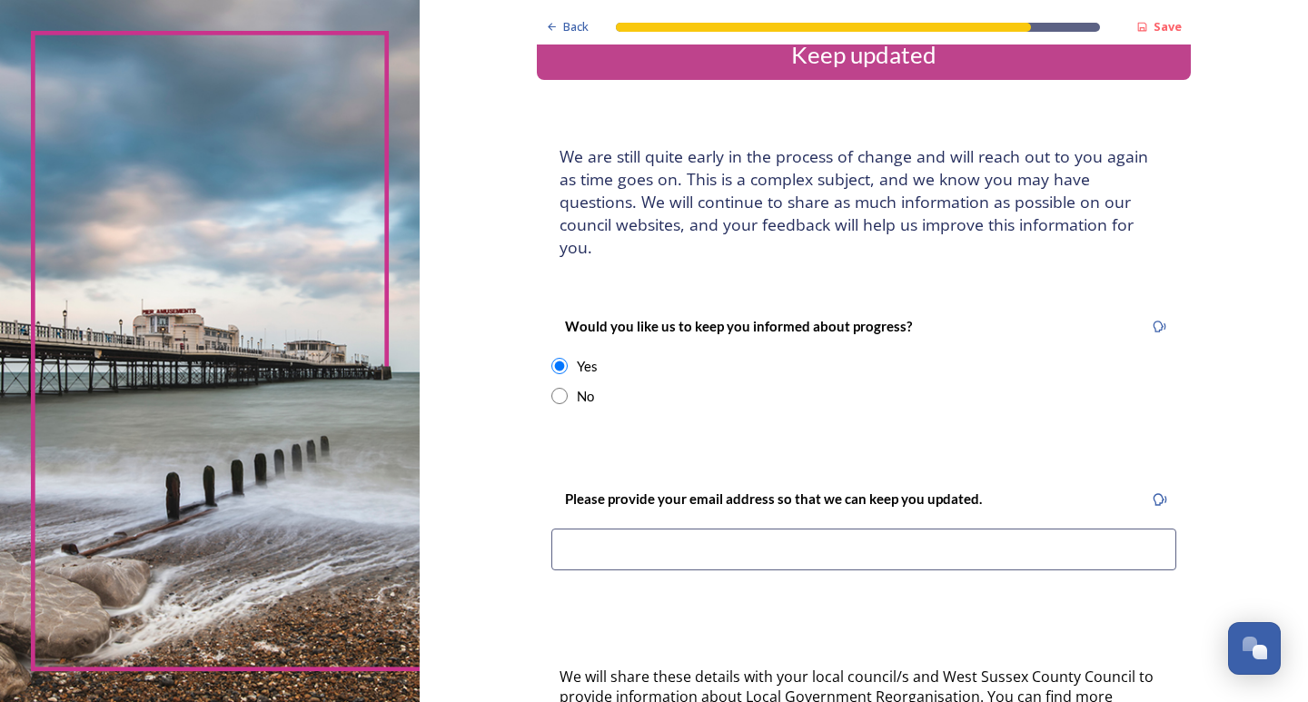
scroll to position [91, 0]
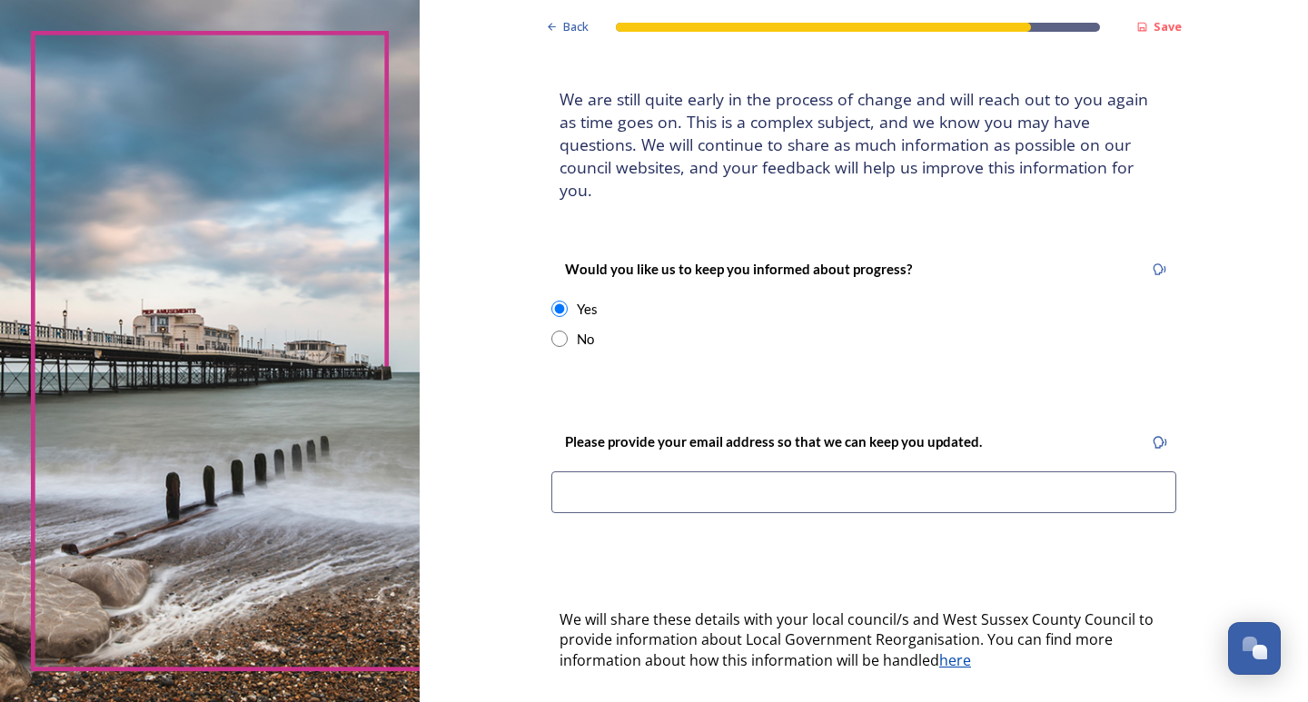
click at [592, 477] on input at bounding box center [863, 493] width 625 height 42
type input "woodie1000@hotmail.com"
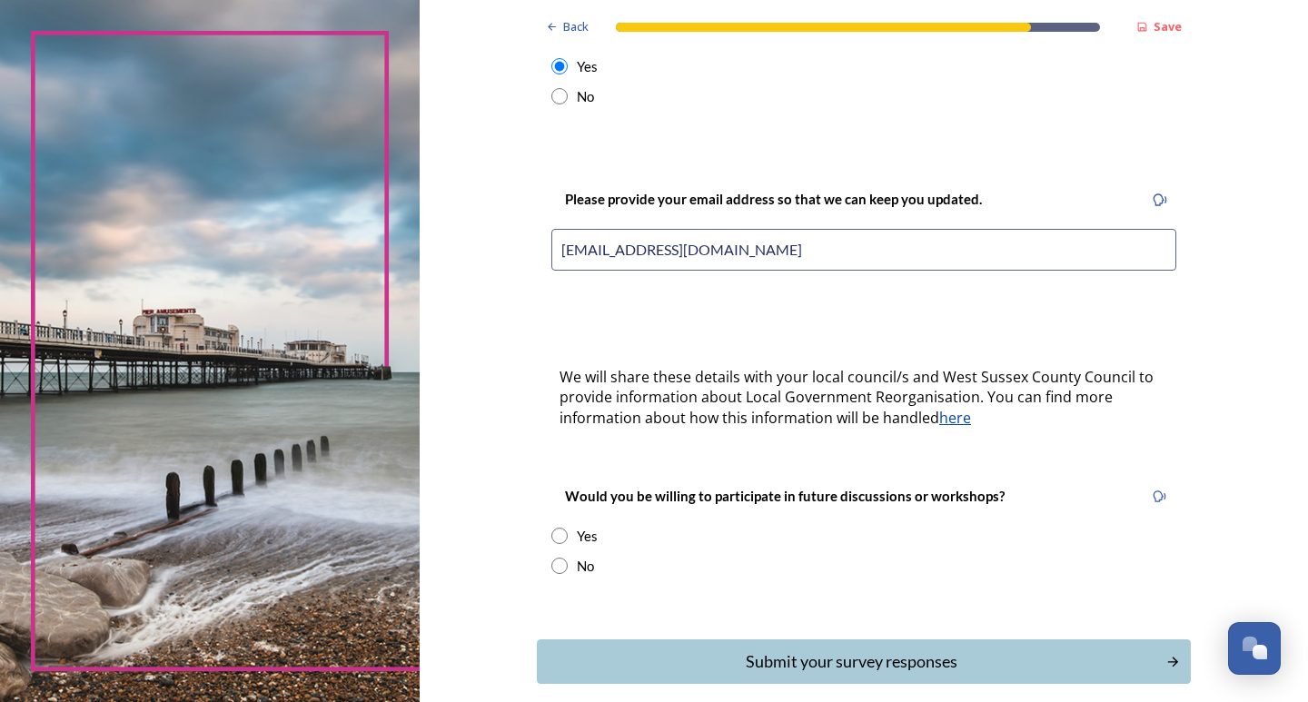
scroll to position [363, 0]
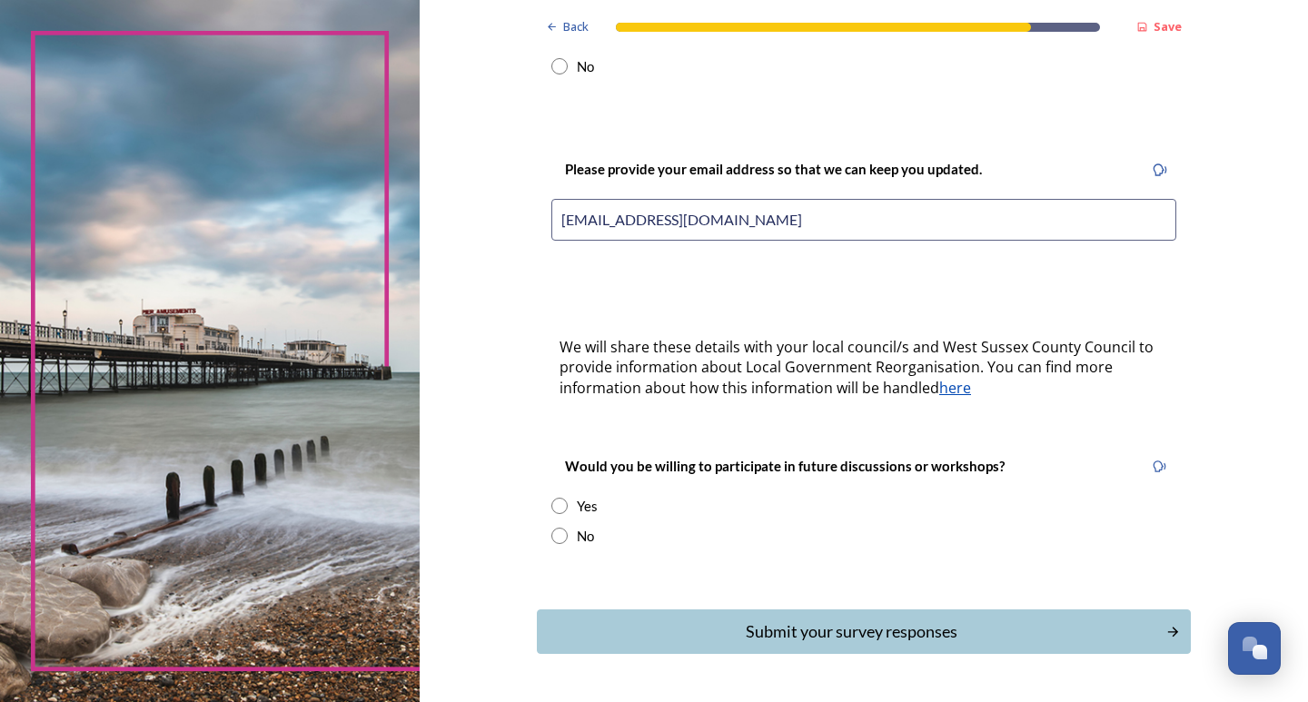
click at [556, 498] on input "radio" at bounding box center [559, 506] width 16 height 16
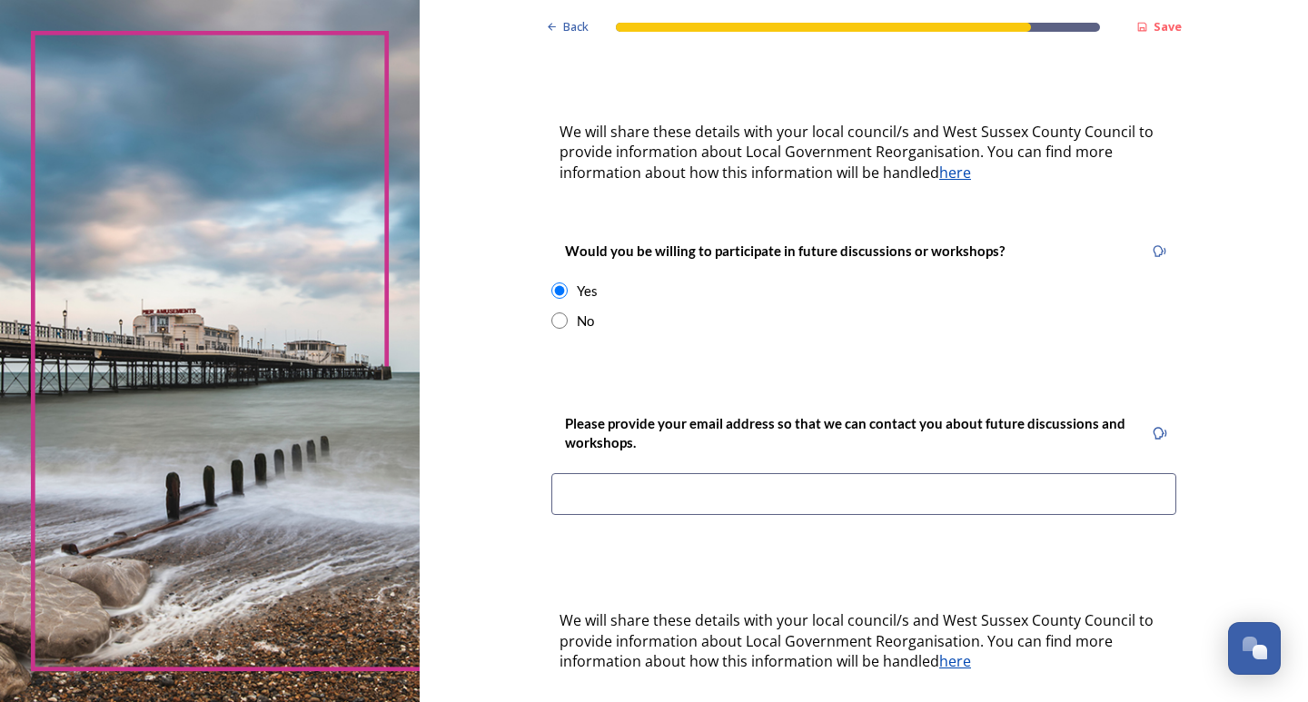
scroll to position [636, 0]
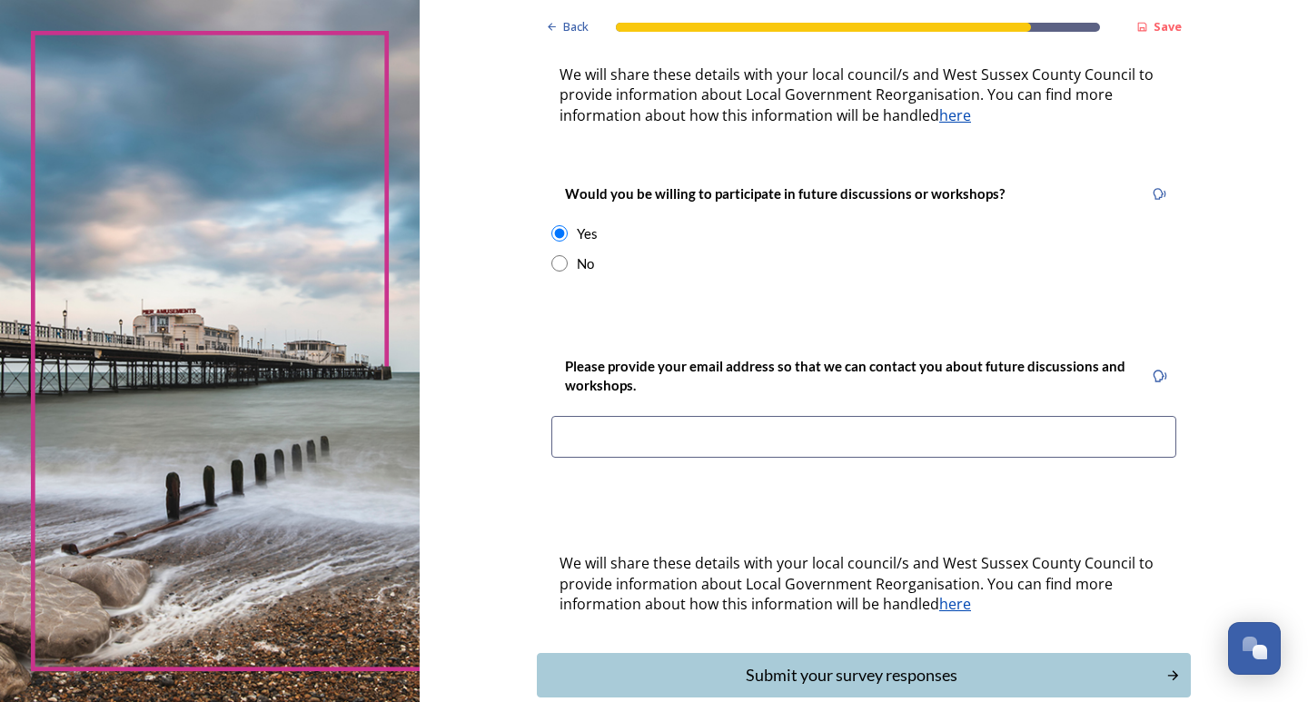
drag, startPoint x: 550, startPoint y: 210, endPoint x: 562, endPoint y: 242, distance: 34.2
click at [551, 225] on input "radio" at bounding box center [559, 233] width 16 height 16
radio input "false"
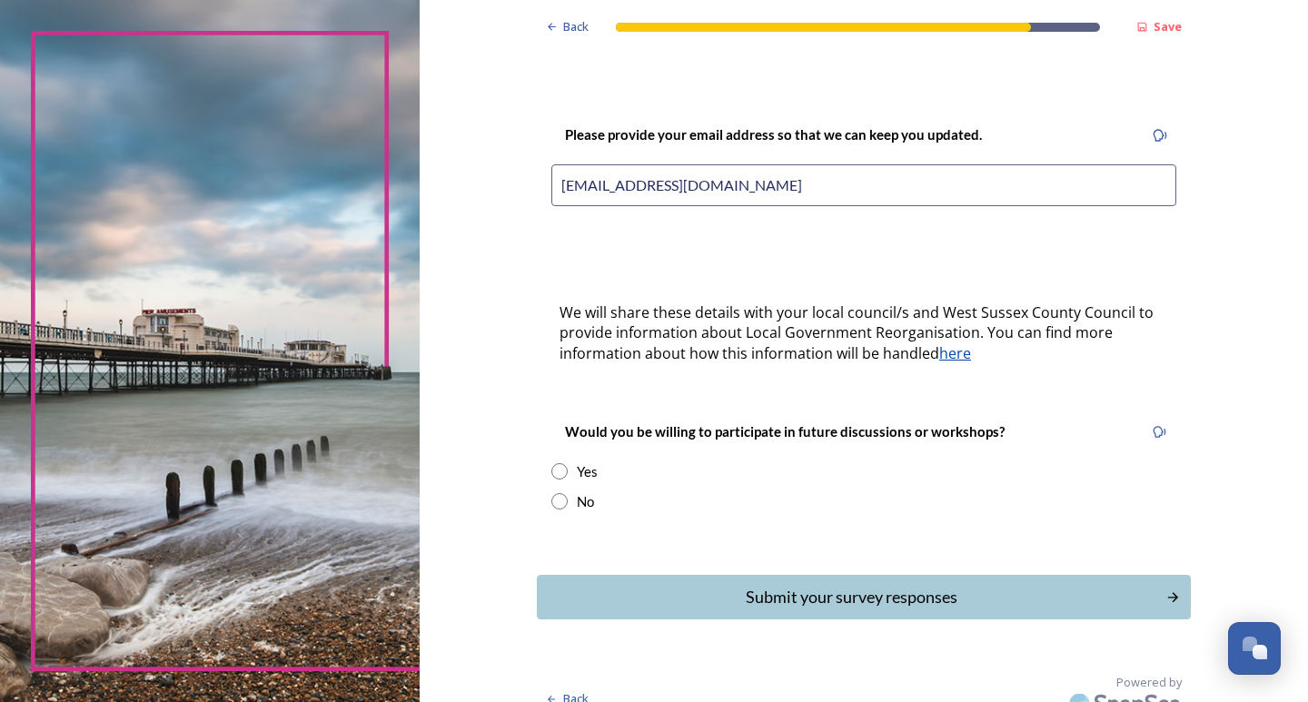
click at [554, 493] on input "radio" at bounding box center [559, 501] width 16 height 16
radio input "true"
click at [801, 585] on div "Submit your survey responses" at bounding box center [850, 597] width 615 height 25
